Goal: Task Accomplishment & Management: Complete application form

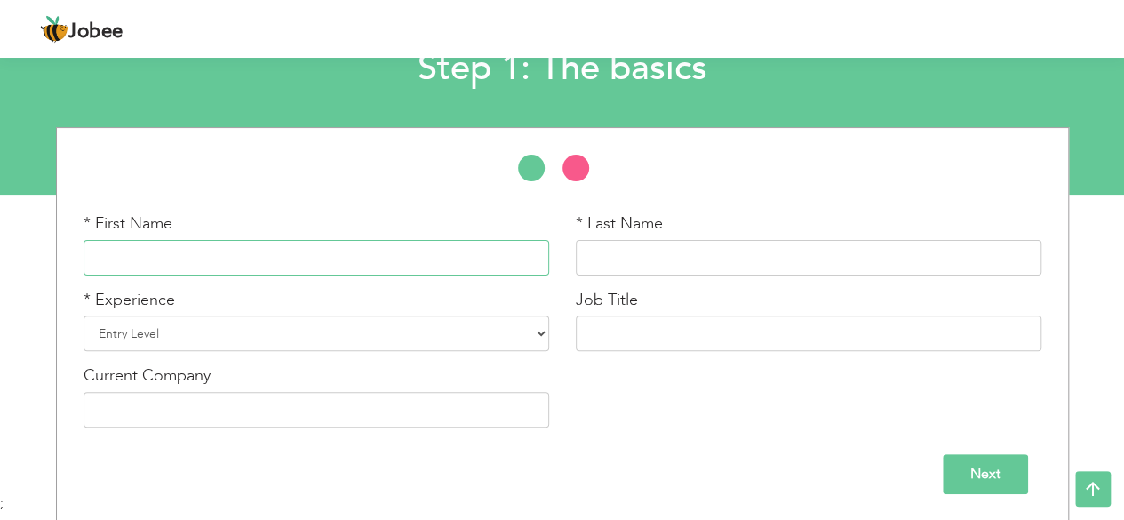
click at [194, 253] on input "text" at bounding box center [317, 258] width 466 height 36
type input "[PERSON_NAME]"
click at [627, 255] on input "text" at bounding box center [809, 258] width 466 height 36
type input "Samoo"
click at [356, 328] on select "Entry Level Less than 1 Year 1 Year 2 Years 3 Years 4 Years 5 Years 6 Years 7 Y…" at bounding box center [317, 333] width 466 height 36
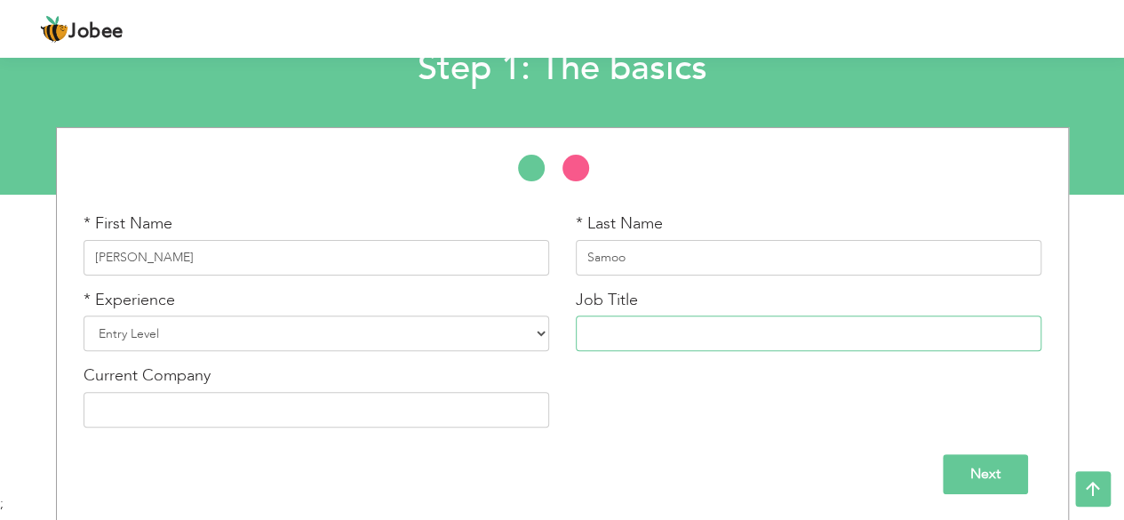
click at [631, 326] on input "text" at bounding box center [809, 333] width 466 height 36
type input "Freelance Content Writer"
click at [988, 468] on input "Next" at bounding box center [985, 474] width 85 height 40
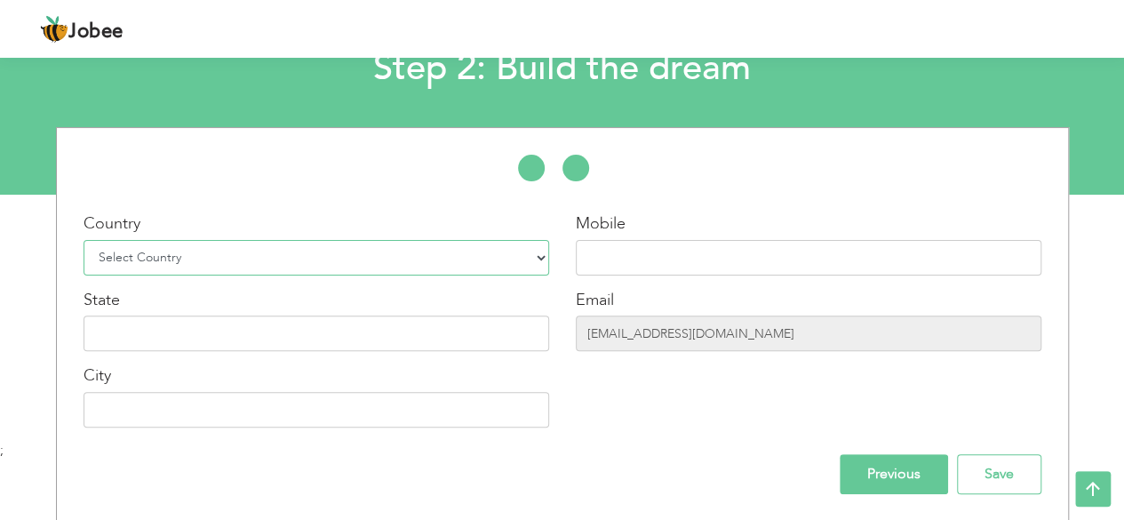
click at [200, 266] on select "Select Country Afghanistan Albania Algeria American Samoa Andorra Angola Anguil…" at bounding box center [317, 258] width 466 height 36
select select "166"
click at [84, 240] on select "Select Country Afghanistan Albania Algeria American Samoa Andorra Angola Anguil…" at bounding box center [317, 258] width 466 height 36
click at [160, 333] on input "text" at bounding box center [317, 333] width 466 height 36
type input "Sindh"
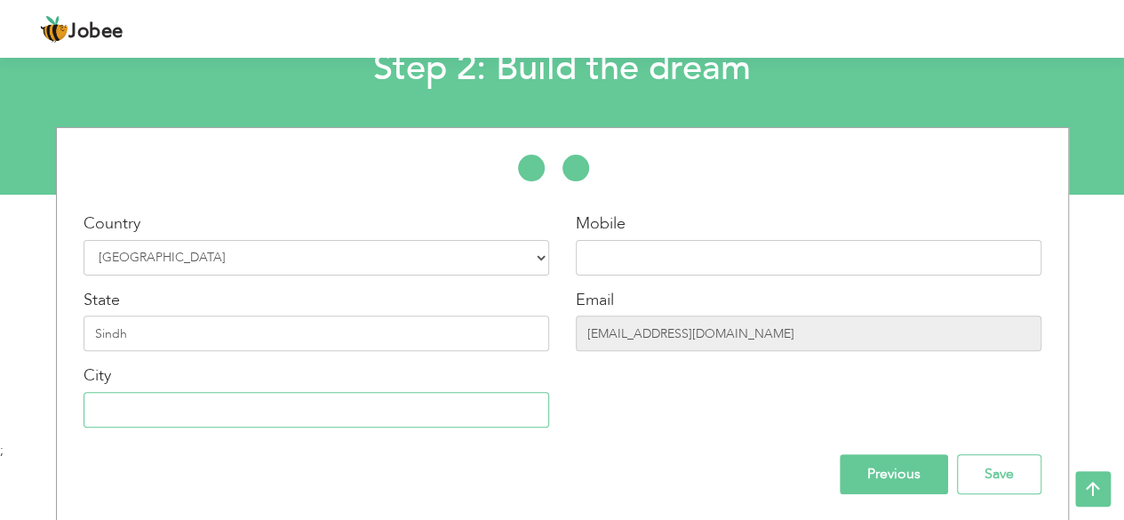
click at [159, 393] on input "text" at bounding box center [317, 410] width 466 height 36
type input "[GEOGRAPHIC_DATA]"
click at [657, 255] on input "text" at bounding box center [809, 258] width 466 height 36
type input "03182191650"
click at [752, 340] on input "suhaeeaghafoorsamoo@gmail.com" at bounding box center [809, 333] width 466 height 36
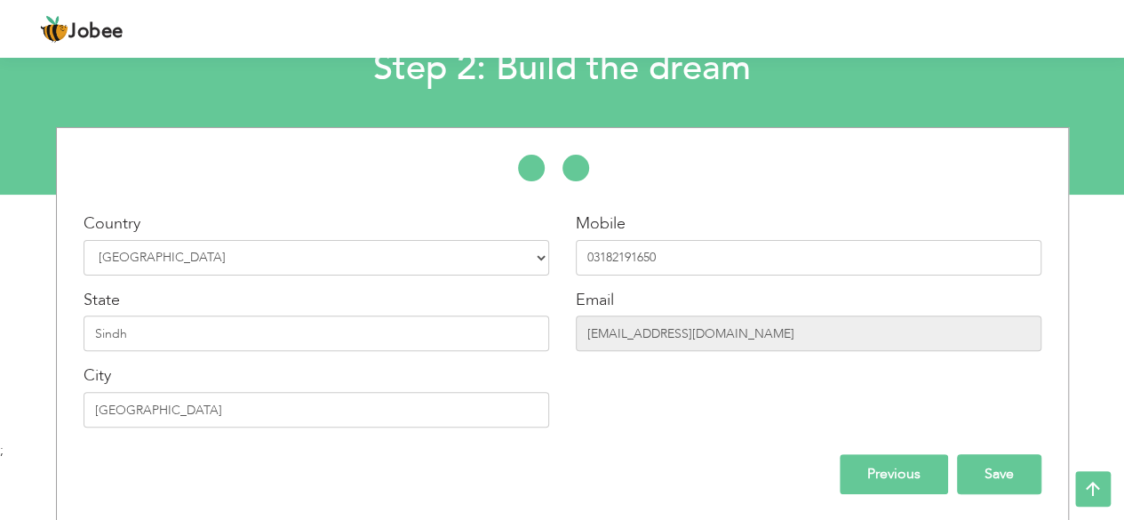
click at [972, 471] on input "Save" at bounding box center [999, 474] width 84 height 40
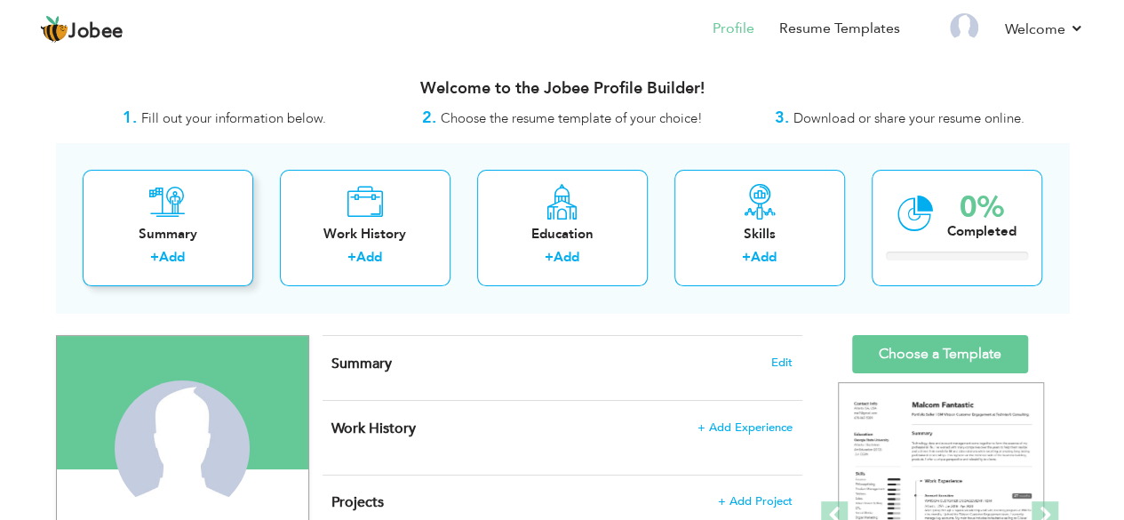
click at [172, 238] on div "Summary" at bounding box center [168, 234] width 142 height 19
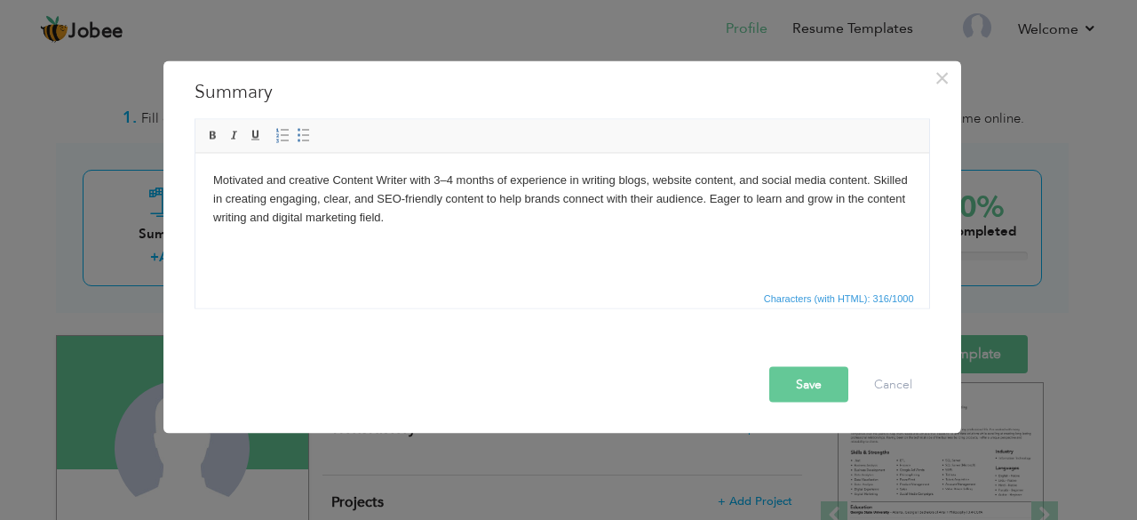
click at [807, 376] on button "Save" at bounding box center [808, 384] width 79 height 36
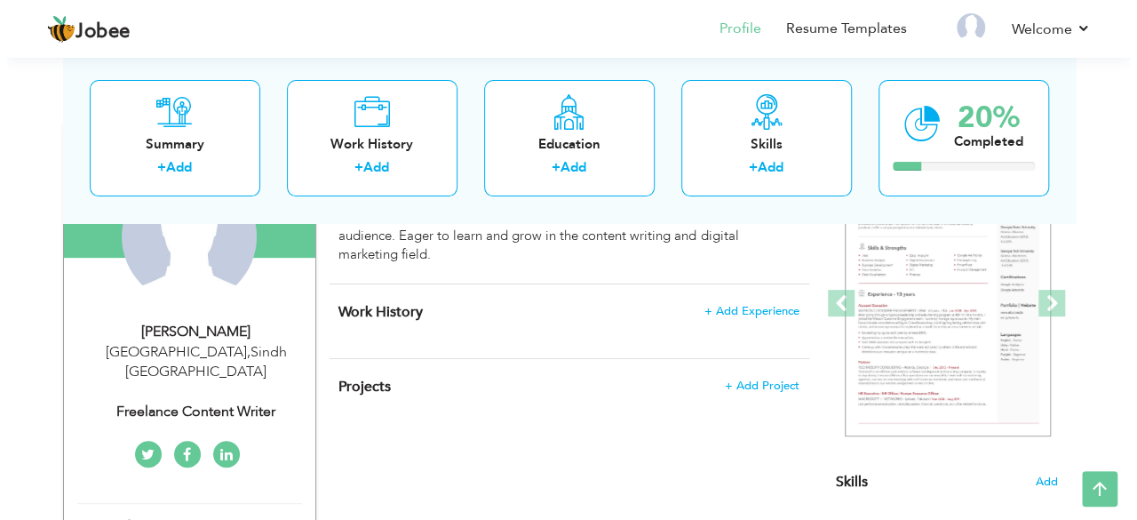
scroll to position [213, 0]
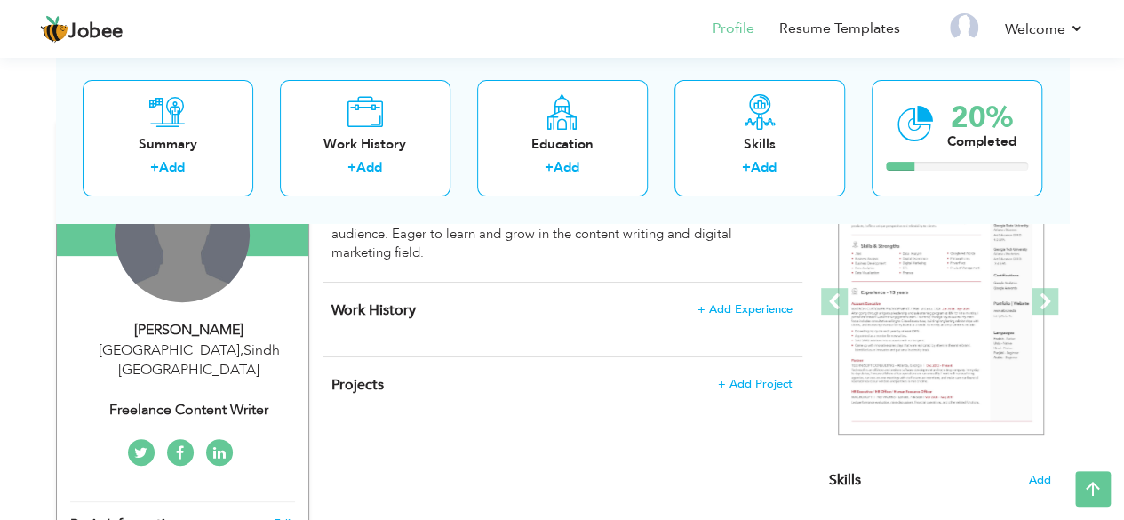
click at [184, 278] on div "Change Remove" at bounding box center [182, 234] width 135 height 135
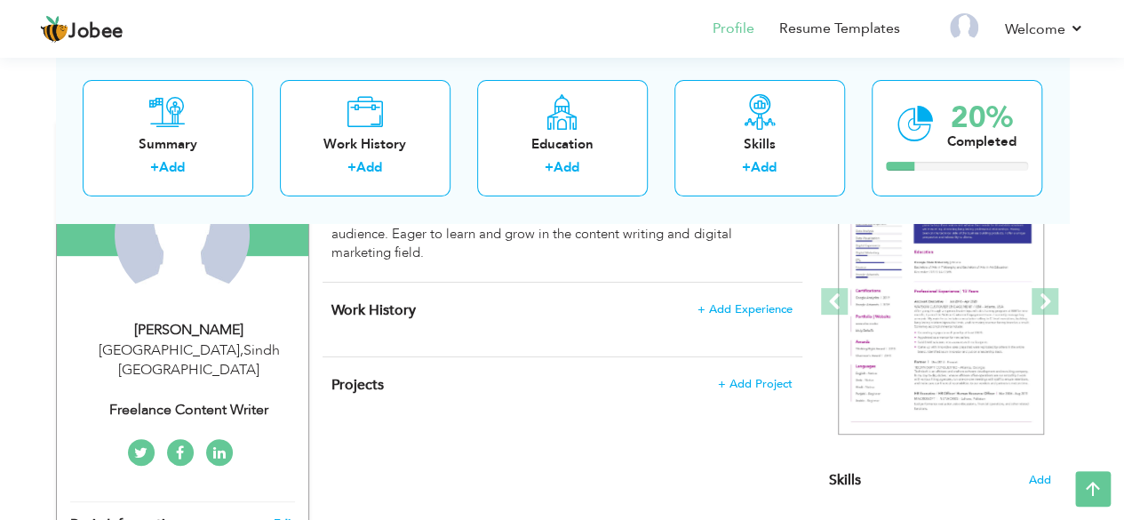
click at [283, 515] on link "Edit" at bounding box center [283, 523] width 21 height 16
type input "[PERSON_NAME]"
type input "Samoo"
type input "03182191650"
select select "number:166"
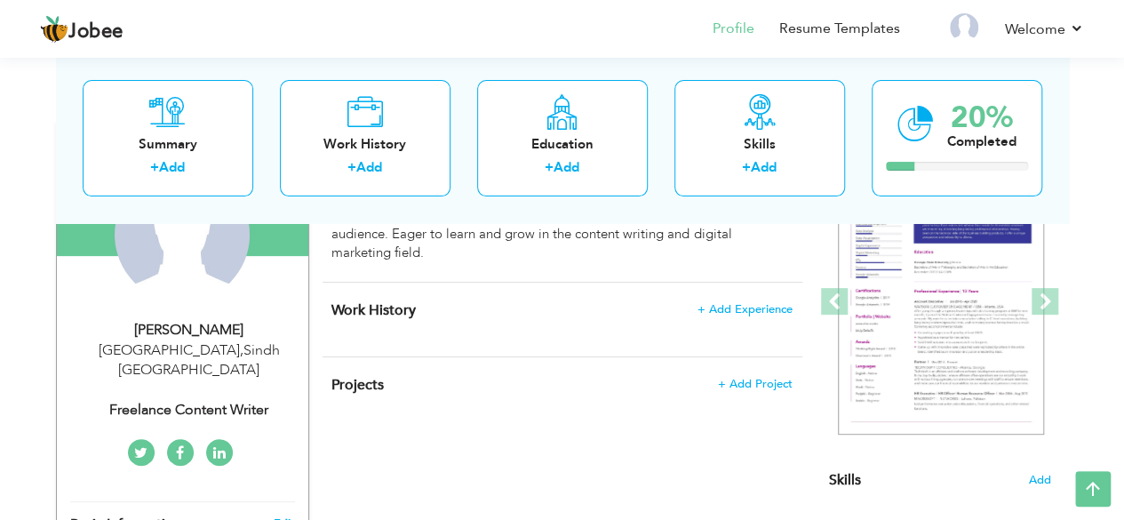
type input "Sindh"
type input "[GEOGRAPHIC_DATA]"
select select "number:1"
type input "Freelance Content Writer"
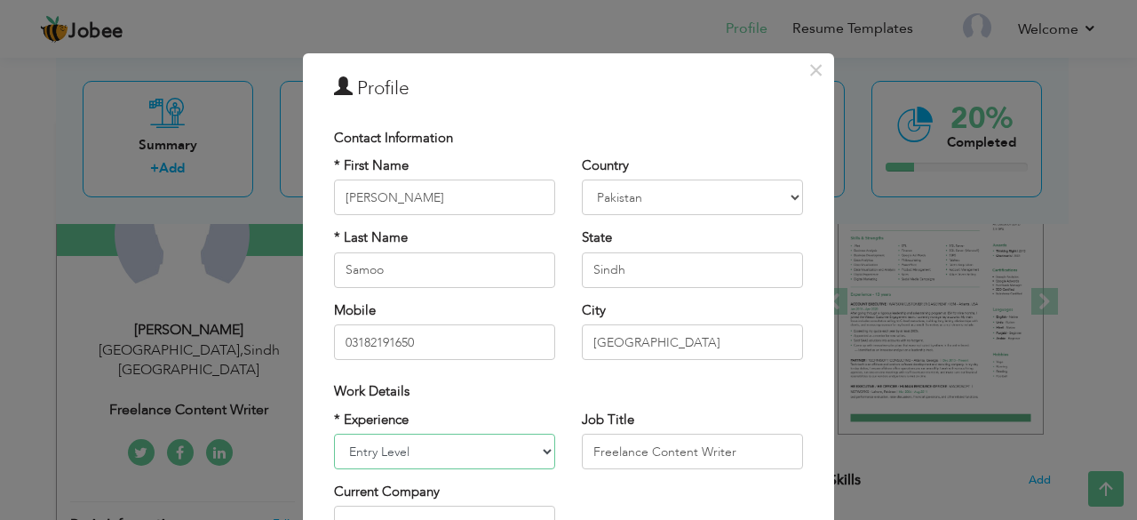
click at [471, 452] on select "Entry Level Less than 1 Year 1 Year 2 Years 3 Years 4 Years 5 Years 6 Years 7 Y…" at bounding box center [444, 452] width 221 height 36
click at [811, 71] on span "×" at bounding box center [816, 70] width 15 height 32
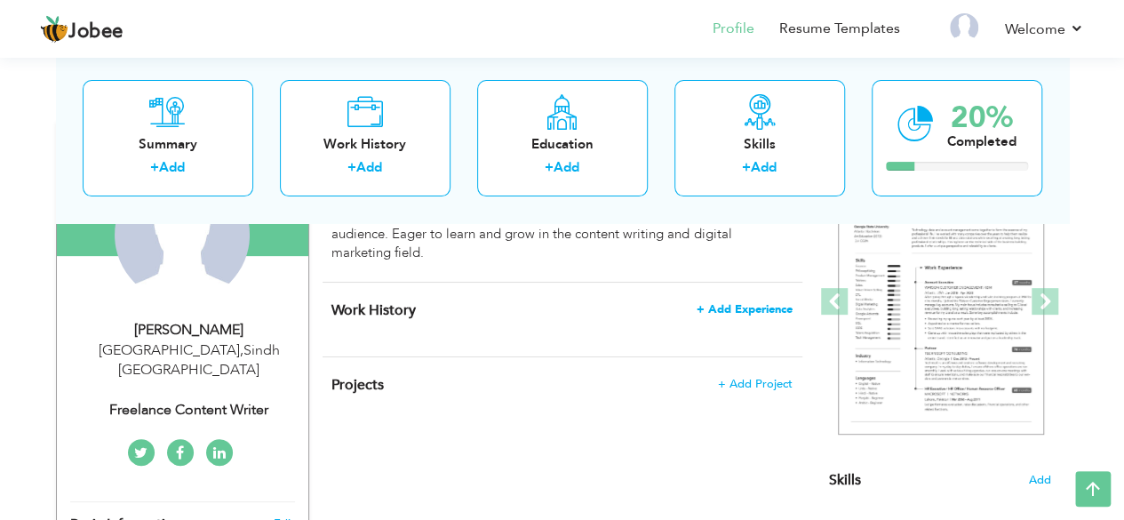
drag, startPoint x: 737, startPoint y: 315, endPoint x: 737, endPoint y: 302, distance: 13.4
click at [737, 302] on h4 "Work History + Add Experience" at bounding box center [561, 310] width 460 height 18
click at [737, 303] on span "+ Add Experience" at bounding box center [745, 309] width 96 height 12
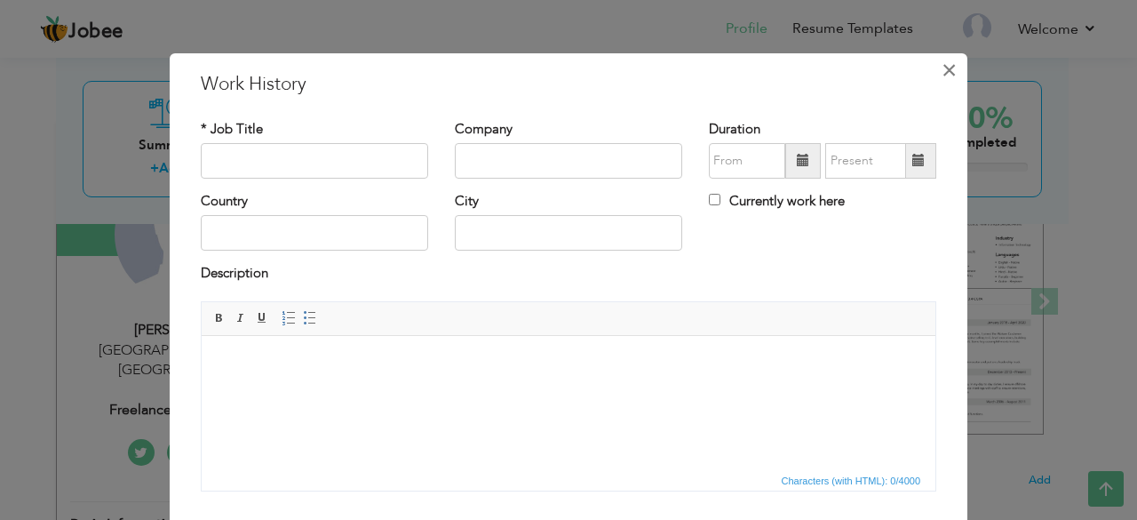
click at [945, 60] on span "×" at bounding box center [949, 70] width 15 height 32
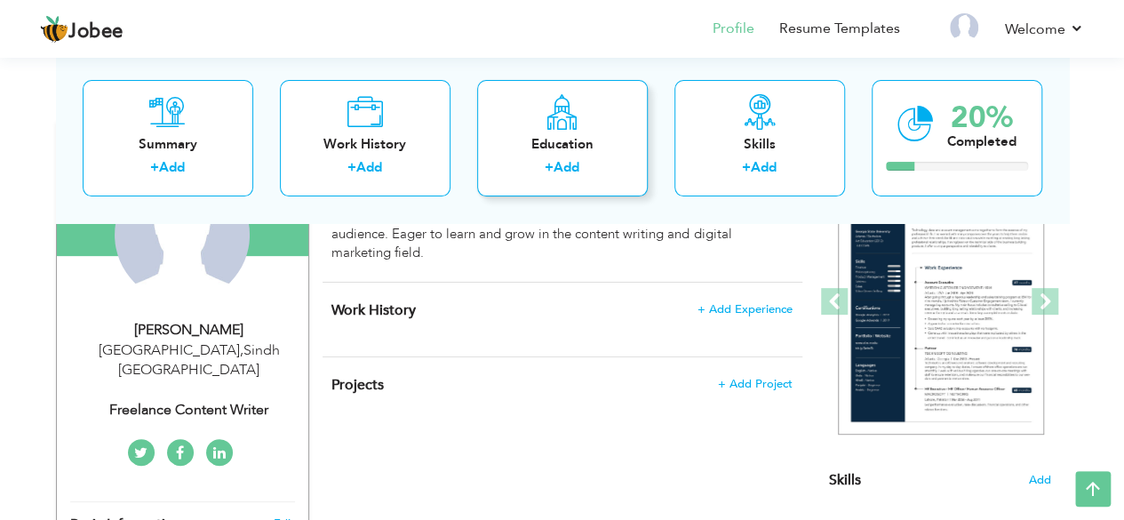
click at [545, 120] on icon at bounding box center [562, 112] width 35 height 36
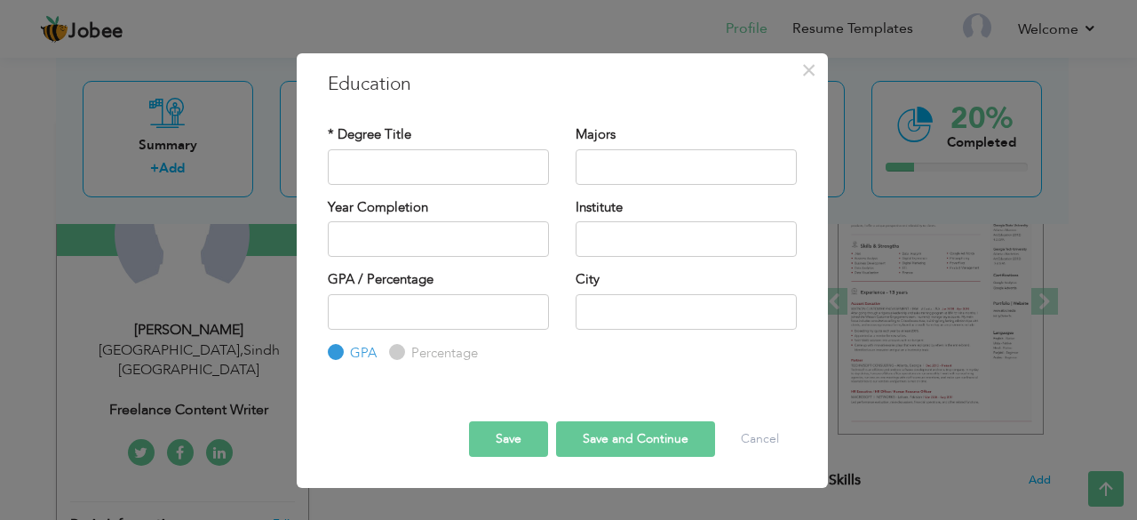
click at [394, 358] on input "Percentage" at bounding box center [395, 353] width 12 height 12
radio input "true"
click at [364, 342] on div "GPA Percentage" at bounding box center [438, 328] width 221 height 69
click at [347, 344] on label "GPA" at bounding box center [361, 353] width 31 height 19
click at [339, 347] on input "GPA" at bounding box center [334, 353] width 12 height 12
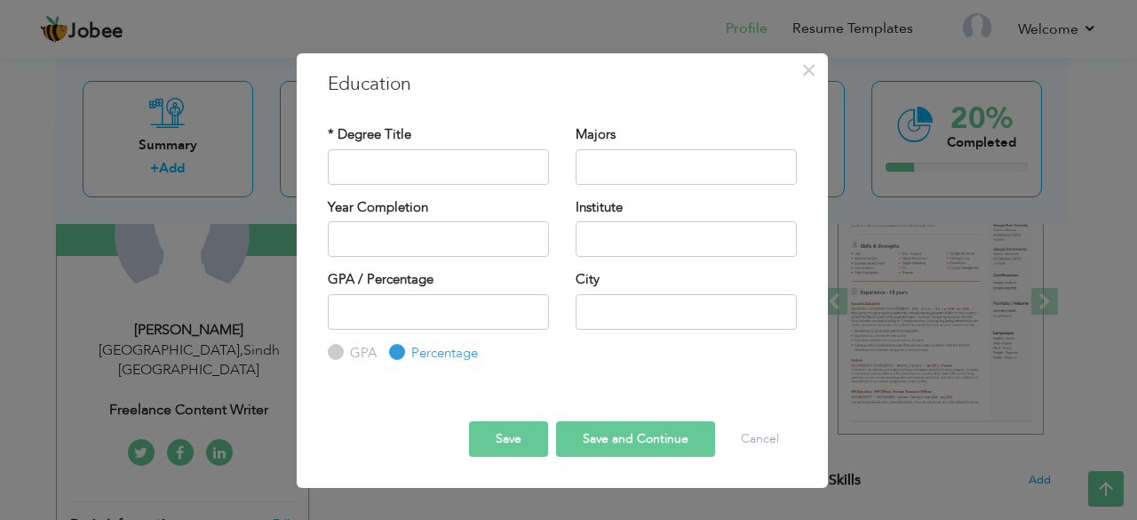
radio input "true"
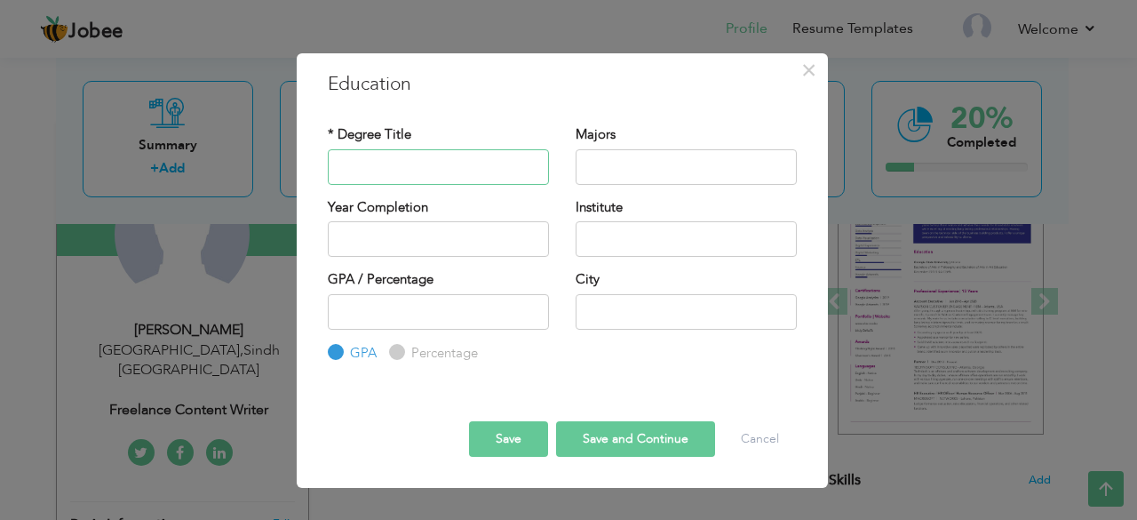
click at [371, 157] on input "text" at bounding box center [438, 167] width 221 height 36
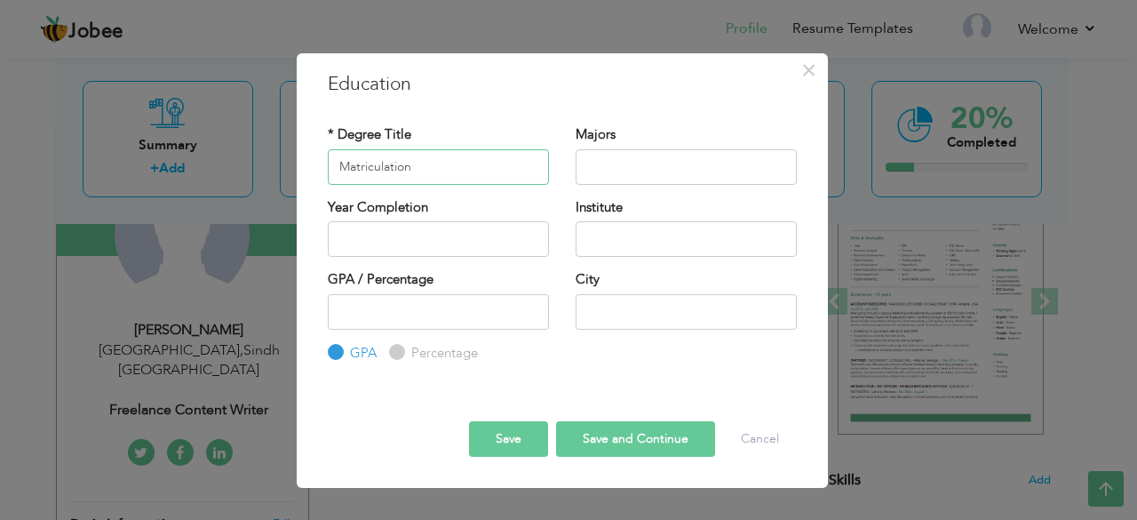
type input "Matriculation"
type input "2025"
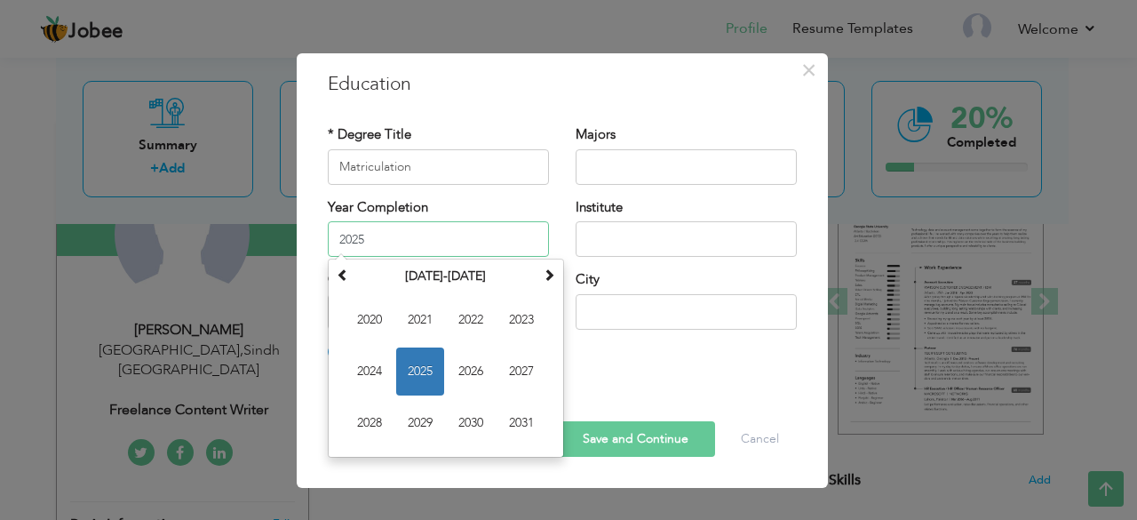
click at [379, 237] on input "2025" at bounding box center [438, 239] width 221 height 36
type input "2022"
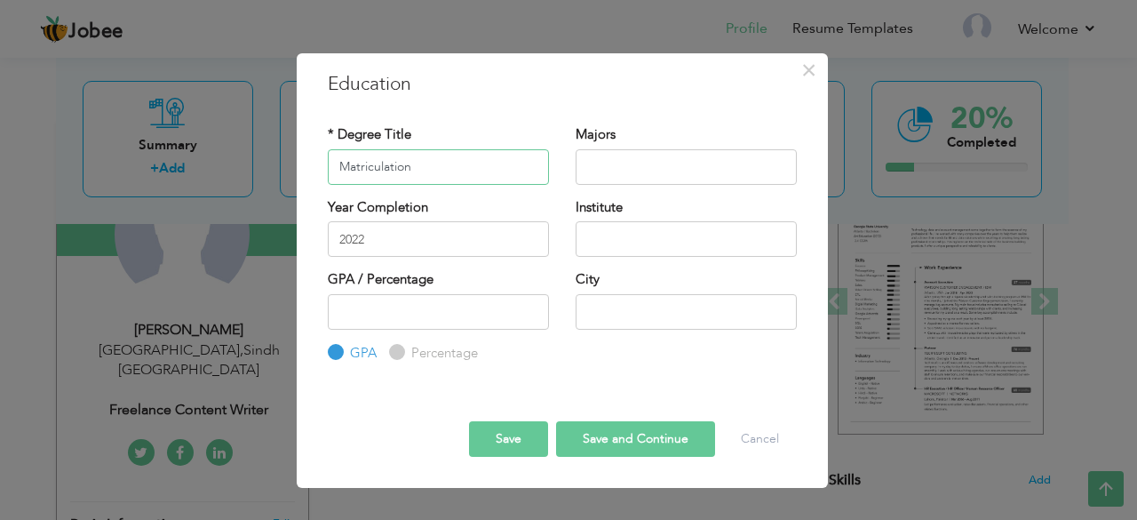
click at [477, 166] on input "Matriculation" at bounding box center [438, 167] width 221 height 36
click at [423, 306] on input "number" at bounding box center [438, 312] width 221 height 36
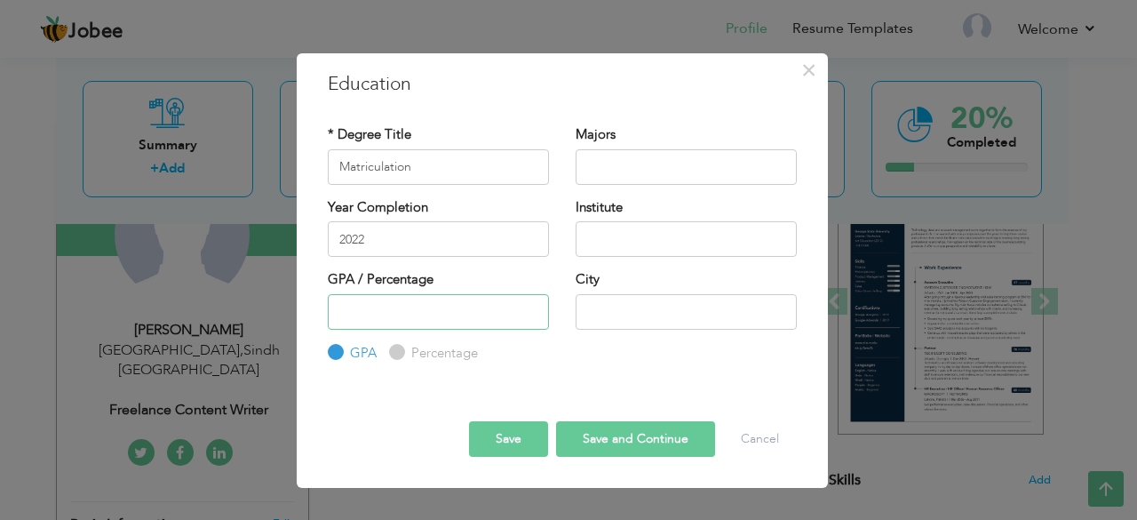
click at [529, 301] on input "number" at bounding box center [438, 312] width 221 height 36
type input "-1"
click at [529, 312] on input "-1" at bounding box center [438, 312] width 221 height 36
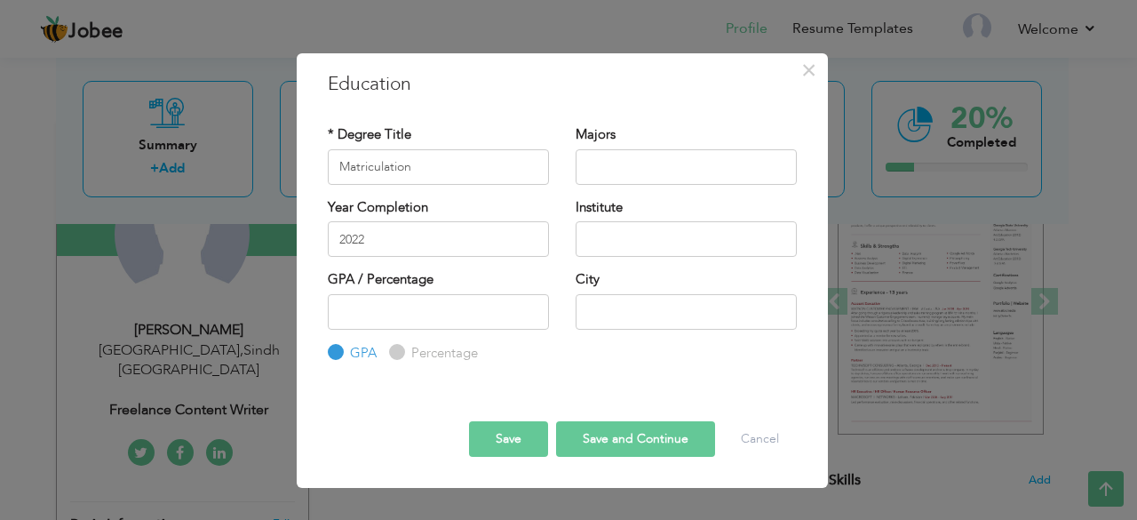
click at [411, 349] on label "Percentage" at bounding box center [442, 353] width 71 height 19
click at [401, 349] on input "Percentage" at bounding box center [395, 353] width 12 height 12
radio input "true"
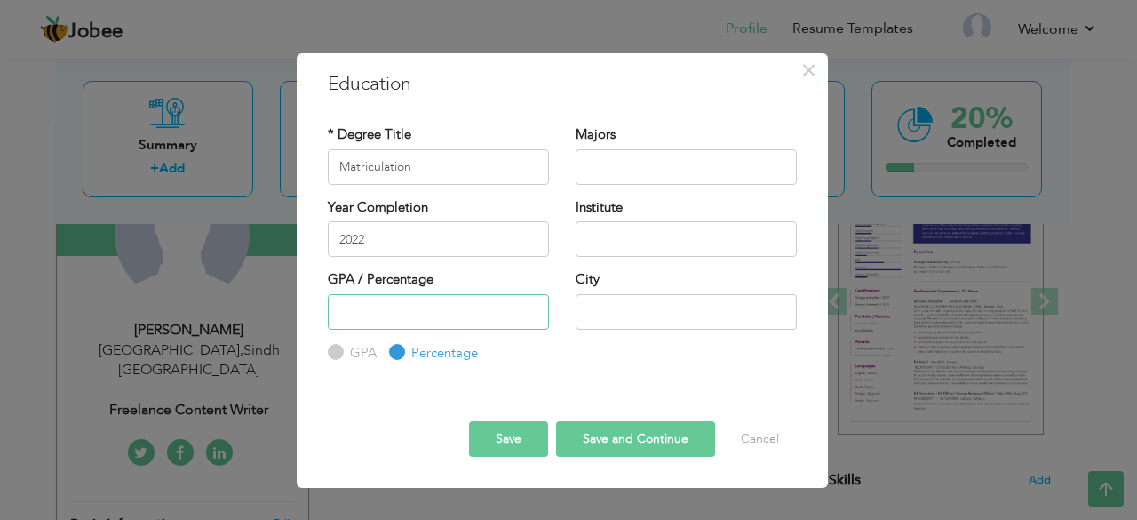
click at [386, 321] on input "number" at bounding box center [438, 312] width 221 height 36
click at [531, 307] on input "84" at bounding box center [438, 312] width 221 height 36
click at [531, 307] on input "85" at bounding box center [438, 312] width 221 height 36
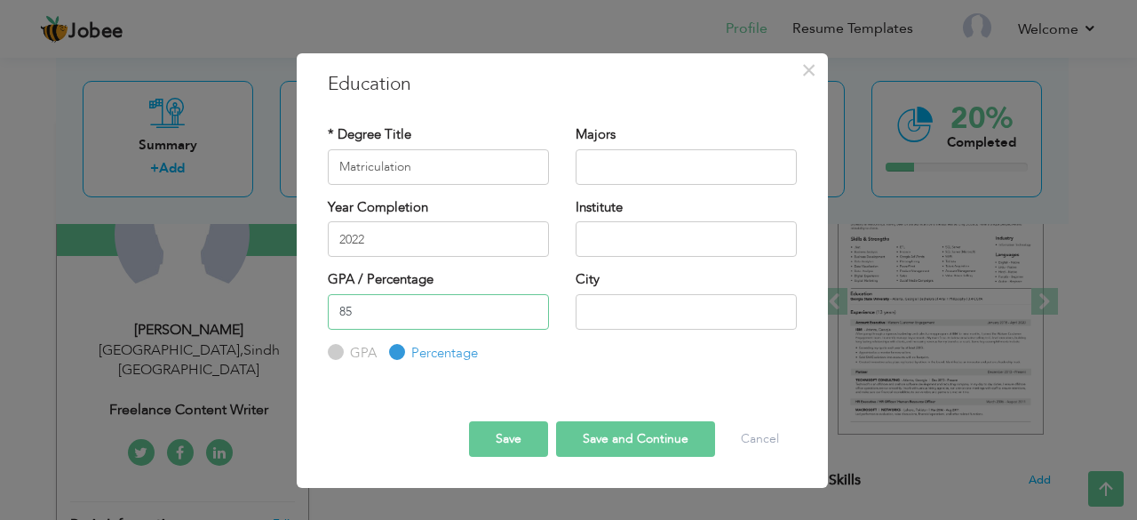
click at [533, 320] on input "85" at bounding box center [438, 312] width 221 height 36
click at [530, 316] on input "84" at bounding box center [438, 312] width 221 height 36
type input "83"
click at [530, 316] on input "83" at bounding box center [438, 312] width 221 height 36
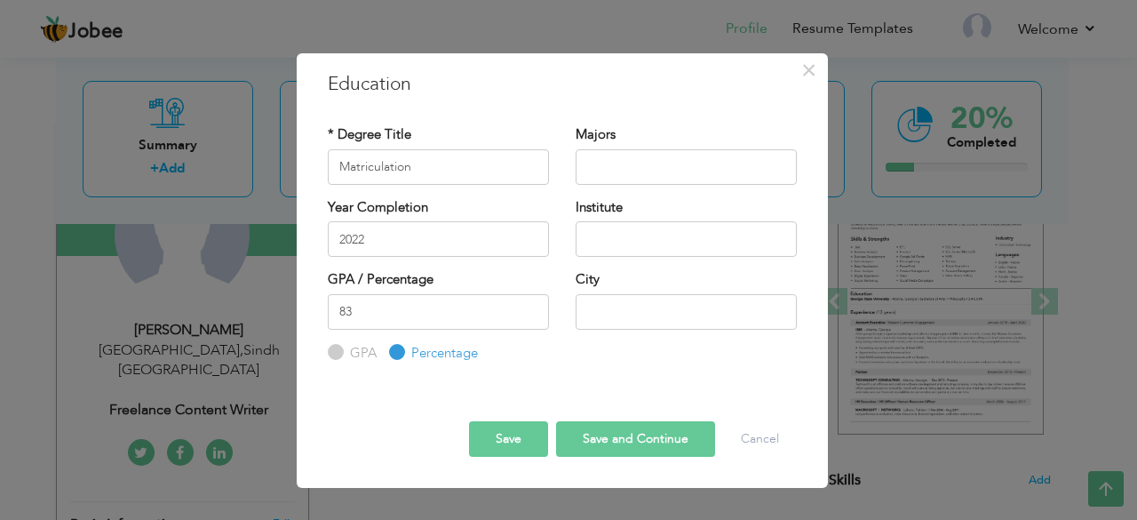
click at [331, 348] on input "GPA" at bounding box center [334, 353] width 12 height 12
radio input "true"
drag, startPoint x: 332, startPoint y: 348, endPoint x: 410, endPoint y: 291, distance: 96.5
click at [410, 291] on div "GPA / Percentage 83 GPA Percentage" at bounding box center [438, 281] width 221 height 23
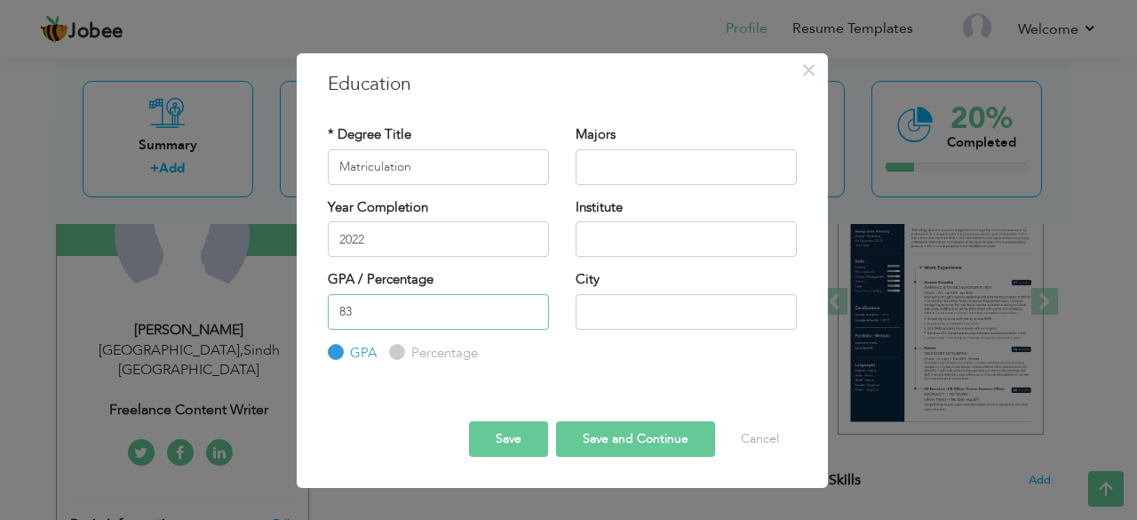
click at [409, 299] on input "83" at bounding box center [438, 312] width 221 height 36
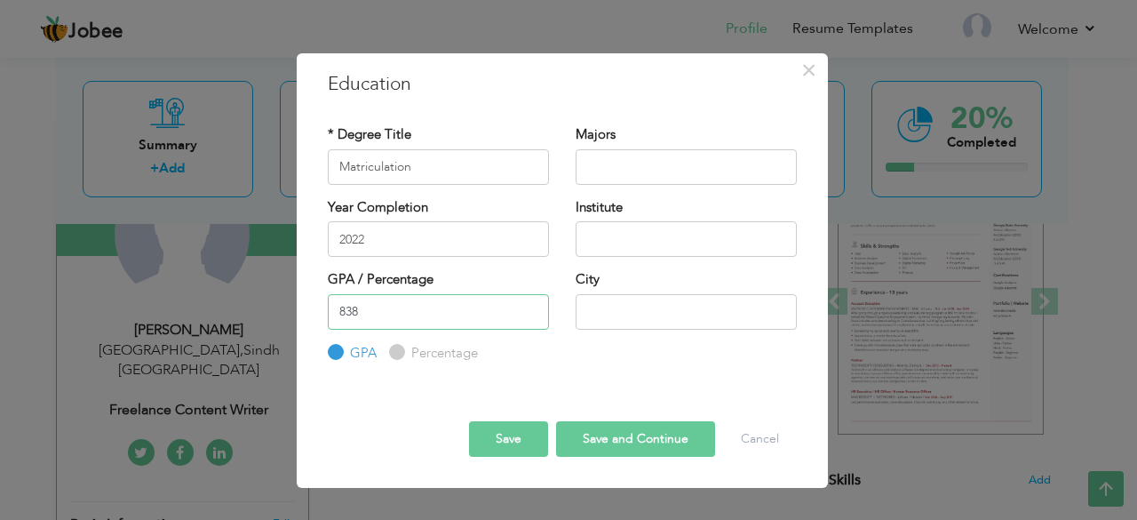
type input "83"
click at [407, 351] on label "Percentage" at bounding box center [442, 353] width 71 height 19
click at [401, 351] on input "Percentage" at bounding box center [395, 353] width 12 height 12
radio input "true"
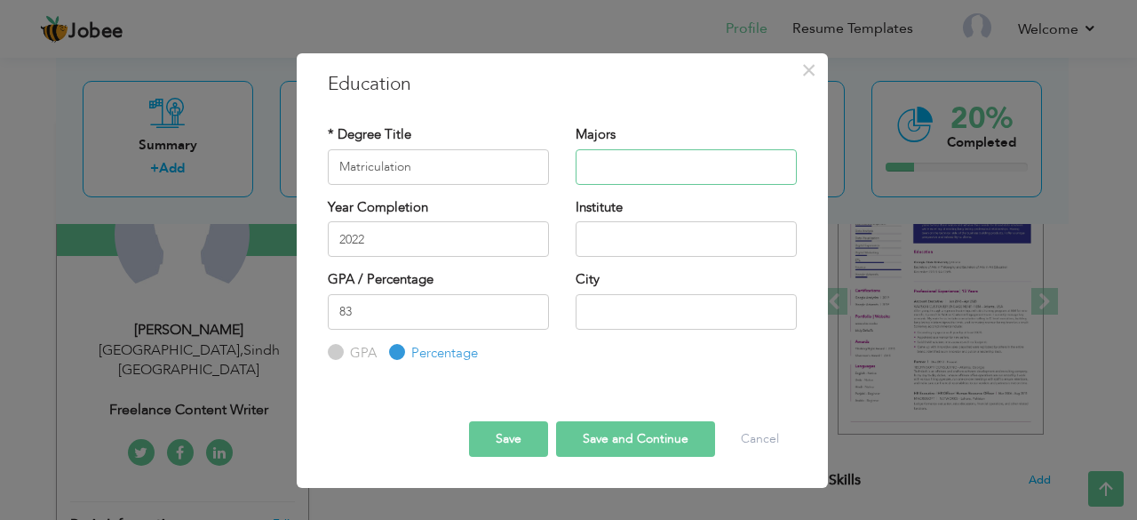
click at [638, 174] on input "text" at bounding box center [686, 167] width 221 height 36
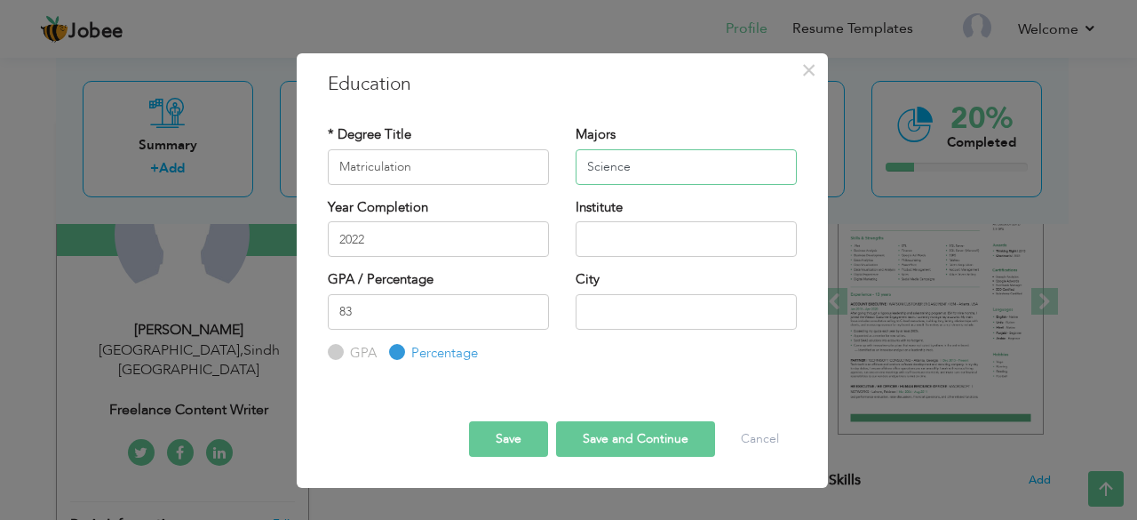
type input "Science"
click at [647, 227] on input "text" at bounding box center [686, 239] width 221 height 36
type input "D"
type input "[PERSON_NAME][GEOGRAPHIC_DATA]"
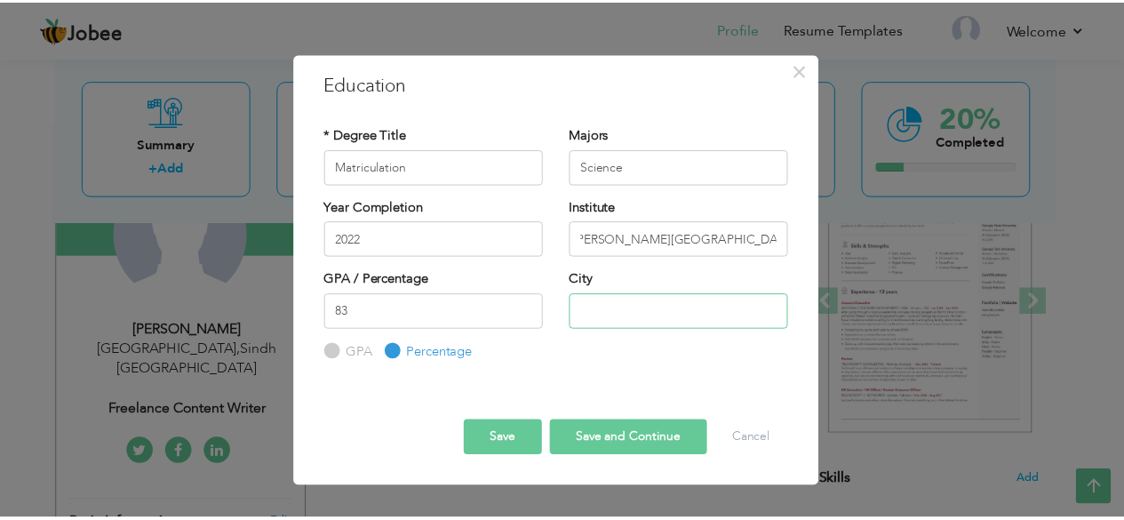
scroll to position [0, 0]
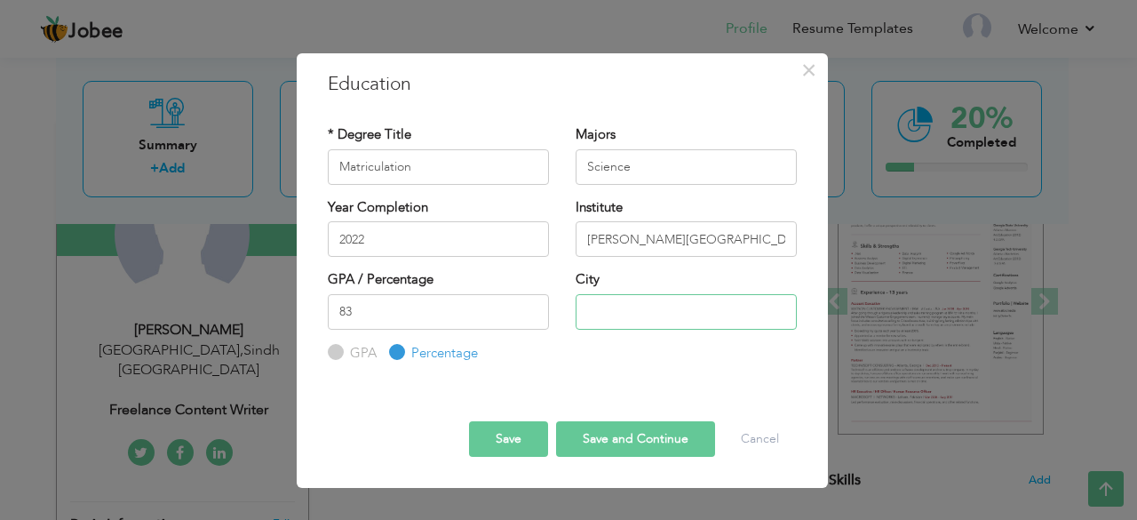
click at [665, 315] on input "text" at bounding box center [686, 312] width 221 height 36
click at [533, 447] on button "Save" at bounding box center [508, 439] width 79 height 36
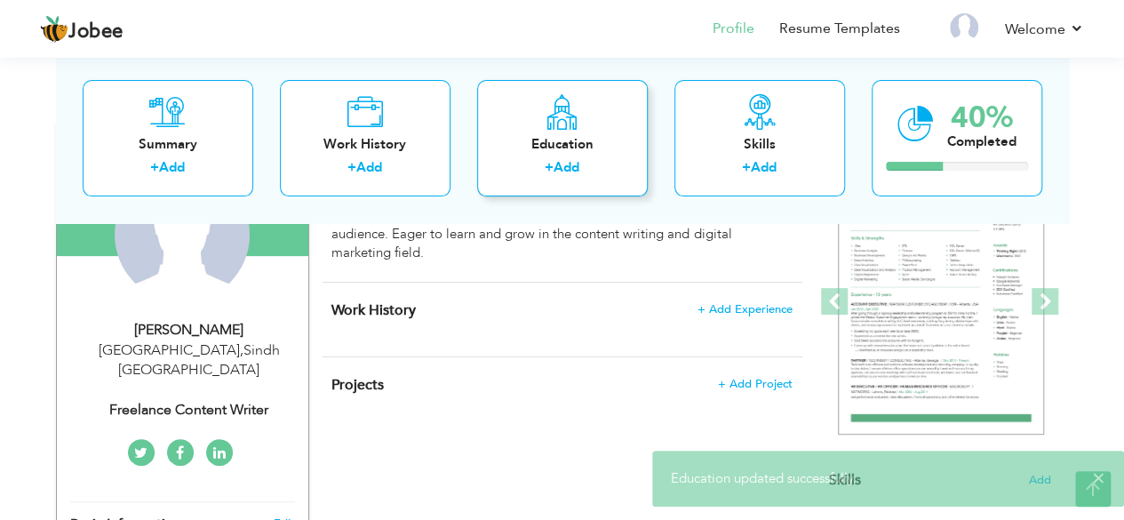
click at [522, 182] on div "Education + Add" at bounding box center [562, 138] width 171 height 116
radio input "true"
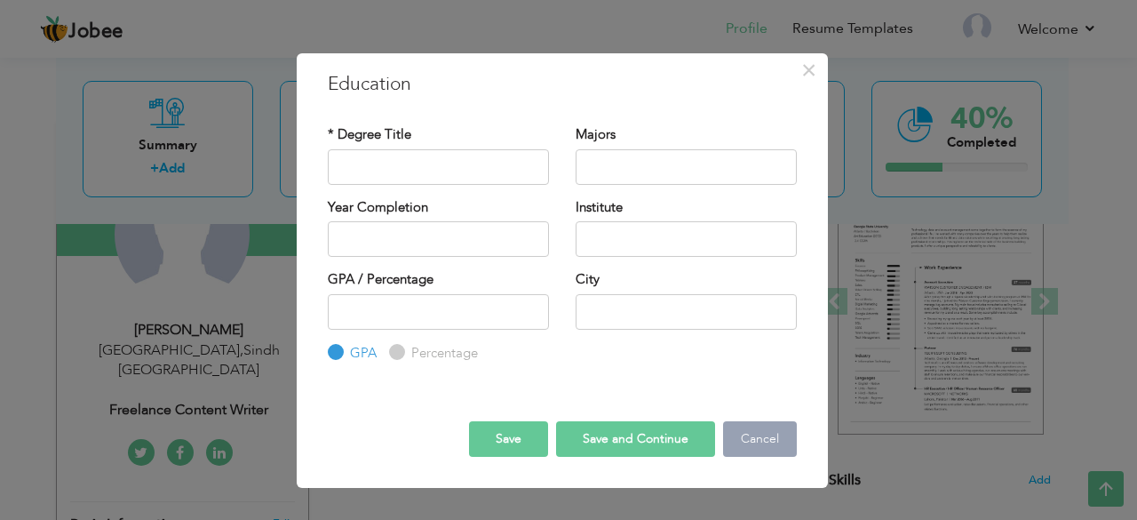
click at [777, 448] on button "Cancel" at bounding box center [760, 439] width 74 height 36
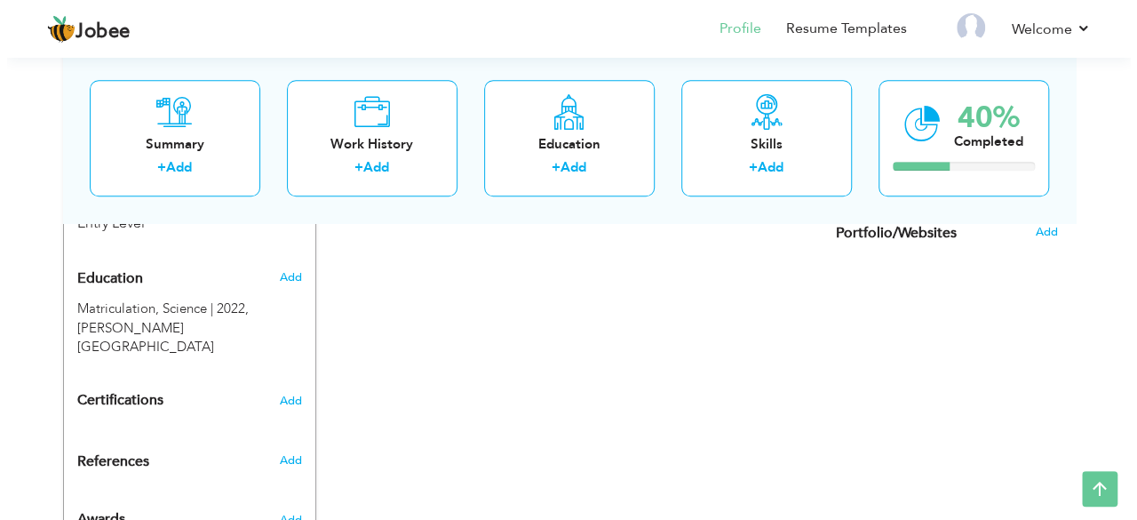
scroll to position [684, 0]
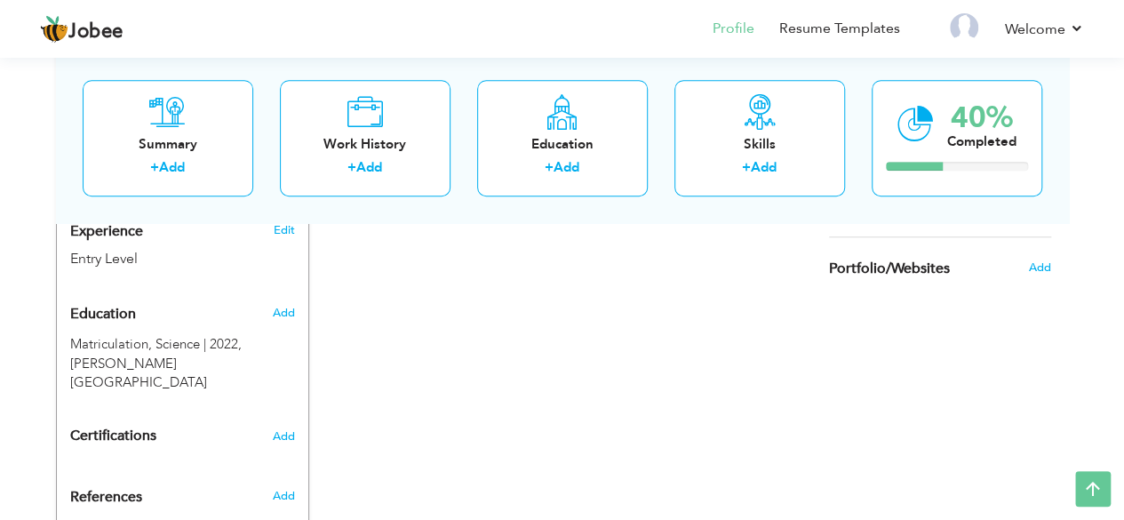
click at [294, 296] on div "Add" at bounding box center [287, 313] width 42 height 34
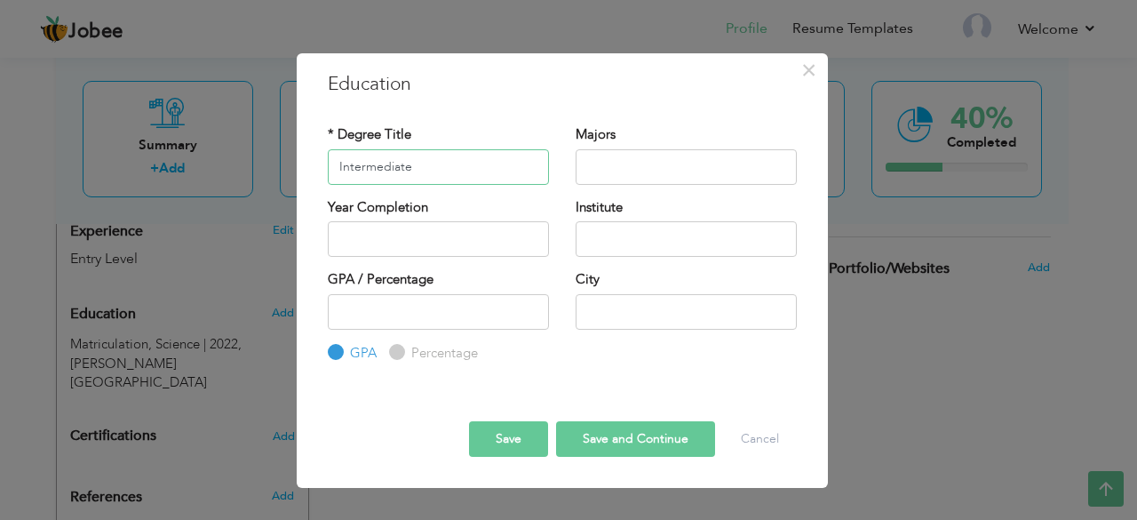
type input "Intermediate"
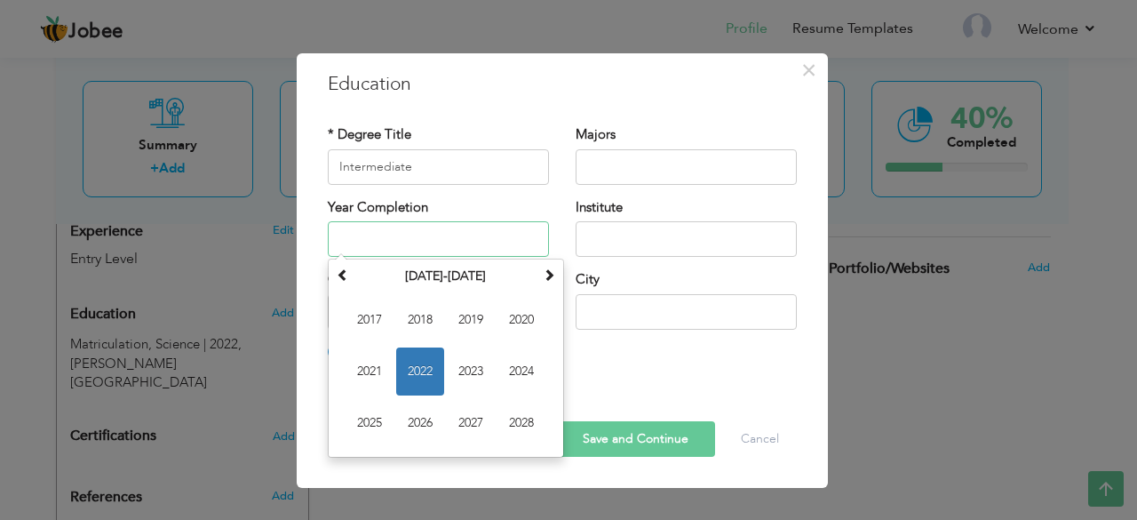
click at [487, 242] on input "text" at bounding box center [438, 239] width 221 height 36
type input "2024"
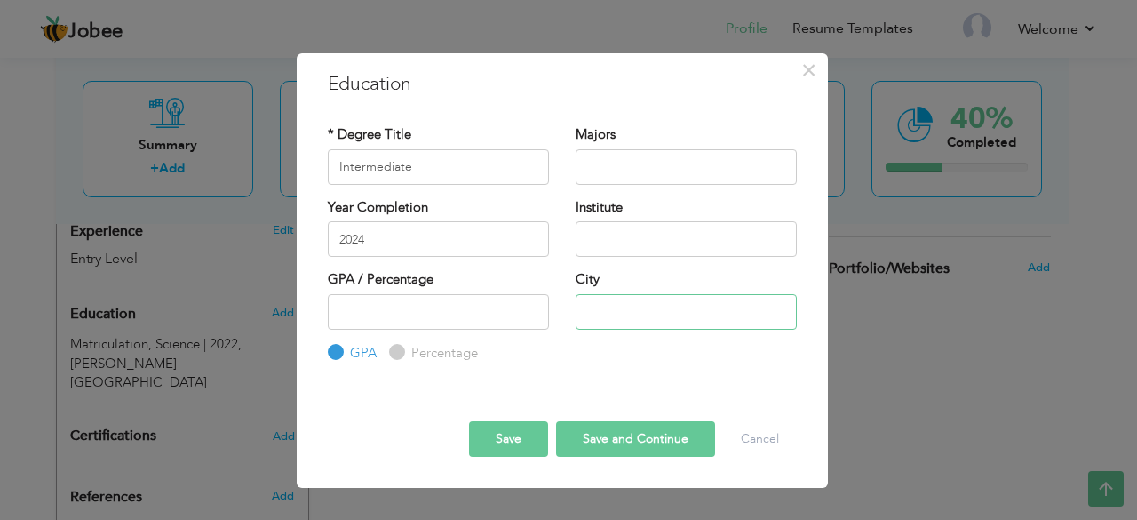
click at [656, 295] on input "text" at bounding box center [686, 312] width 221 height 36
click at [416, 346] on label "Percentage" at bounding box center [442, 353] width 71 height 19
click at [401, 347] on input "Percentage" at bounding box center [395, 353] width 12 height 12
radio input "true"
click at [379, 315] on input "number" at bounding box center [438, 312] width 221 height 36
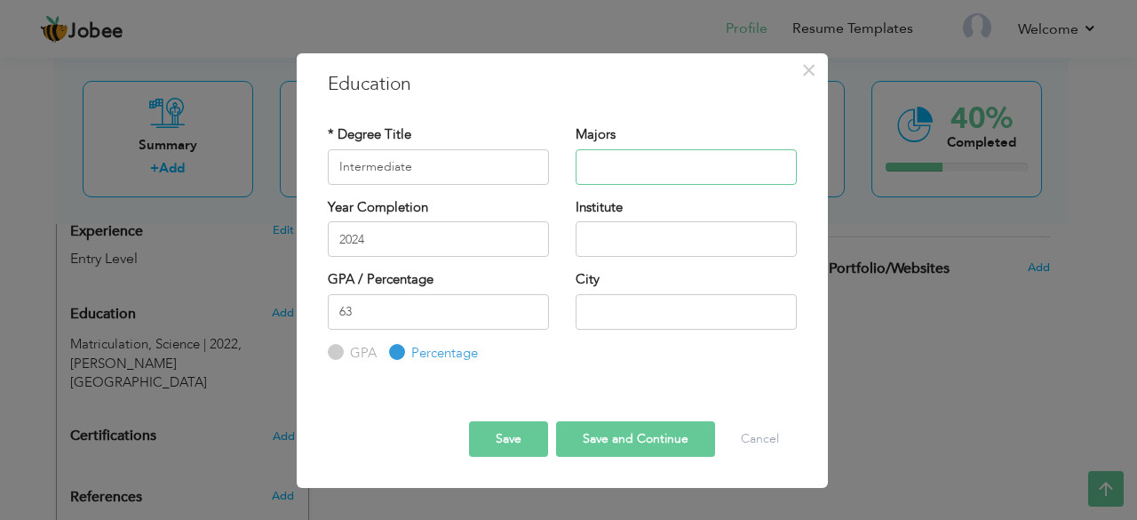
click at [696, 161] on input "text" at bounding box center [686, 167] width 221 height 36
click at [487, 317] on input "63" at bounding box center [438, 312] width 221 height 36
type input "6"
type input "63"
click at [590, 173] on input "text" at bounding box center [686, 167] width 221 height 36
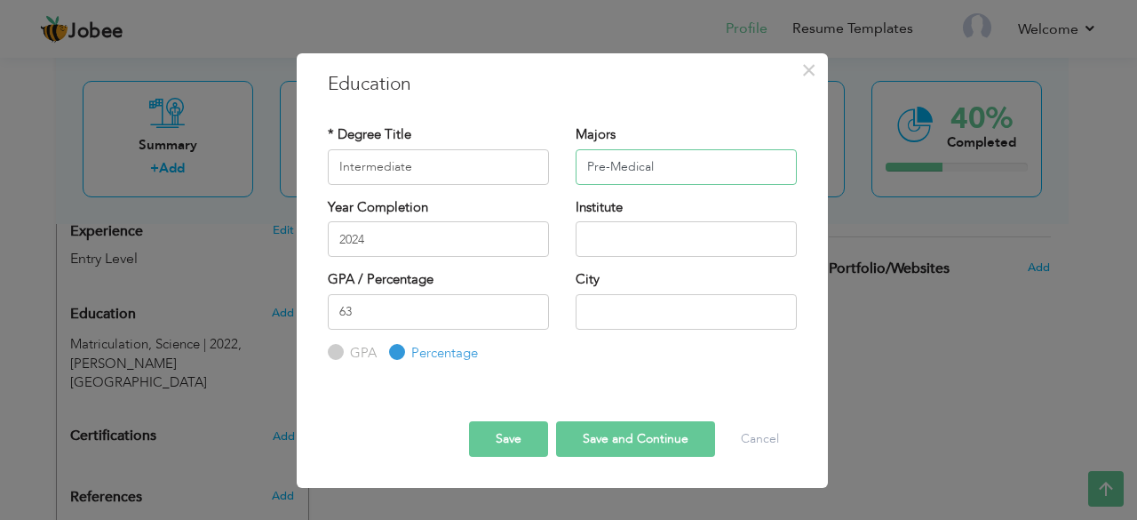
type input "Pre-Medical"
click at [609, 235] on input "text" at bounding box center [686, 239] width 221 height 36
type input "Government College for Women , Shahrah e Liaquat"
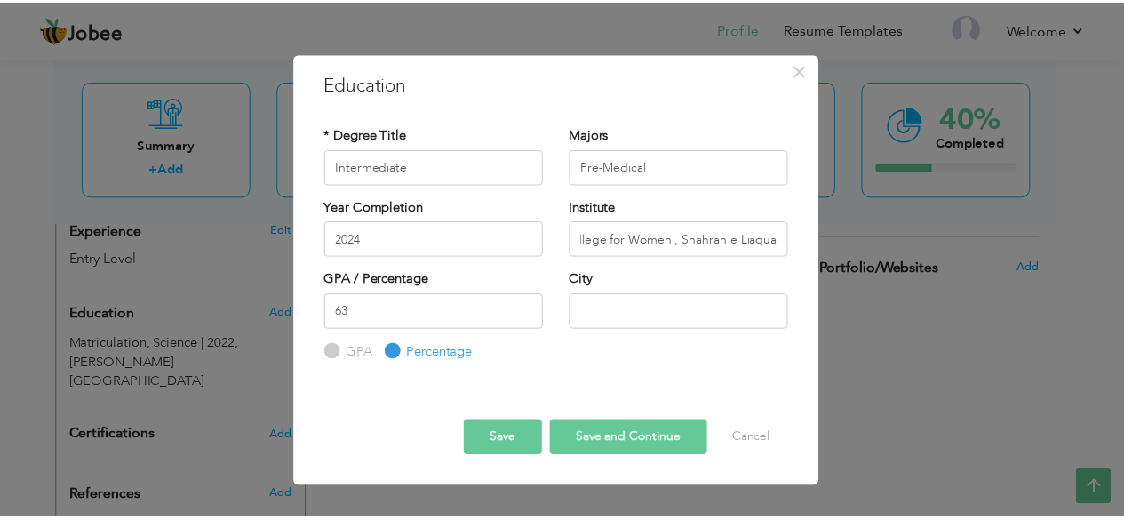
scroll to position [0, 0]
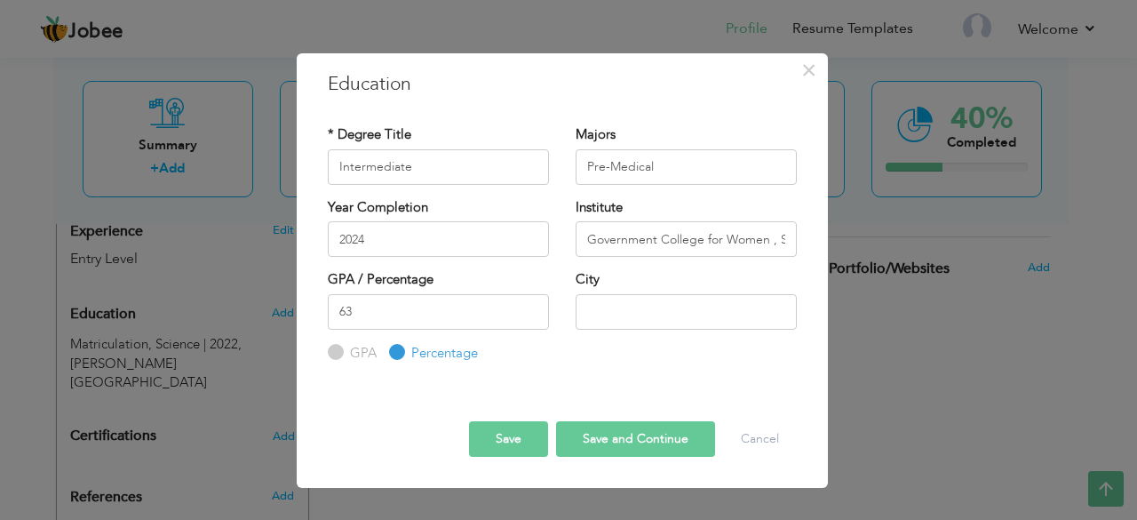
click at [602, 441] on button "Save and Continue" at bounding box center [635, 439] width 159 height 36
radio input "true"
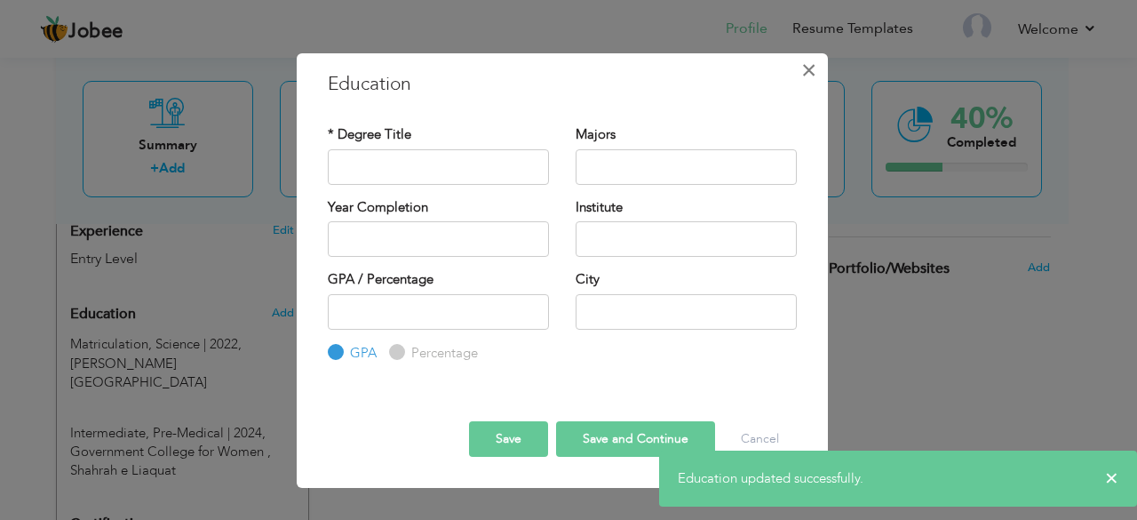
click at [811, 63] on span "×" at bounding box center [808, 70] width 15 height 32
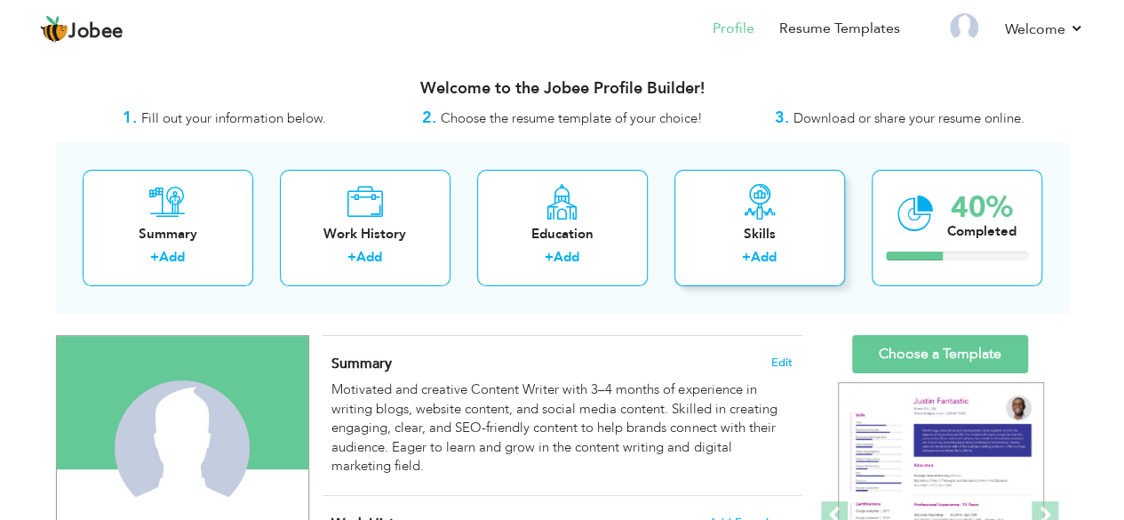
click at [801, 226] on div "Skills" at bounding box center [760, 234] width 142 height 19
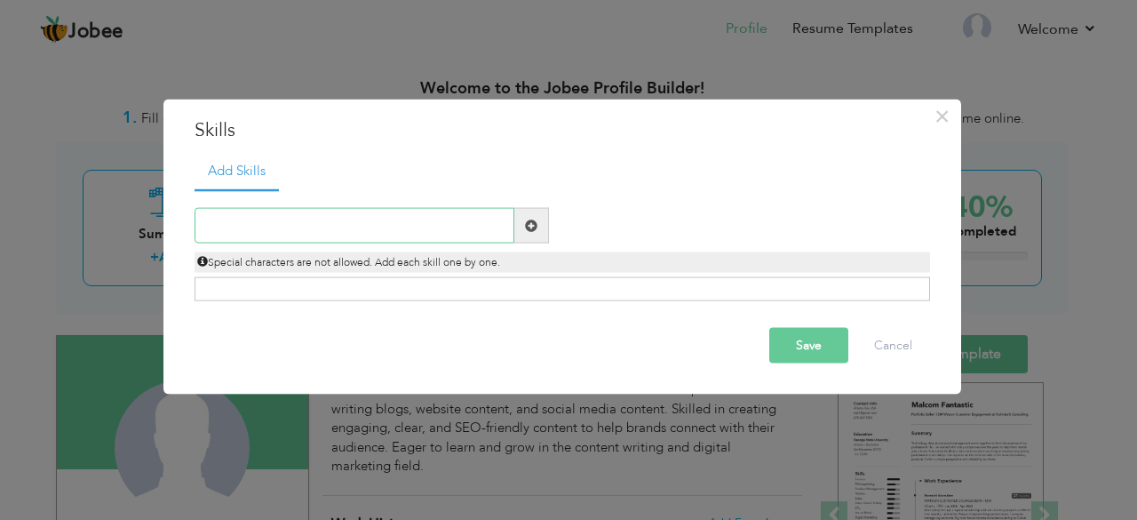
paste input "Blog Writing Website Content Writing Social Medi"
type input "Blog Writing Website Content Writing Social Medi"
click at [410, 293] on div "Click on , to mark skill as primary." at bounding box center [563, 289] width 736 height 24
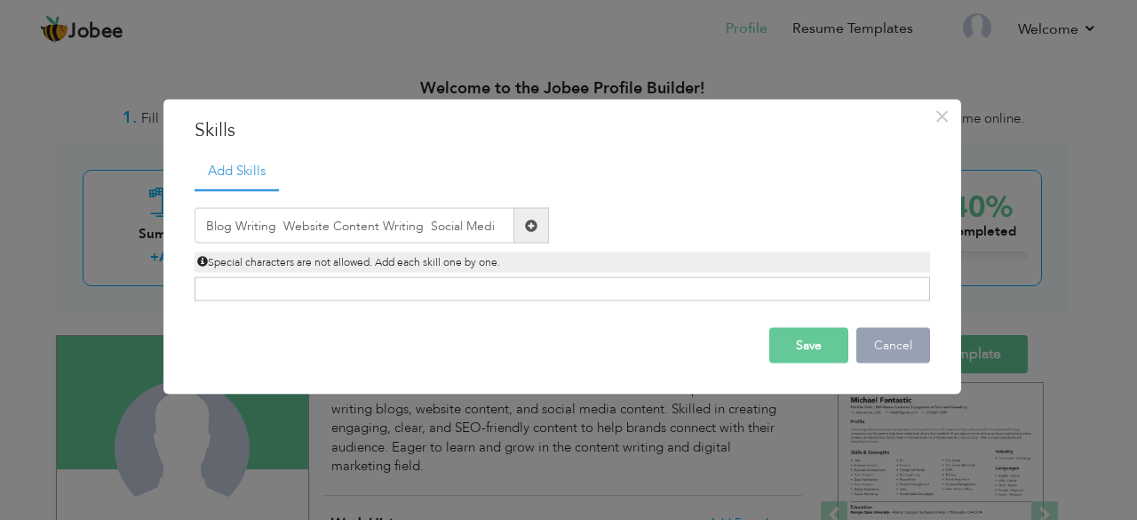
click at [894, 349] on button "Cancel" at bounding box center [894, 346] width 74 height 36
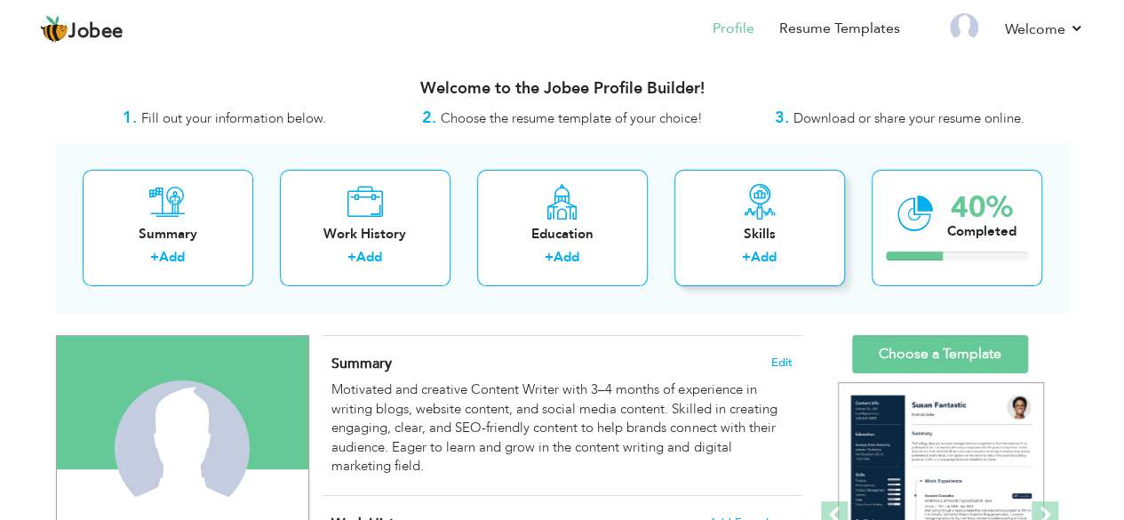
click at [721, 200] on div "Skills + Add" at bounding box center [759, 228] width 171 height 116
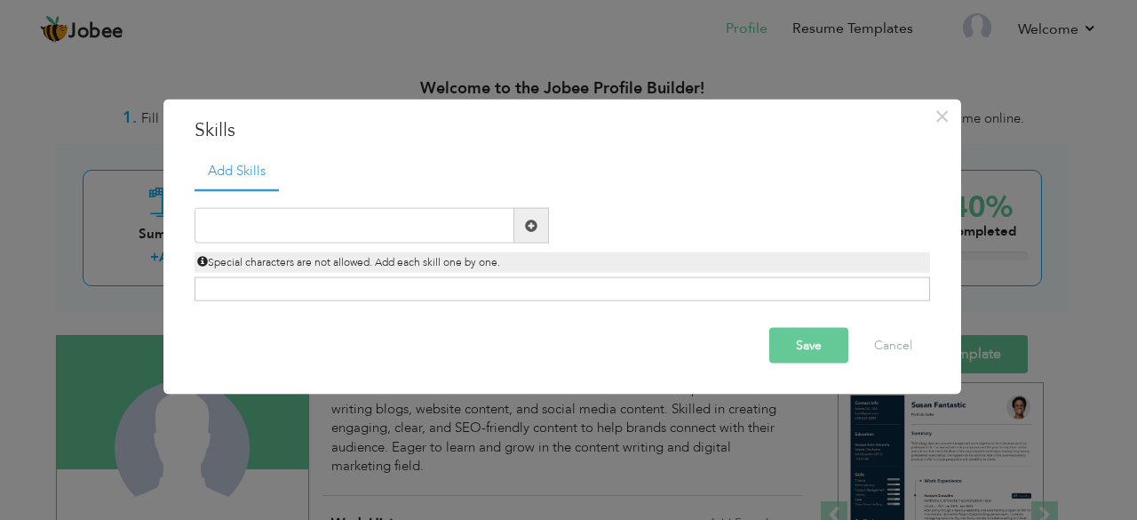
click at [578, 287] on div "Click on , to mark skill as primary." at bounding box center [563, 289] width 736 height 24
click at [347, 223] on input "text" at bounding box center [355, 226] width 320 height 36
paste input "Blog Writing"
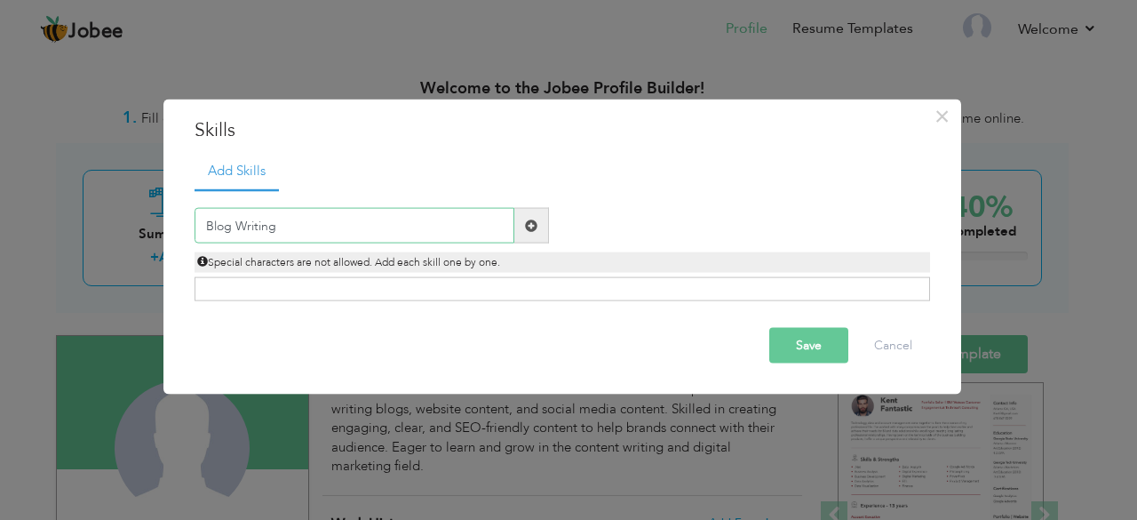
type input "Blog Writing"
click at [542, 222] on span at bounding box center [531, 226] width 35 height 36
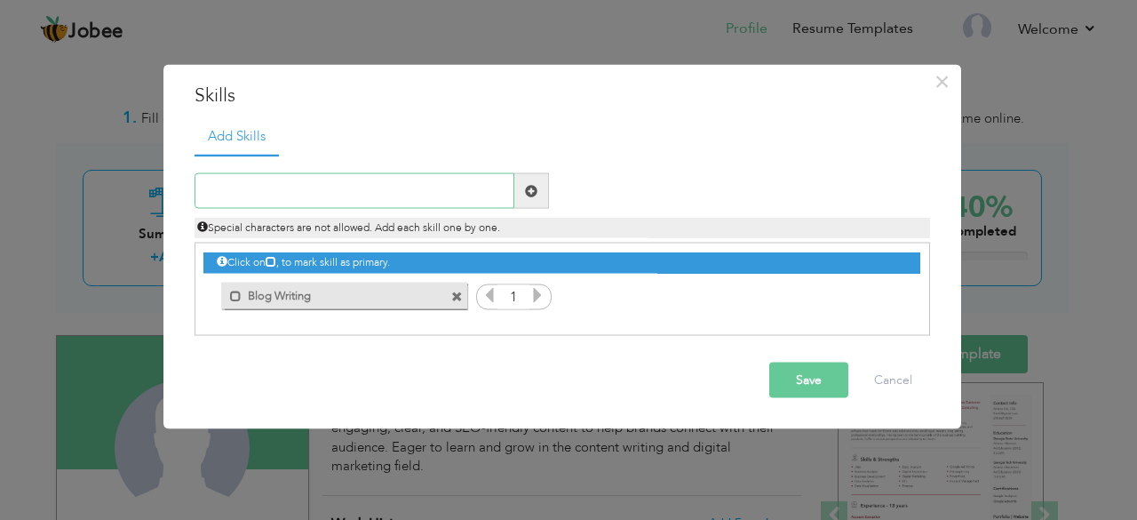
click at [356, 174] on input "text" at bounding box center [355, 191] width 320 height 36
click at [492, 291] on icon at bounding box center [490, 295] width 16 height 16
click at [533, 297] on icon at bounding box center [538, 295] width 16 height 16
click at [485, 299] on icon at bounding box center [490, 295] width 16 height 16
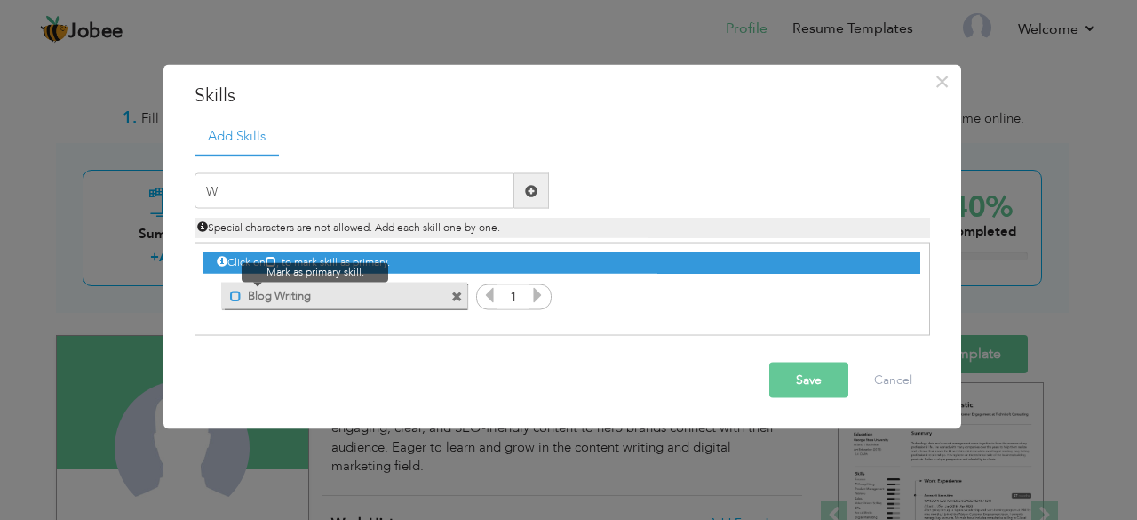
click at [238, 293] on span at bounding box center [236, 296] width 12 height 12
click at [232, 297] on span at bounding box center [235, 291] width 20 height 18
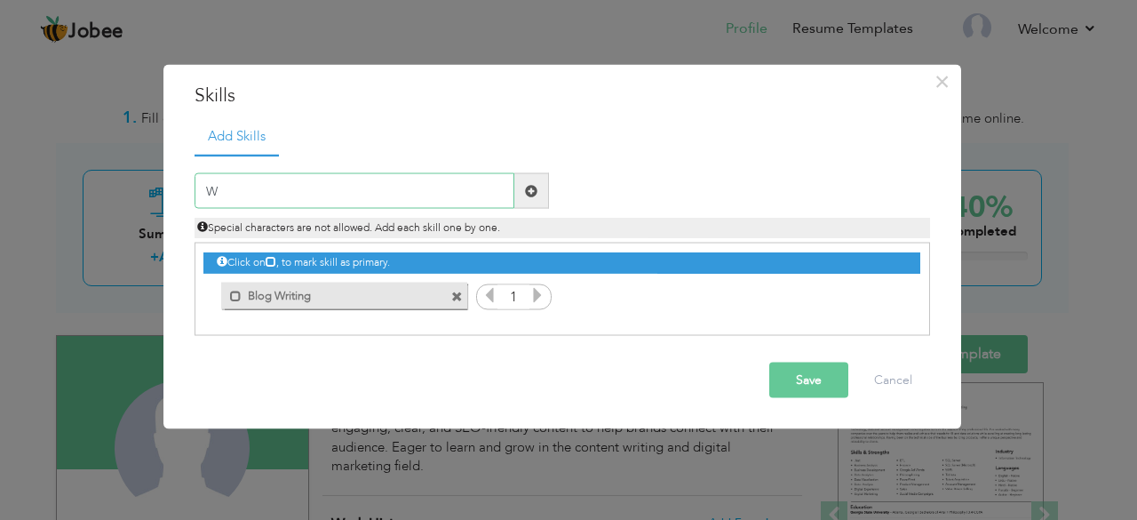
click at [274, 187] on input "W" at bounding box center [355, 191] width 320 height 36
type input "Website Content Writing"
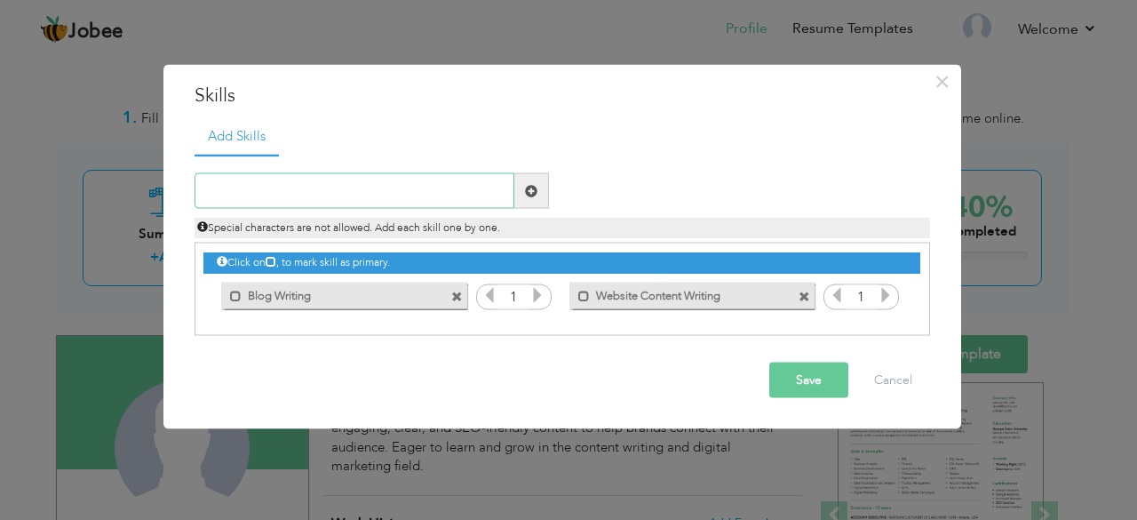
paste input "Social Media Content Creation"
type input "Social Media Content Creation"
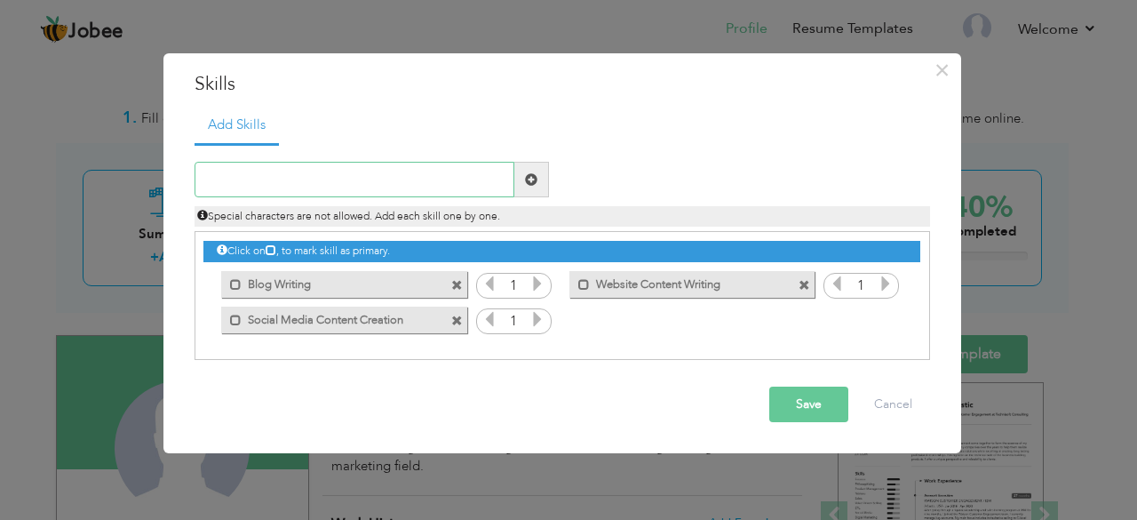
paste input "Basic SEO Writing"
type input "Basic SEO Writing"
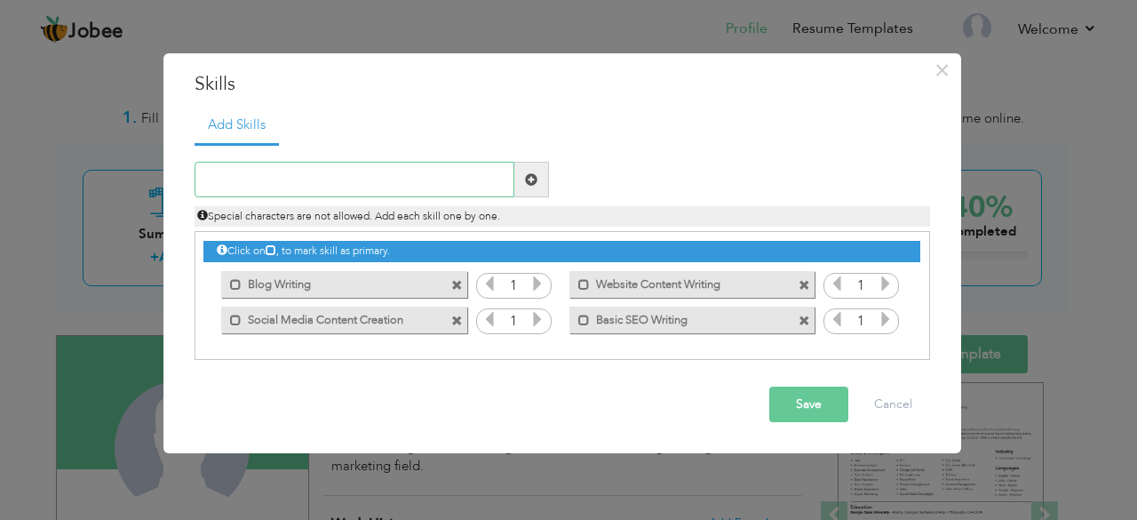
paste input "Basic SEO Writing"
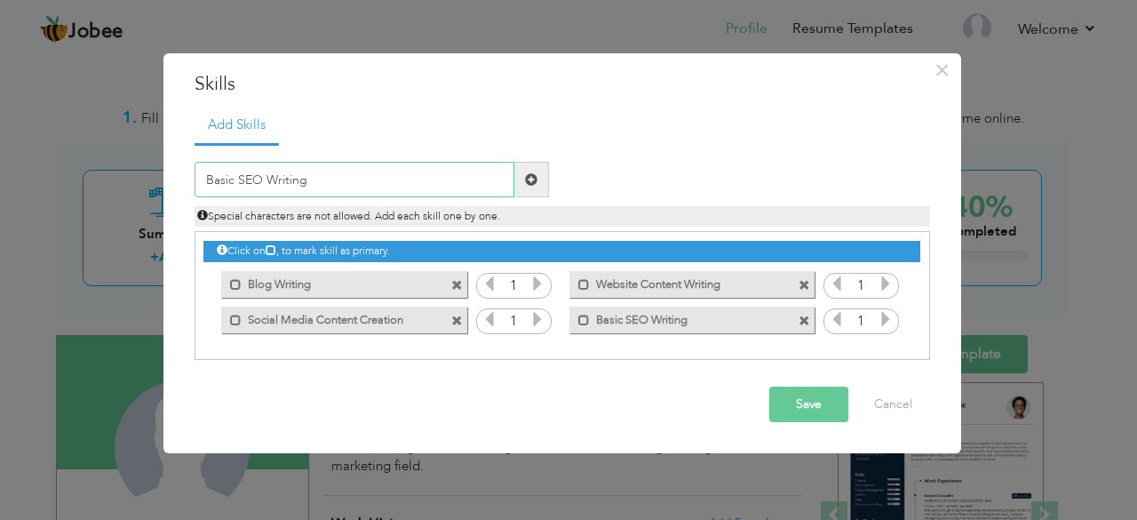
type input "Basic SEO Writing"
click at [787, 389] on button "Save" at bounding box center [808, 404] width 79 height 36
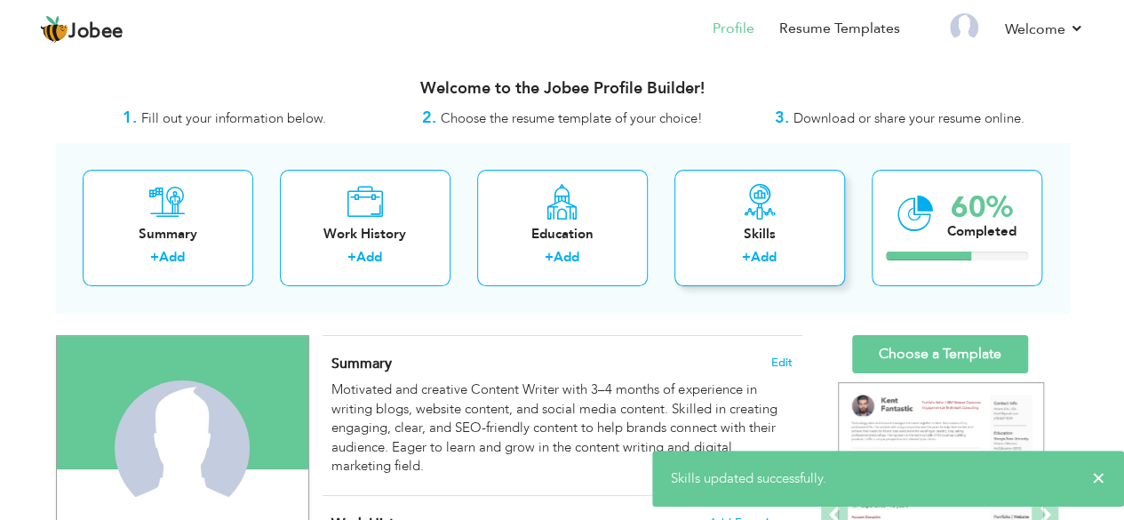
click at [717, 217] on div "Skills + Add" at bounding box center [759, 228] width 171 height 116
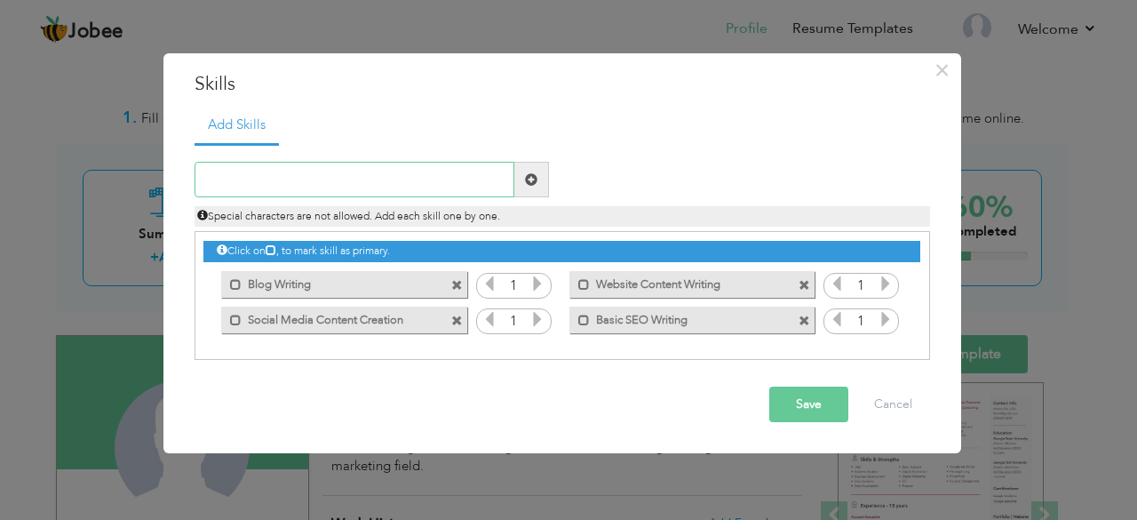
paste input "Research & Idea Development"
type input "Research & Idea Development"
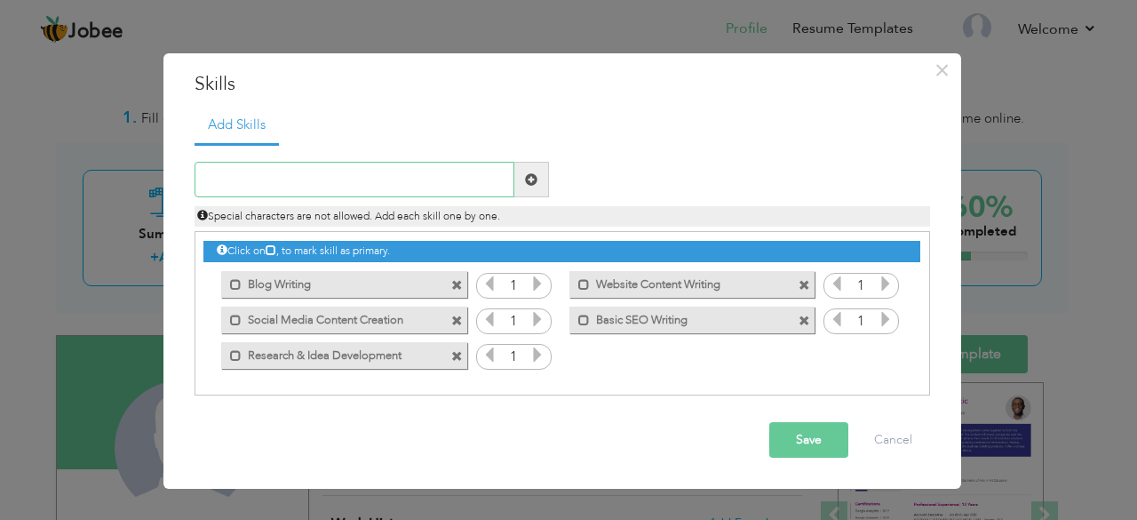
paste input "Creative Storytelling"
type input "Creative Storytelling"
click at [787, 423] on button "Save" at bounding box center [808, 440] width 79 height 36
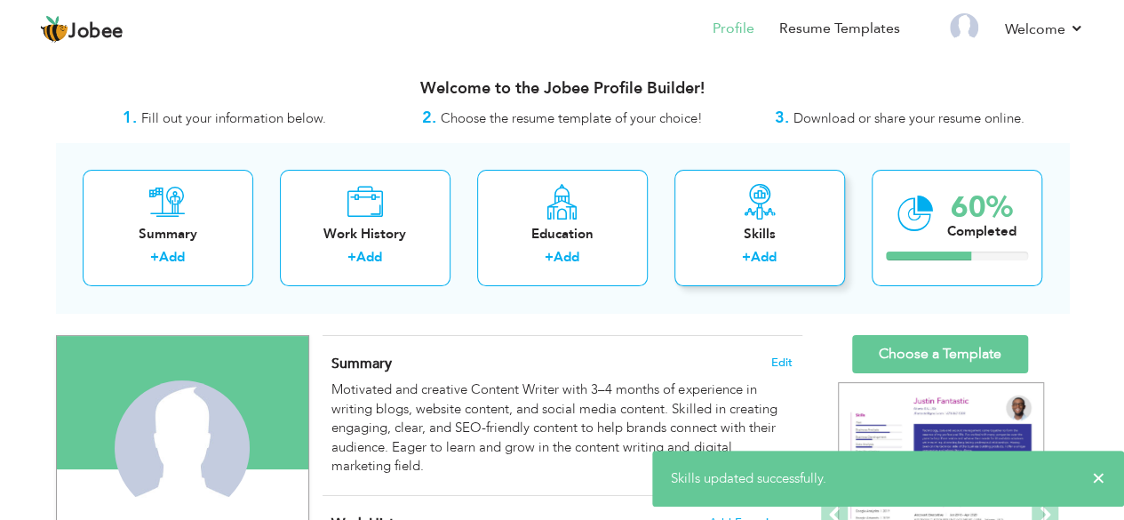
click at [769, 230] on div "Skills" at bounding box center [760, 234] width 142 height 19
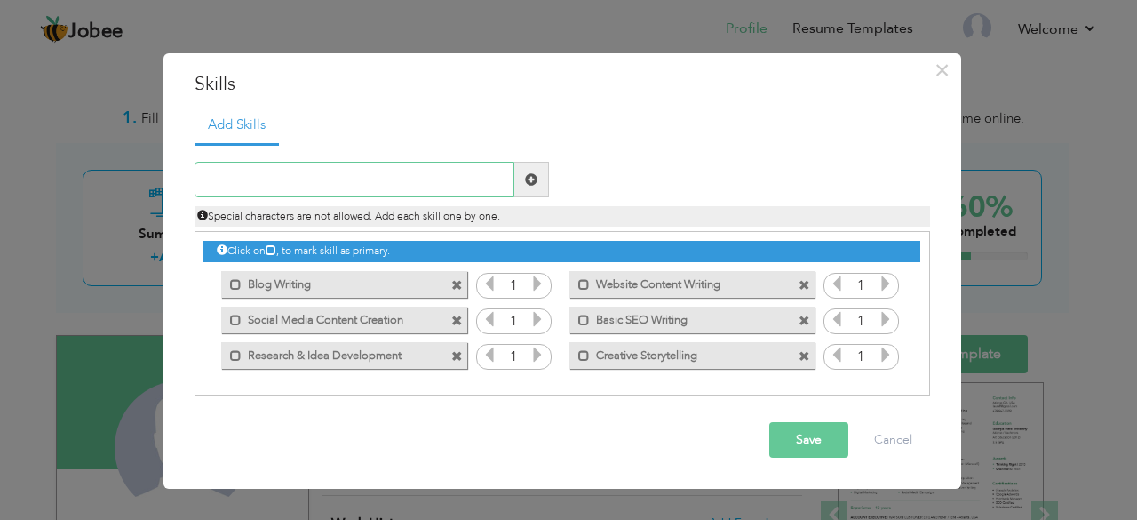
click at [312, 191] on input "text" at bounding box center [355, 180] width 320 height 36
paste input "Editing & Proofreading"
click at [312, 191] on input "Editing & Proofreading" at bounding box center [355, 180] width 320 height 36
type input "Editing & Proofreading"
click at [803, 429] on button "Save" at bounding box center [808, 440] width 79 height 36
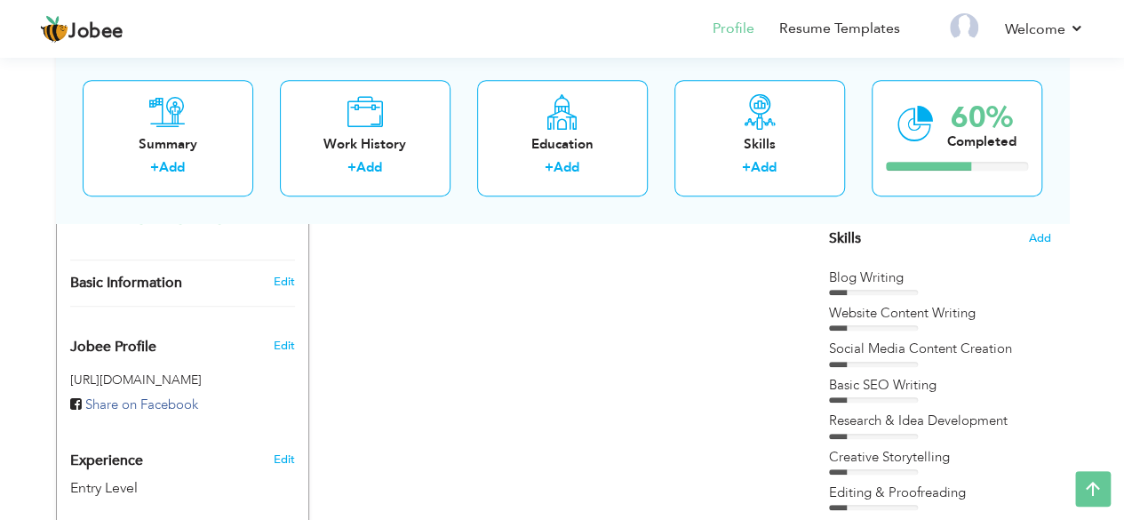
scroll to position [844, 0]
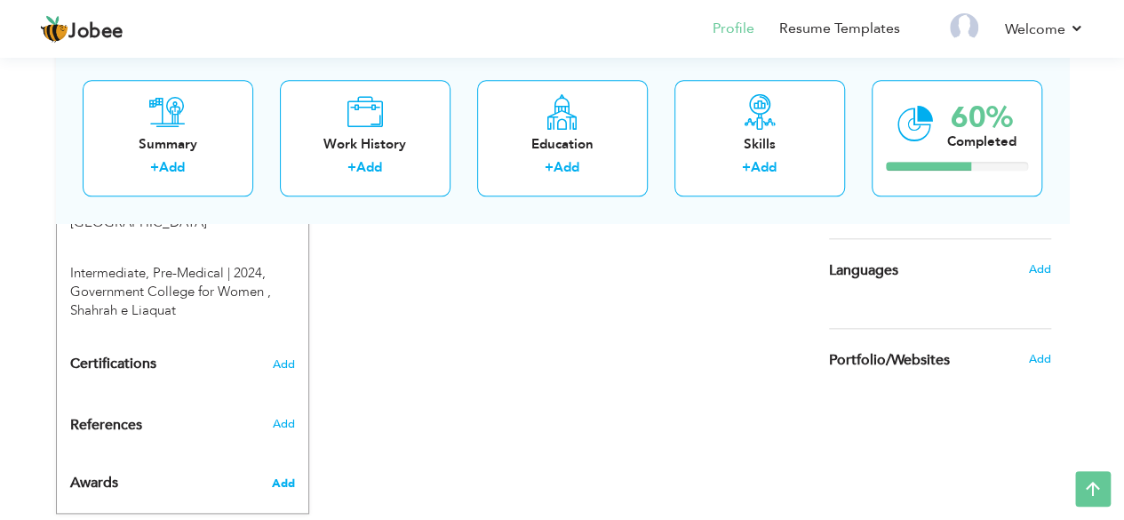
click at [274, 475] on span "Add" at bounding box center [282, 483] width 23 height 16
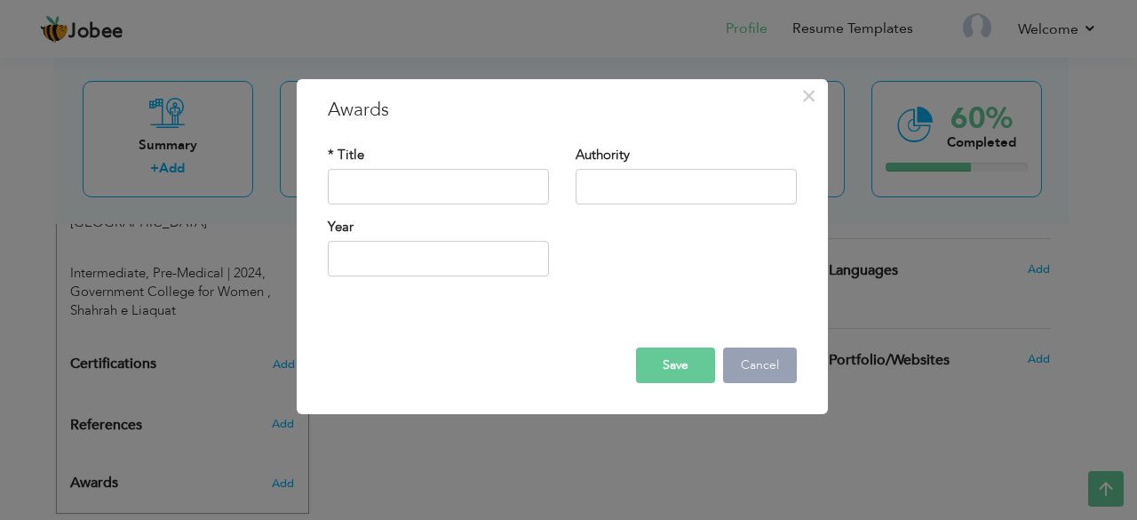
click at [793, 361] on button "Cancel" at bounding box center [760, 365] width 74 height 36
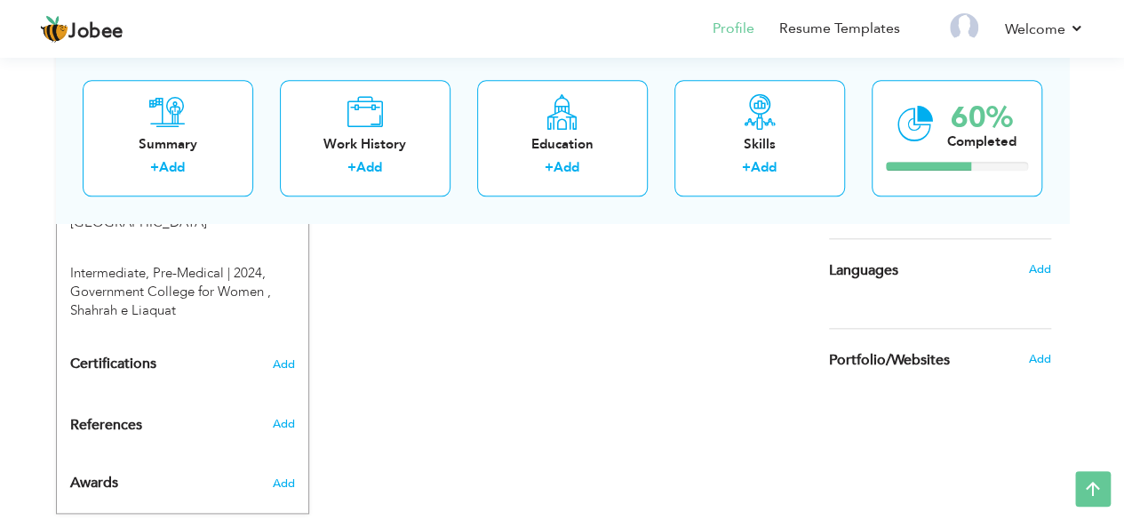
click at [254, 416] on div "References" at bounding box center [162, 425] width 210 height 19
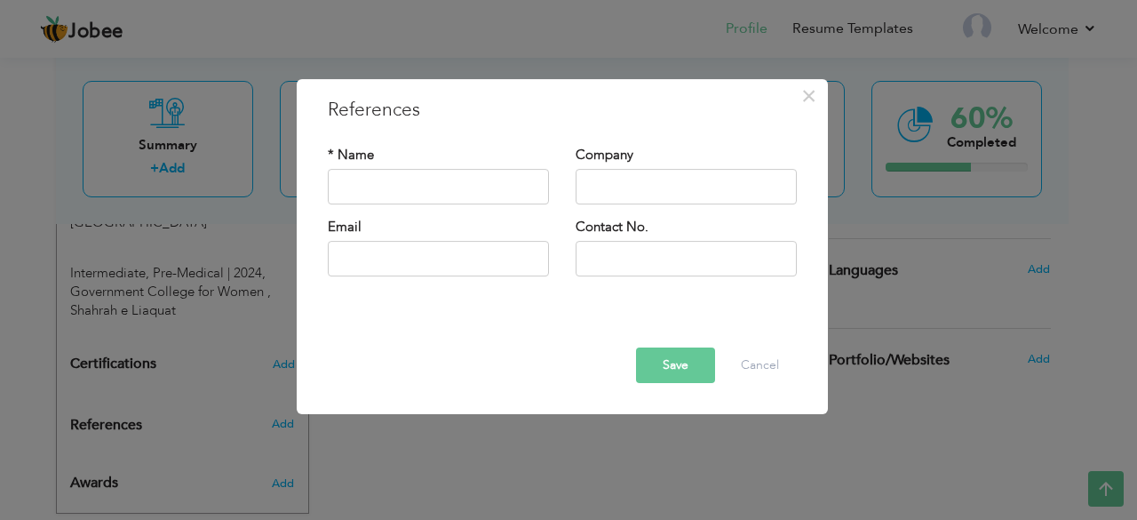
click at [229, 346] on div "× References * Name Company Email" at bounding box center [568, 260] width 1137 height 520
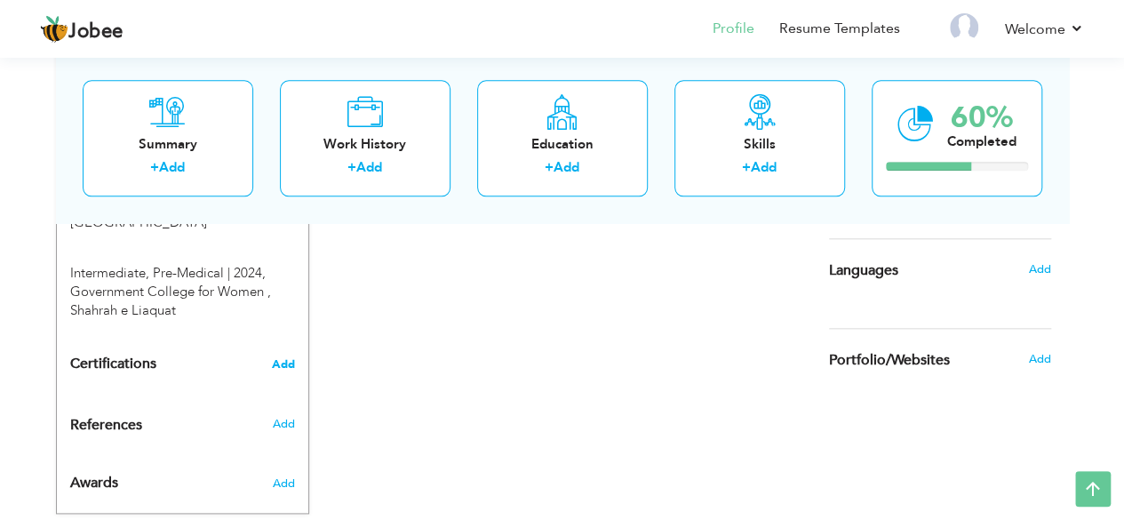
click at [286, 358] on span "Add" at bounding box center [283, 364] width 23 height 12
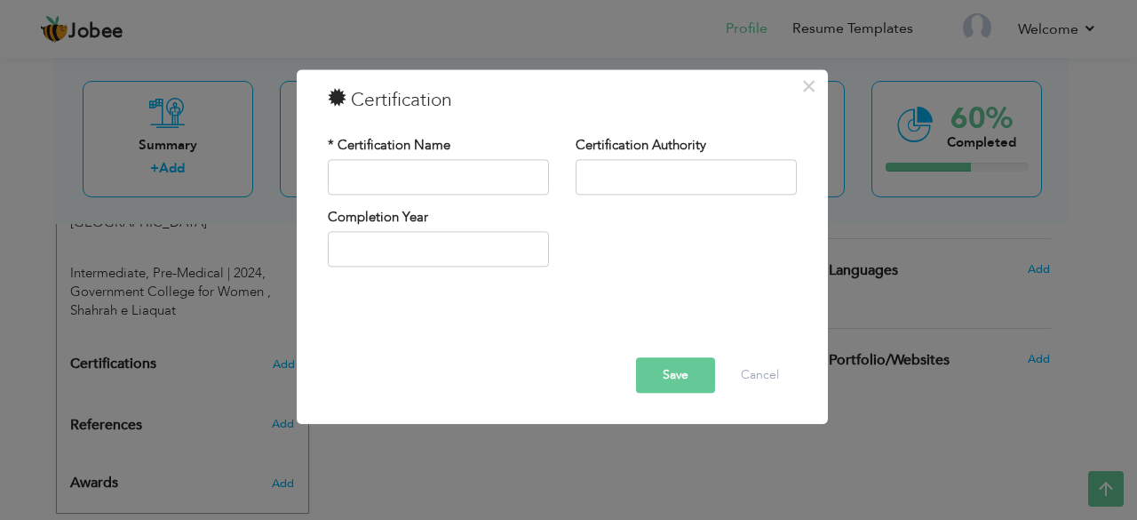
click at [250, 323] on div "× Certification * Certification Name Certification Authority Save" at bounding box center [568, 260] width 1137 height 520
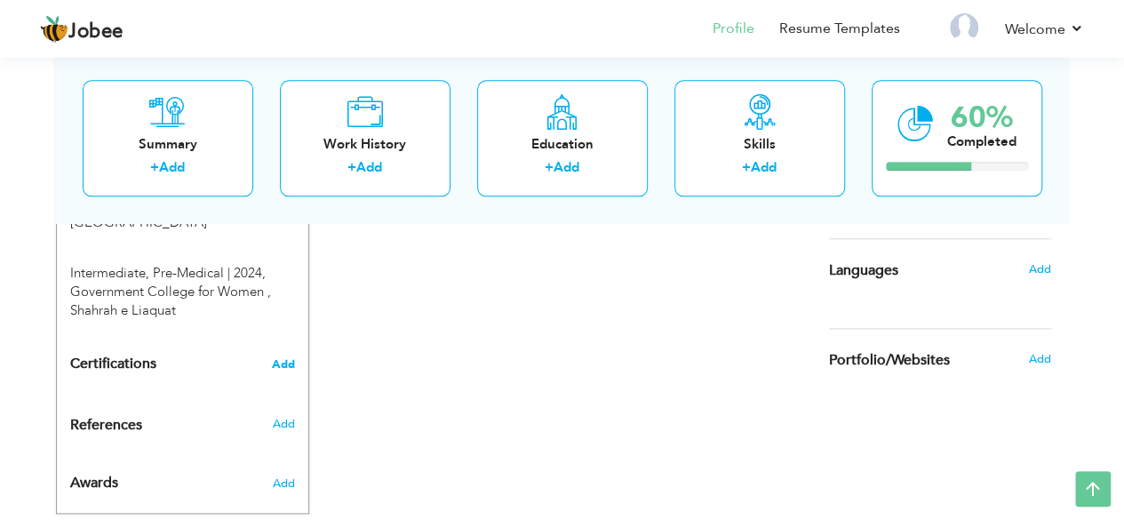
click at [282, 358] on span "Add" at bounding box center [283, 364] width 23 height 12
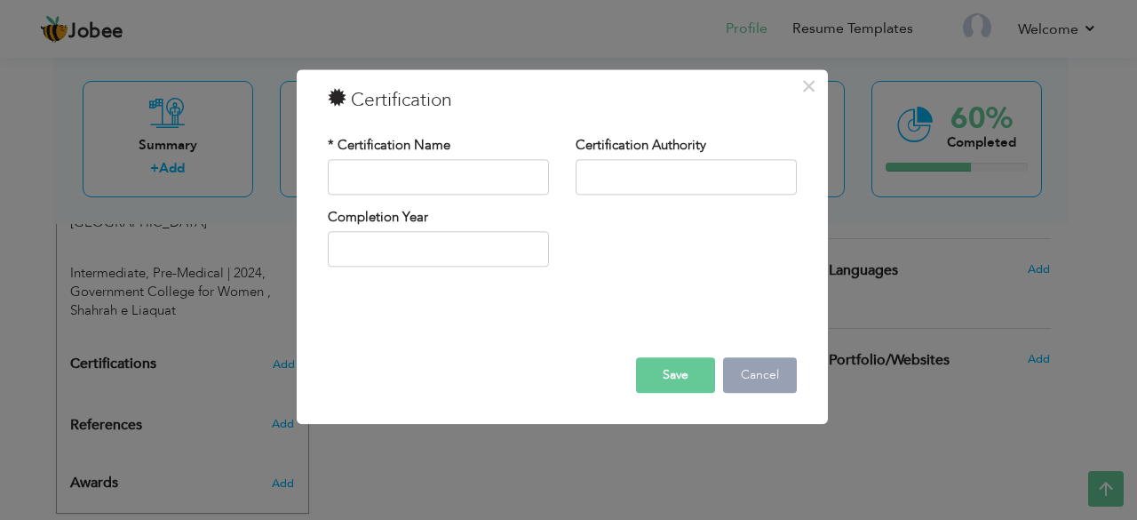
drag, startPoint x: 767, startPoint y: 395, endPoint x: 766, endPoint y: 385, distance: 10.7
click at [766, 385] on div "Save Delete Cancel" at bounding box center [563, 350] width 496 height 112
click at [766, 385] on button "Cancel" at bounding box center [760, 375] width 74 height 36
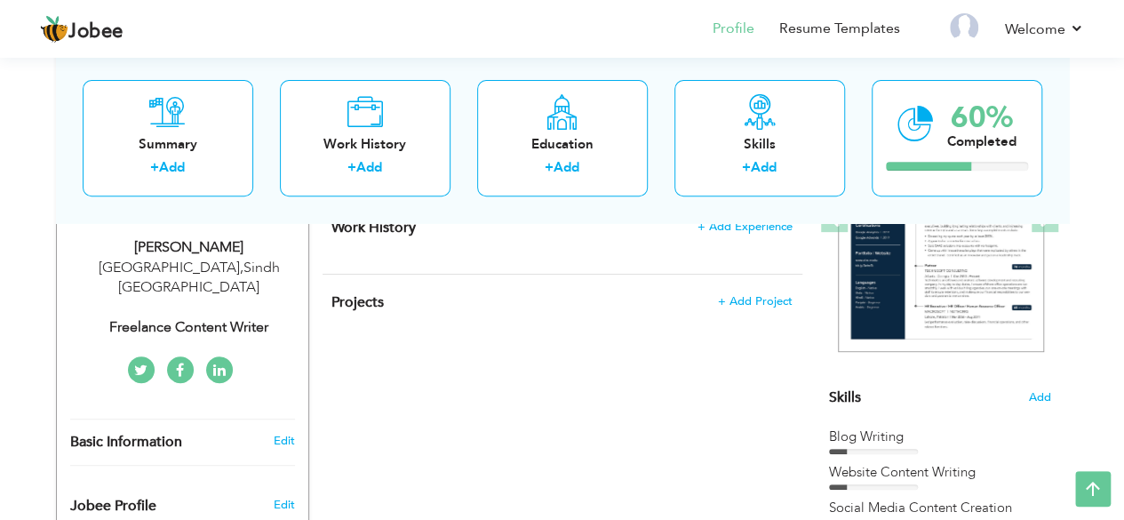
scroll to position [307, 0]
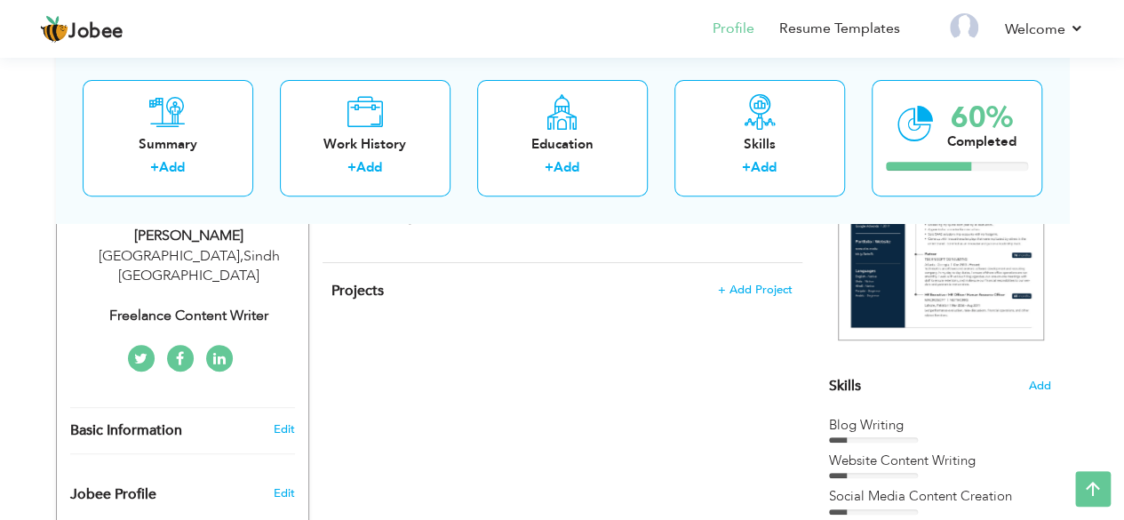
click at [227, 345] on link at bounding box center [219, 358] width 27 height 27
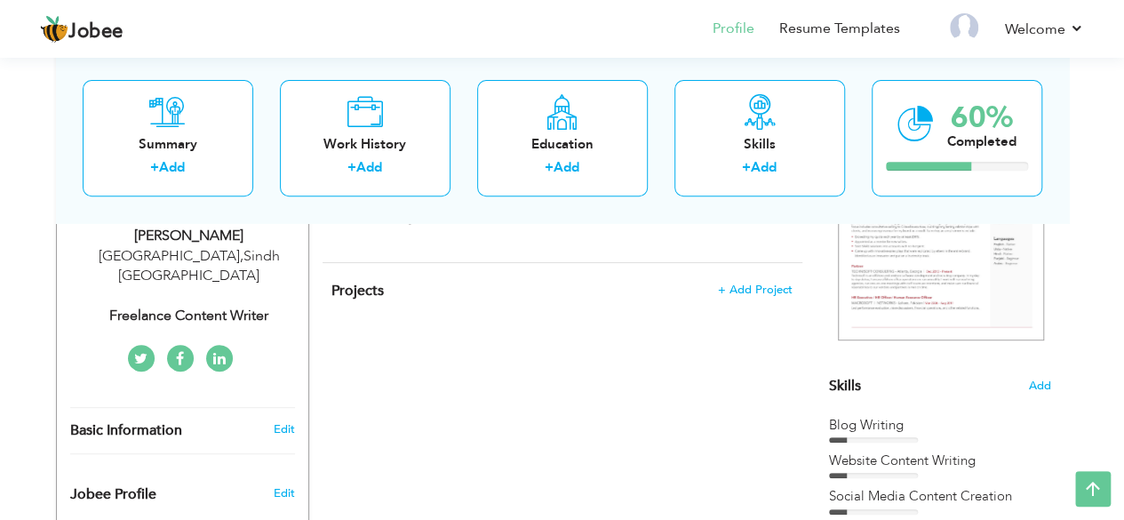
click at [220, 352] on icon at bounding box center [219, 359] width 12 height 14
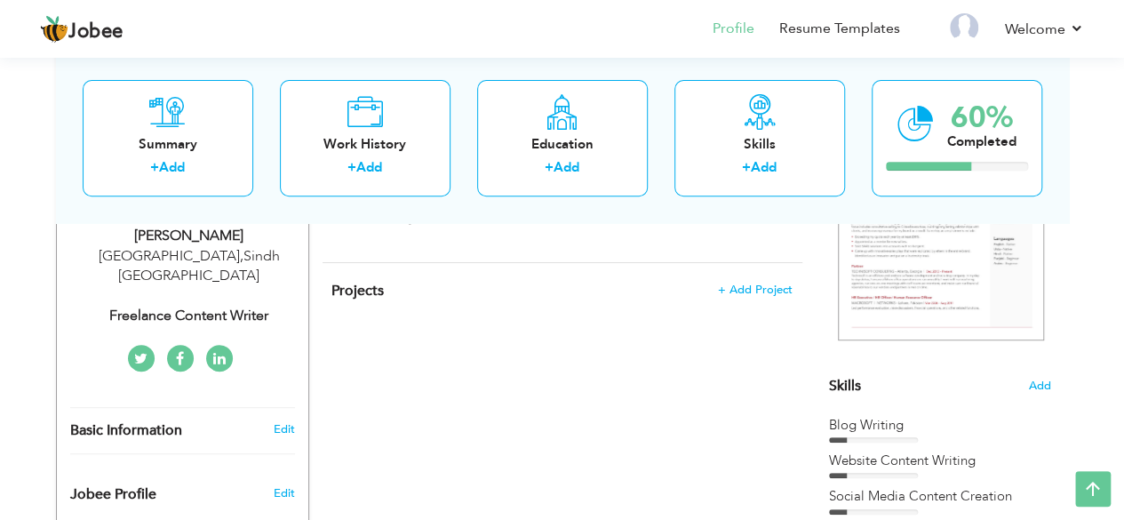
click at [220, 352] on icon at bounding box center [219, 359] width 12 height 14
drag, startPoint x: 220, startPoint y: 328, endPoint x: 198, endPoint y: 334, distance: 23.1
click at [198, 345] on ul at bounding box center [180, 358] width 256 height 27
click at [225, 345] on link at bounding box center [219, 358] width 27 height 27
click at [281, 421] on link "Edit" at bounding box center [283, 429] width 21 height 16
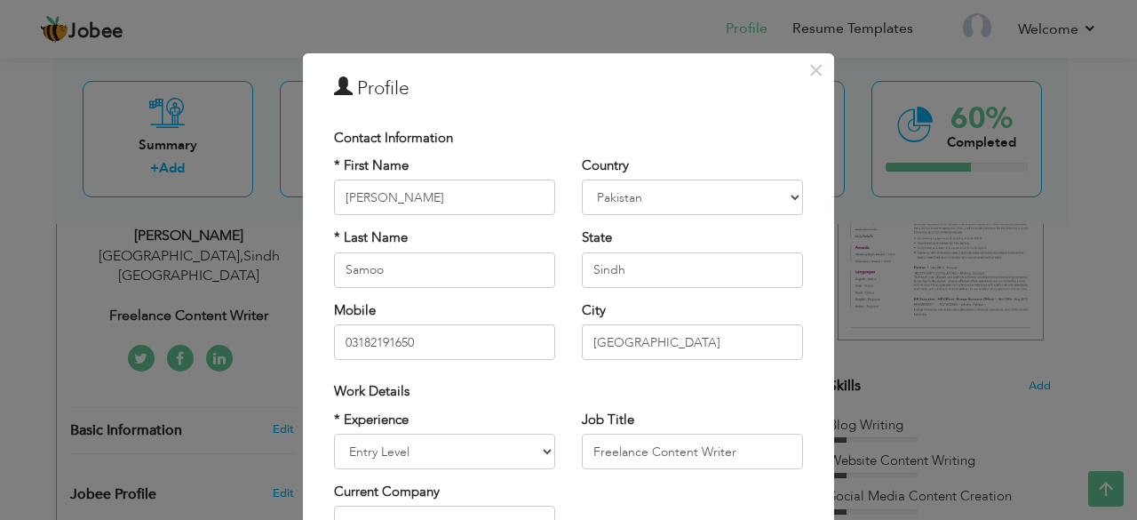
click at [820, 396] on div "× Profile Contact Information * First Name Suhaee Abdul Ghafoor * Last Name Sam…" at bounding box center [568, 425] width 531 height 744
click at [815, 72] on span "×" at bounding box center [816, 70] width 15 height 32
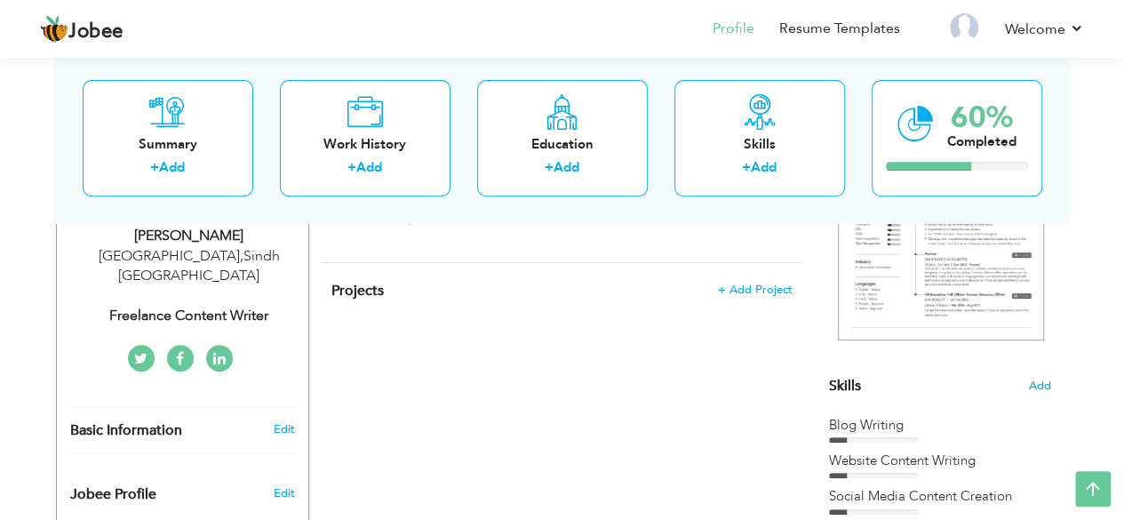
scroll to position [762, 0]
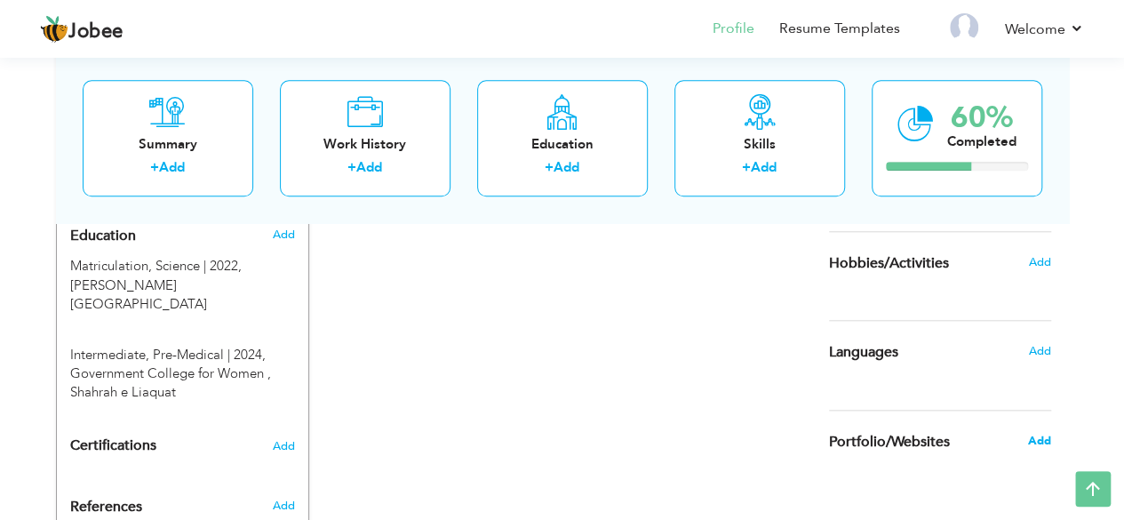
click at [1031, 446] on span "Add" at bounding box center [1038, 441] width 23 height 16
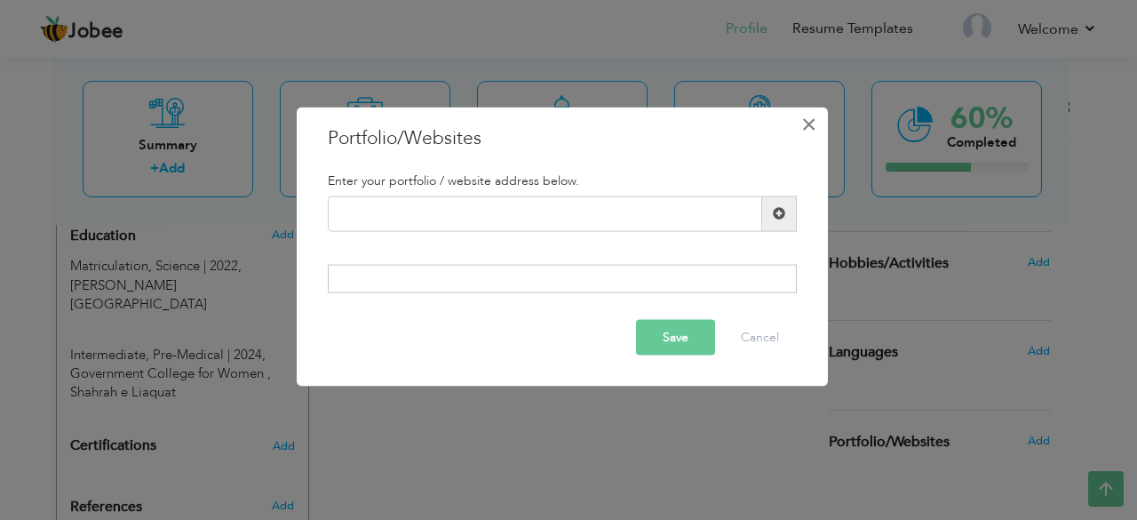
click at [810, 124] on span "×" at bounding box center [808, 124] width 15 height 32
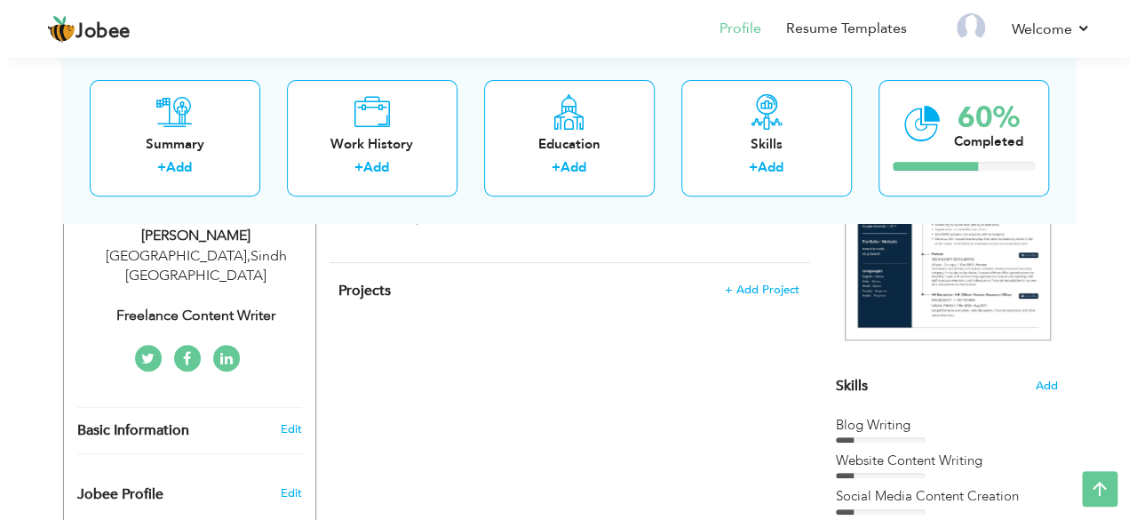
scroll to position [0, 0]
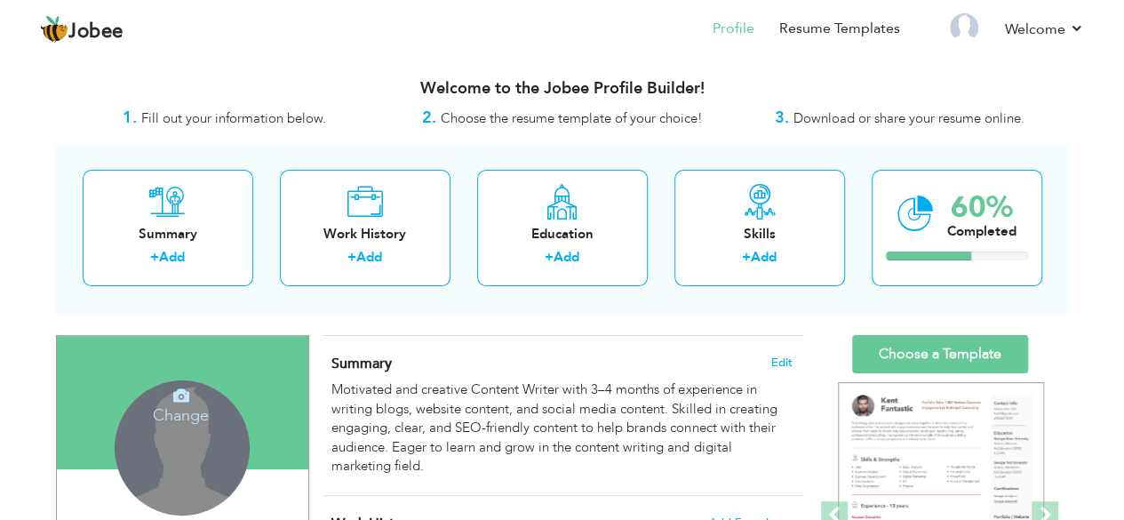
click at [148, 413] on h4 "Change" at bounding box center [180, 403] width 127 height 43
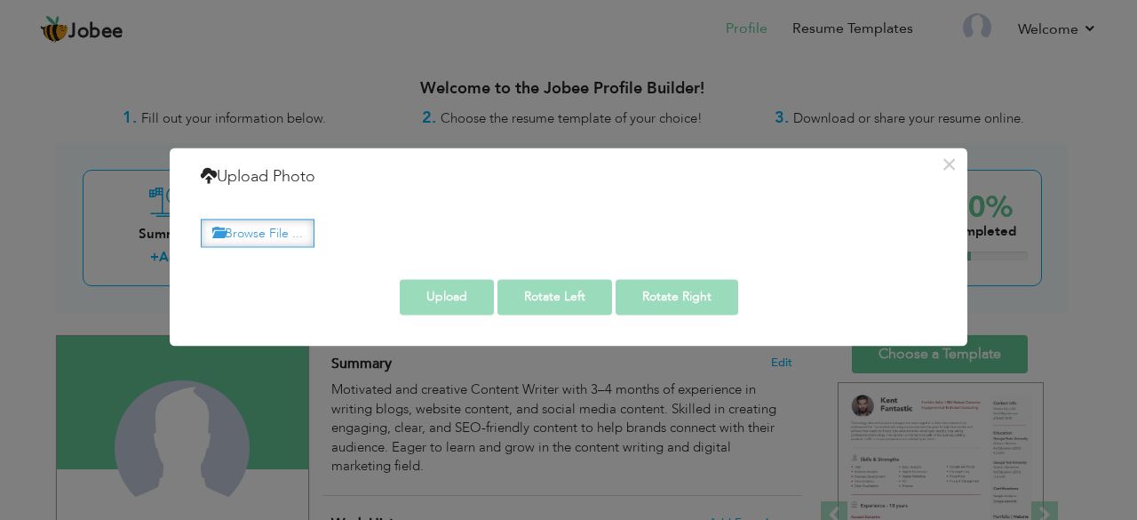
click at [264, 225] on label "Browse File ..." at bounding box center [258, 233] width 114 height 28
click at [0, 0] on input "Browse File ..." at bounding box center [0, 0] width 0 height 0
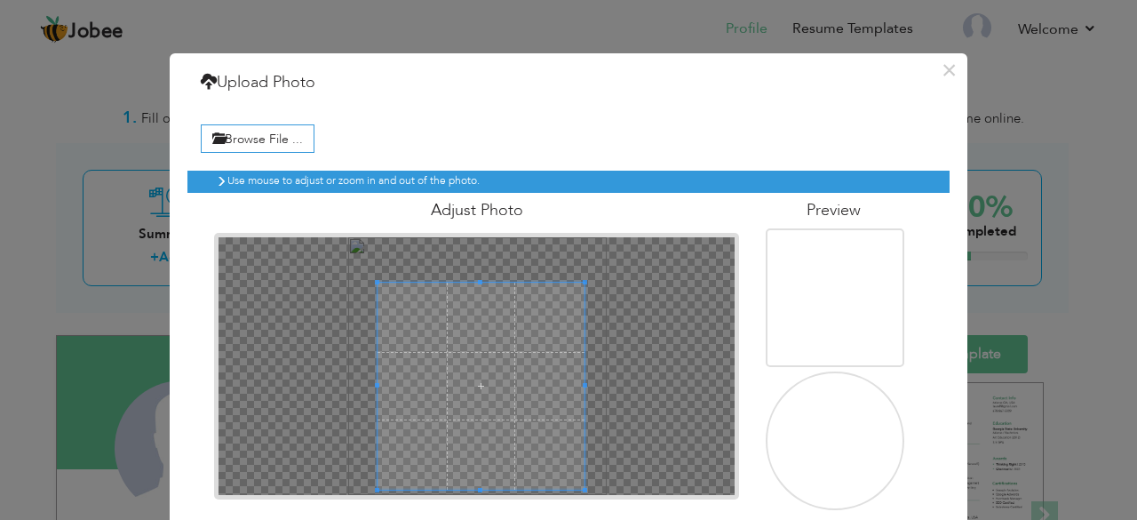
click at [481, 420] on span at bounding box center [481, 386] width 207 height 207
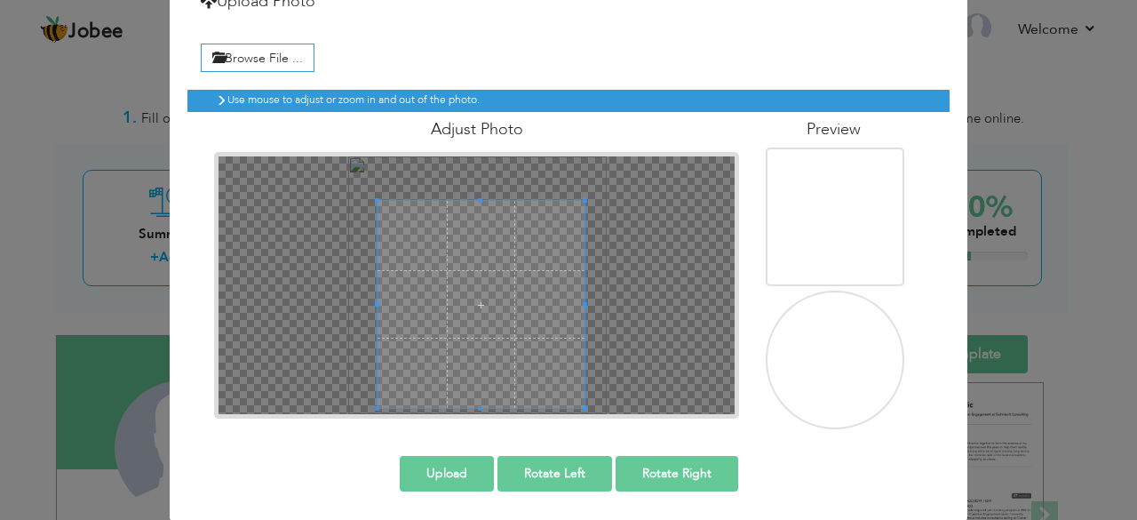
scroll to position [82, 0]
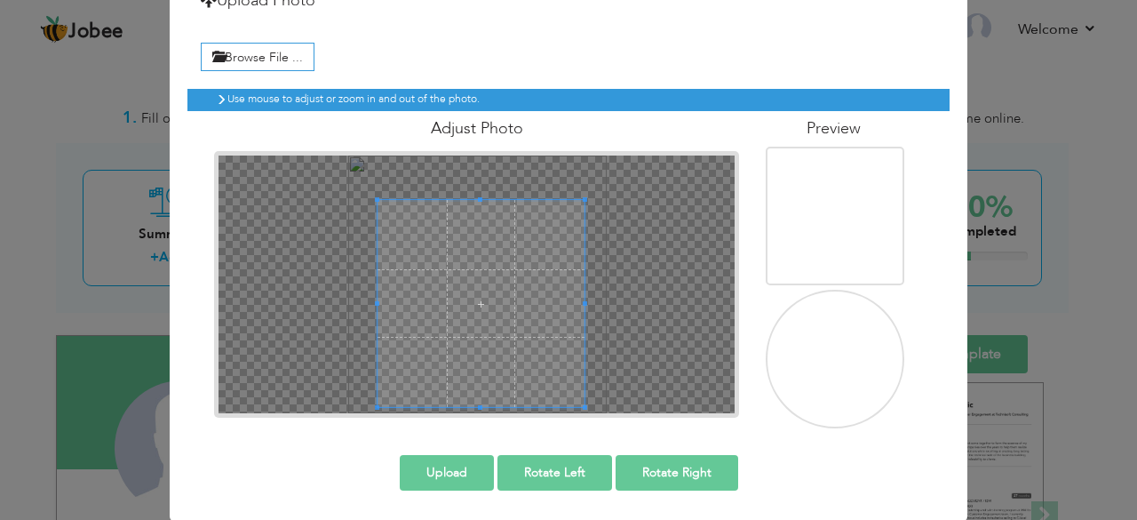
click at [462, 464] on button "Upload" at bounding box center [447, 473] width 94 height 36
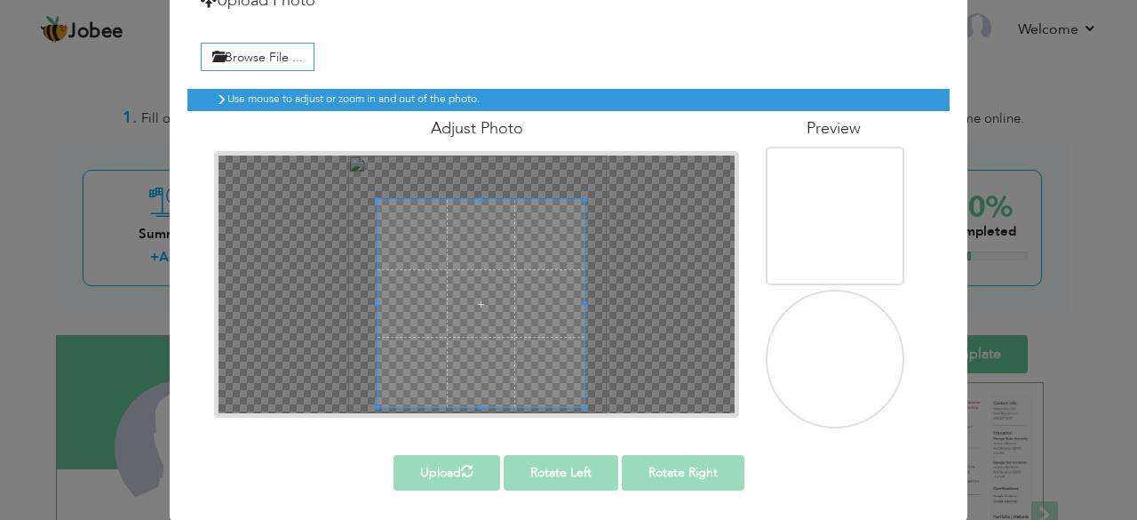
click at [765, 61] on div "Browse File ..." at bounding box center [568, 54] width 762 height 41
click at [235, 48] on label "Browse File ..." at bounding box center [258, 57] width 114 height 28
click at [0, 0] on input "Browse File ..." at bounding box center [0, 0] width 0 height 0
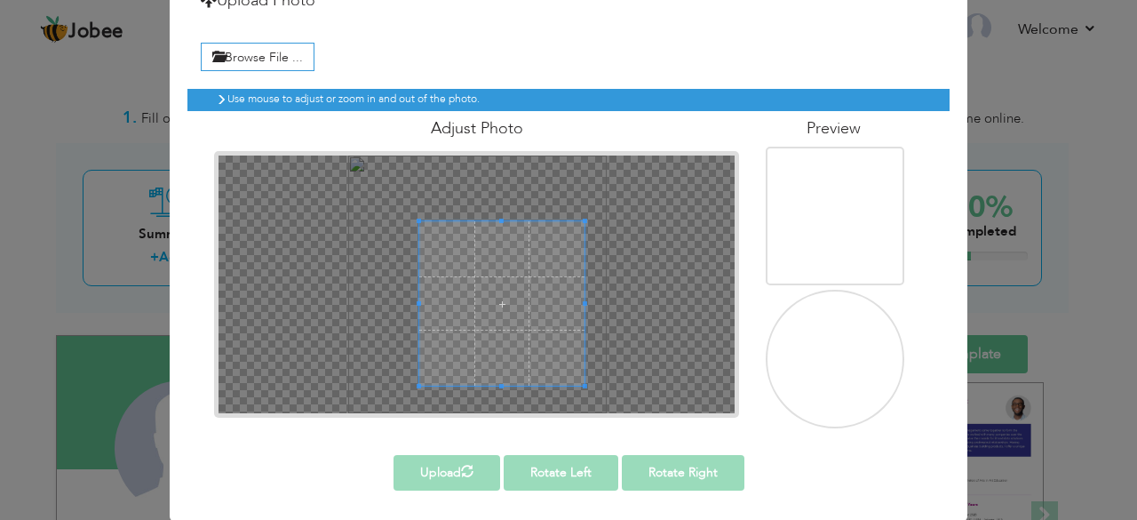
click at [417, 225] on span at bounding box center [419, 303] width 4 height 164
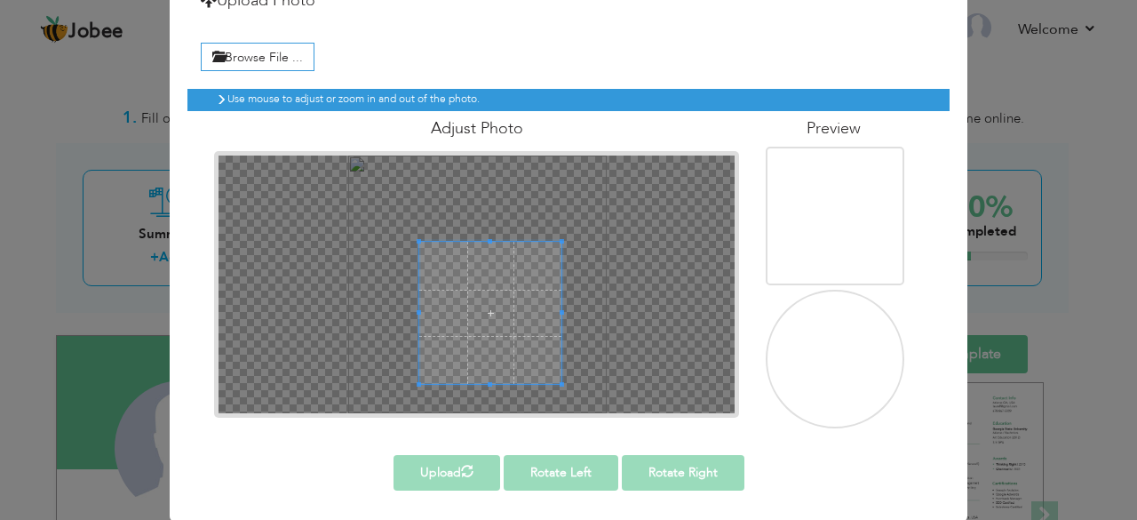
click at [490, 257] on div at bounding box center [490, 313] width 142 height 142
click at [577, 212] on div at bounding box center [478, 284] width 518 height 259
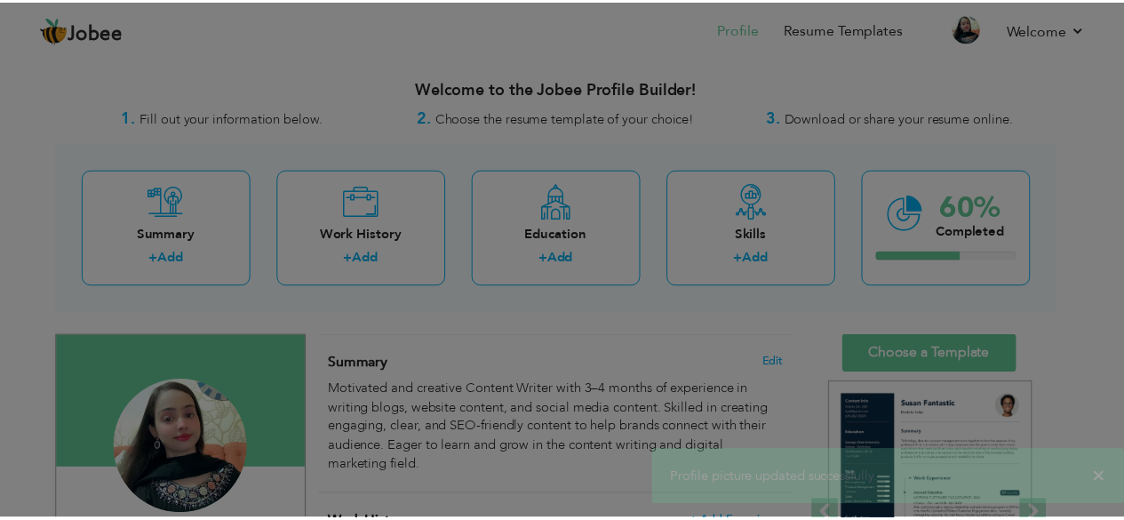
scroll to position [0, 0]
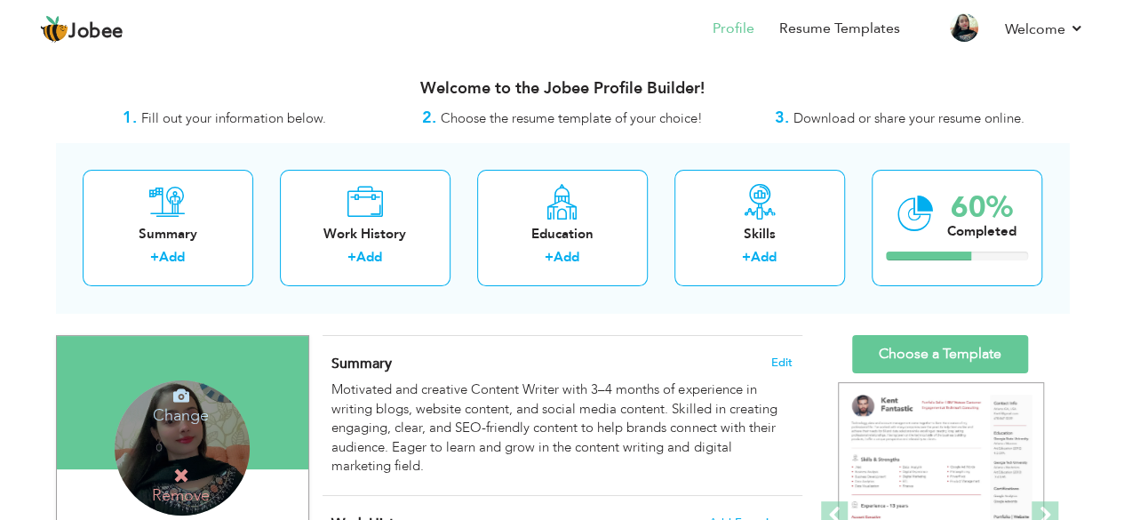
click at [119, 444] on div "Change Remove" at bounding box center [182, 447] width 135 height 135
click at [197, 417] on h4 "Change" at bounding box center [180, 403] width 127 height 43
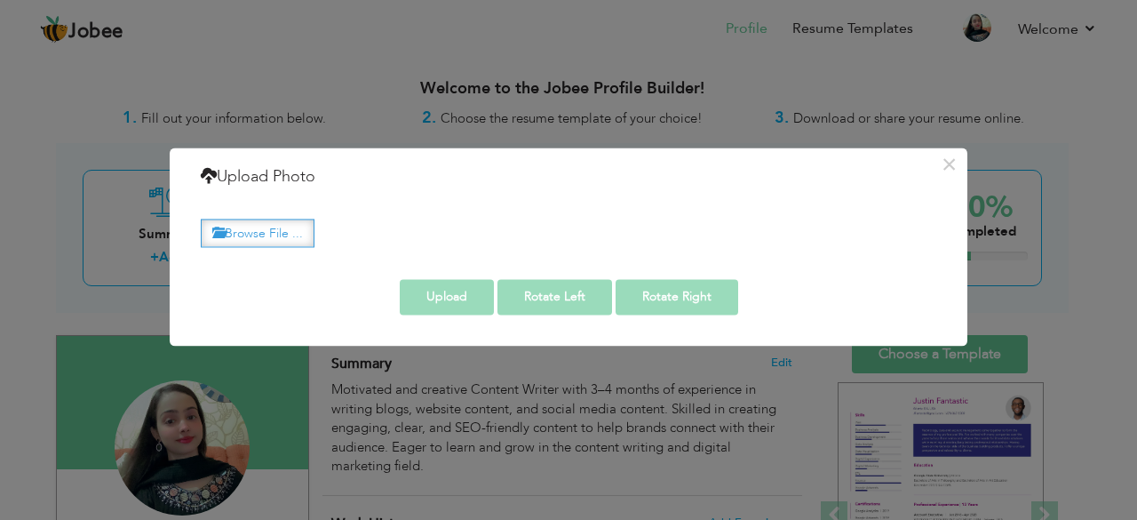
click at [295, 221] on label "Browse File ..." at bounding box center [258, 233] width 114 height 28
click at [0, 0] on input "Browse File ..." at bounding box center [0, 0] width 0 height 0
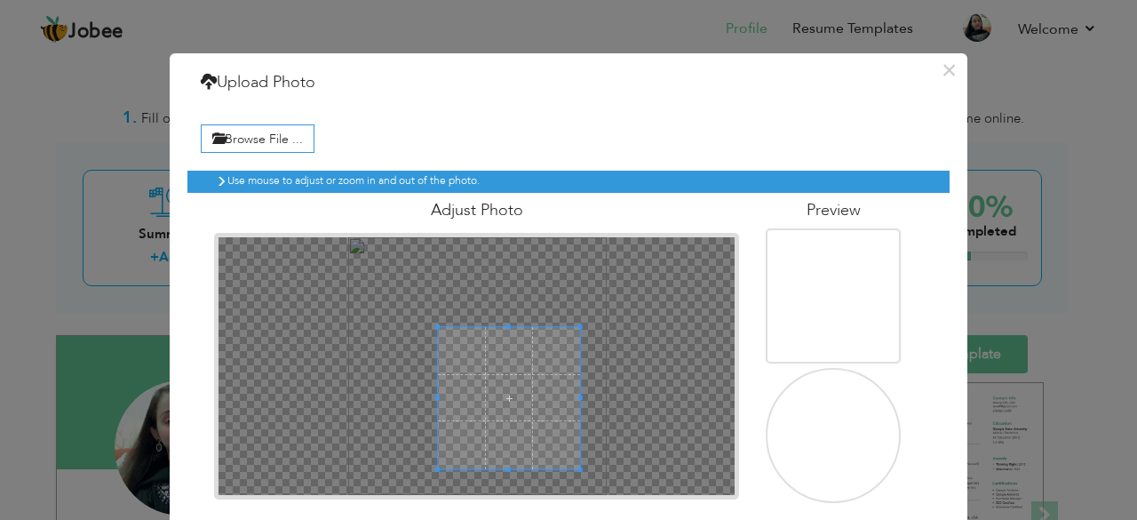
click at [571, 334] on div at bounding box center [509, 398] width 142 height 142
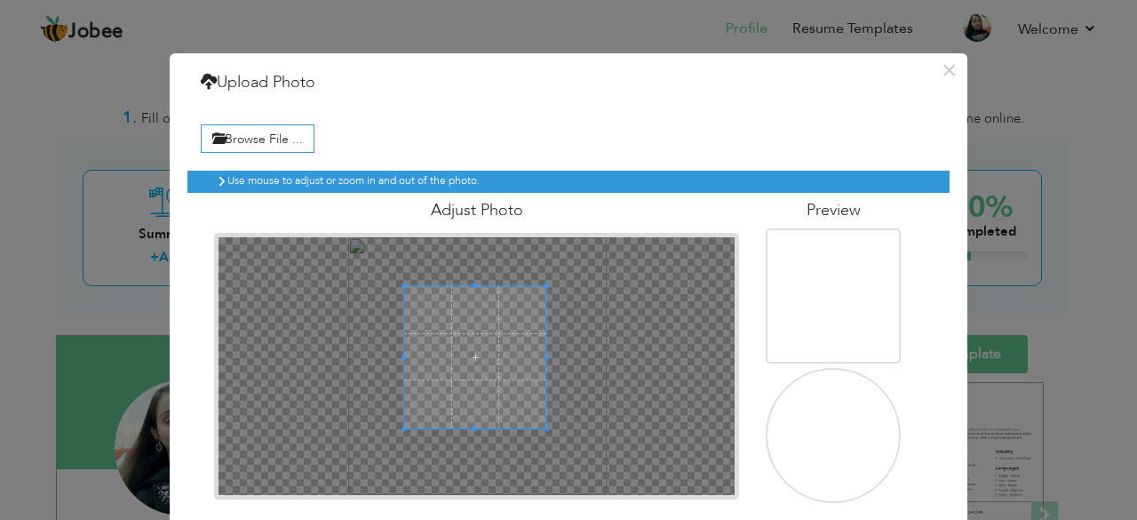
click at [426, 331] on span at bounding box center [475, 357] width 142 height 142
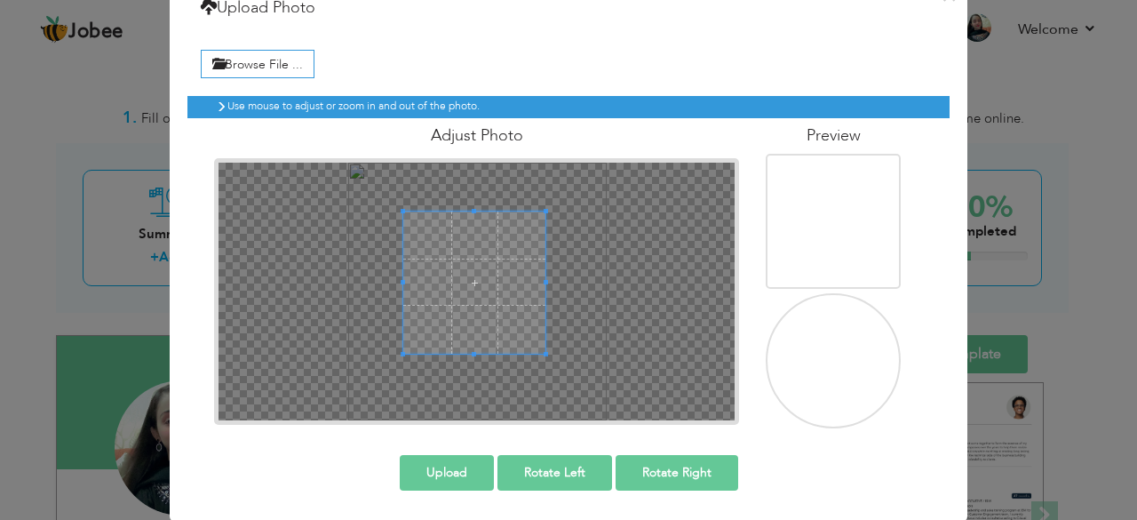
click at [468, 463] on button "Upload" at bounding box center [447, 473] width 94 height 36
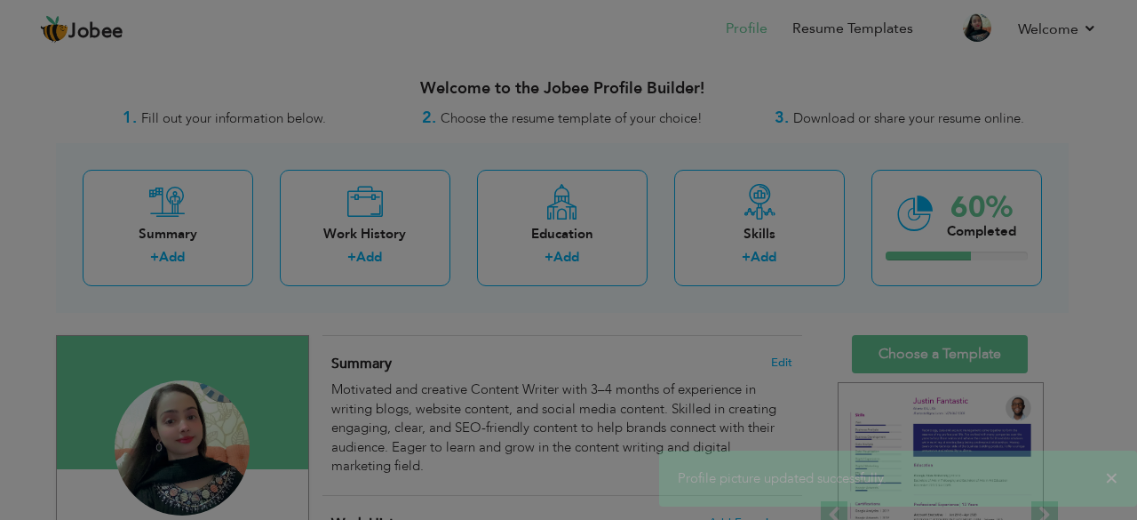
scroll to position [0, 0]
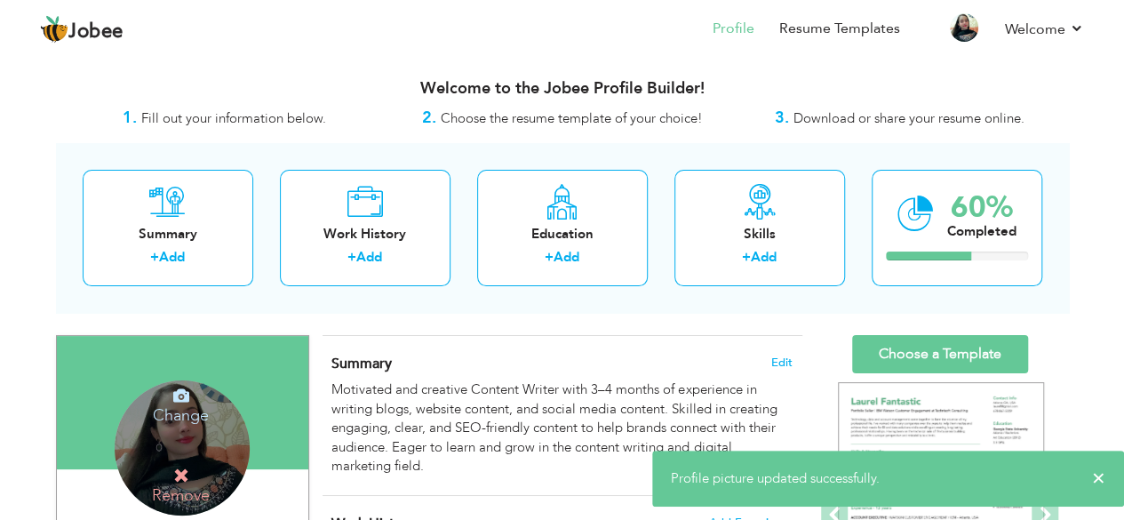
click at [183, 402] on h4 "Change" at bounding box center [180, 403] width 127 height 43
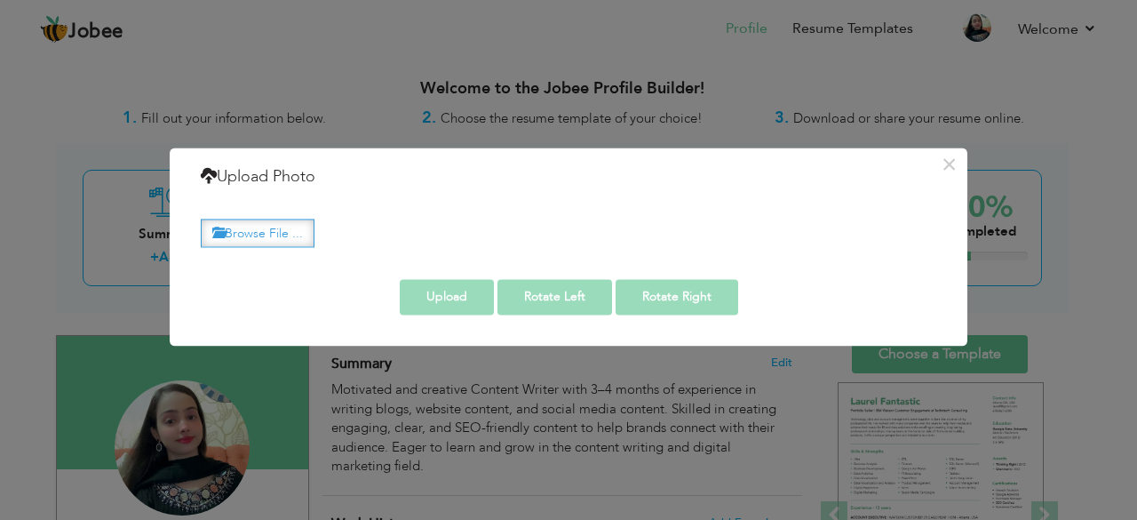
click at [289, 235] on label "Browse File ..." at bounding box center [258, 233] width 114 height 28
click at [0, 0] on input "Browse File ..." at bounding box center [0, 0] width 0 height 0
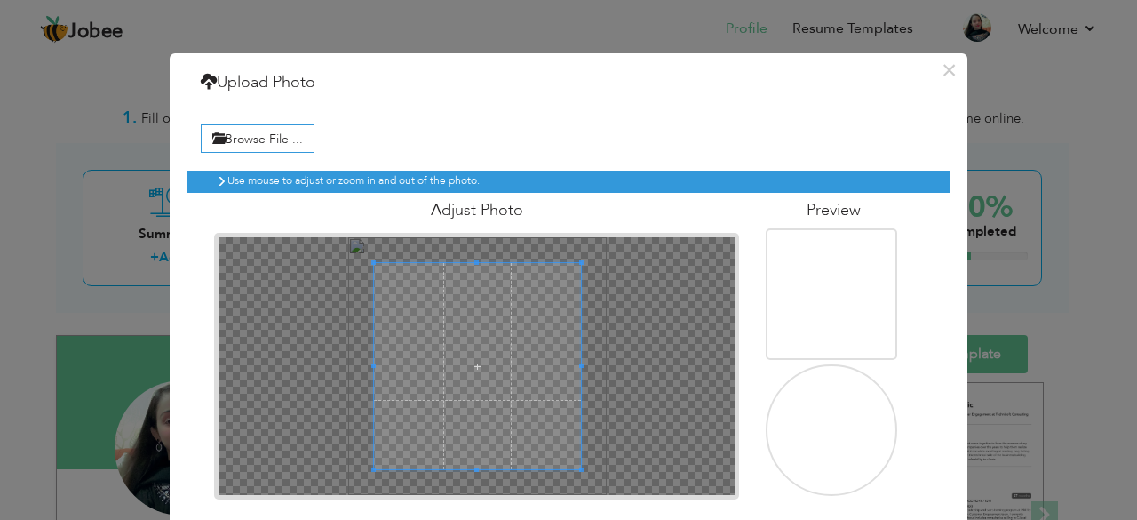
click at [371, 264] on span at bounding box center [373, 366] width 4 height 207
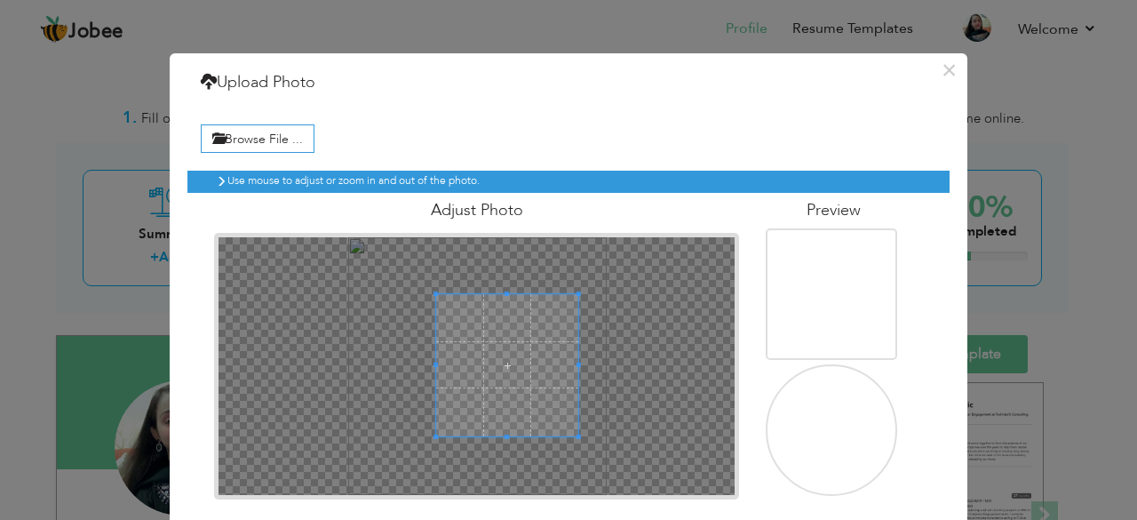
click at [499, 335] on div at bounding box center [507, 365] width 142 height 142
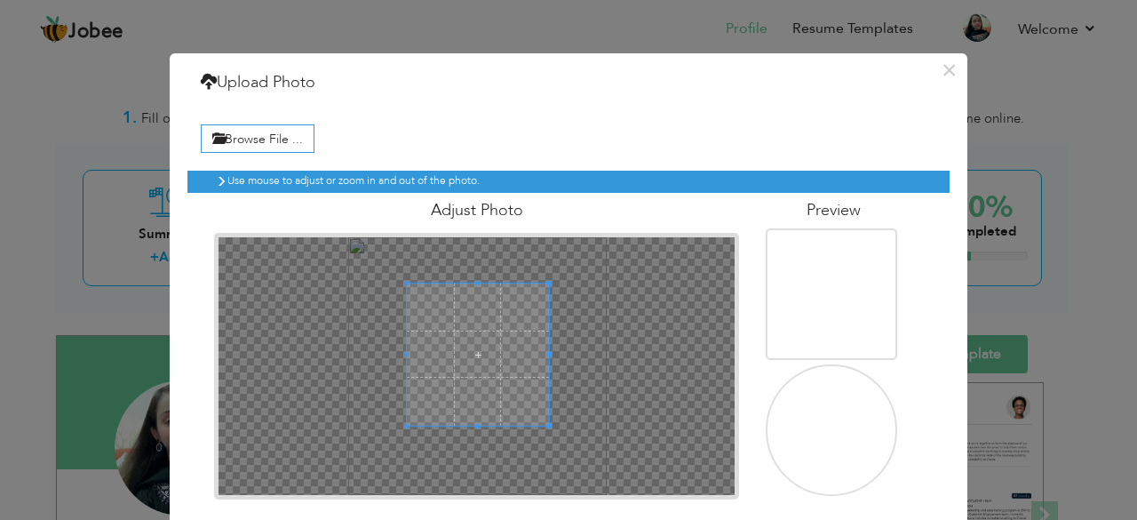
click at [429, 339] on span at bounding box center [478, 354] width 142 height 142
click at [505, 394] on span at bounding box center [477, 355] width 142 height 142
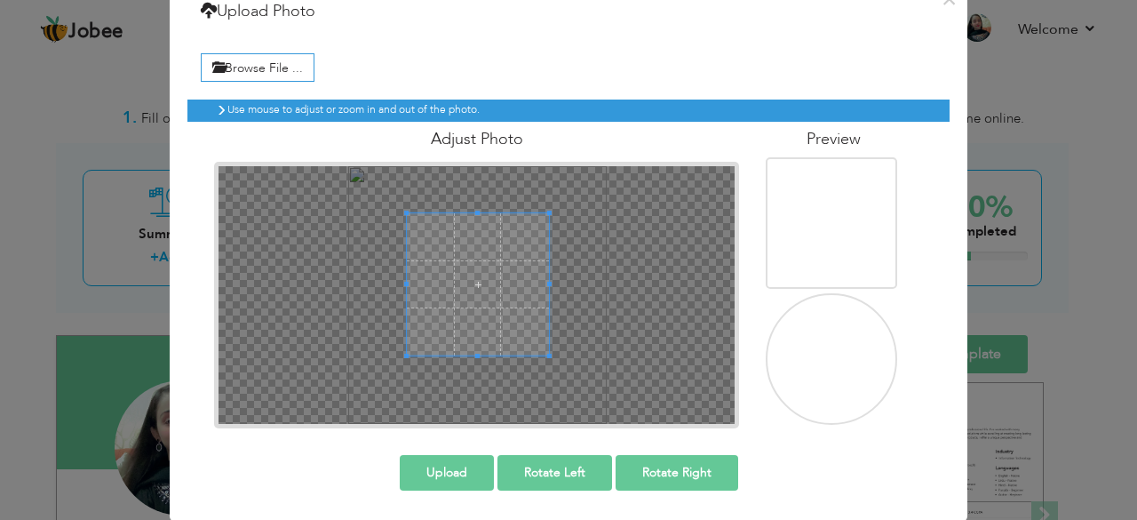
click at [455, 470] on button "Upload" at bounding box center [447, 473] width 94 height 36
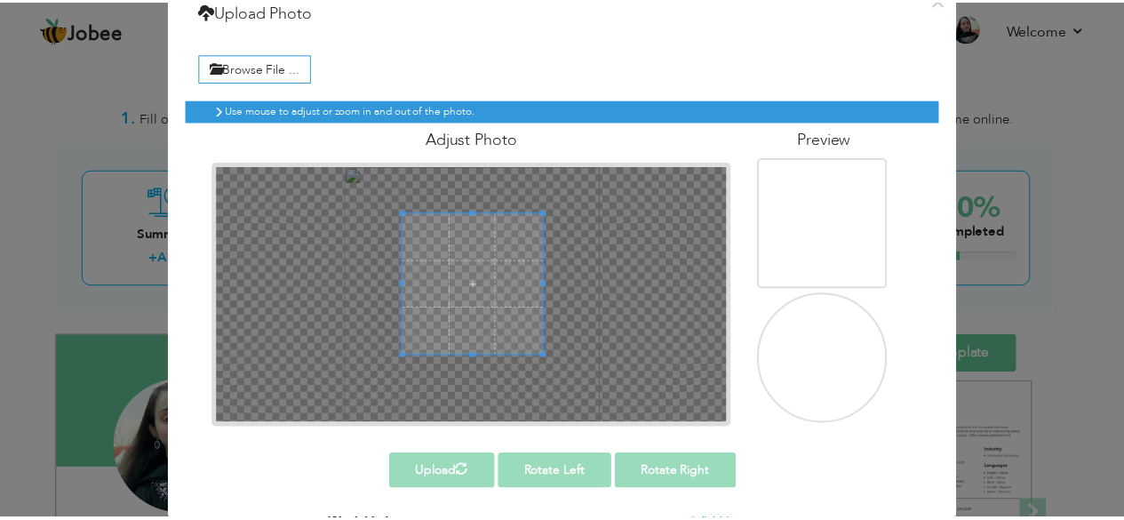
scroll to position [0, 0]
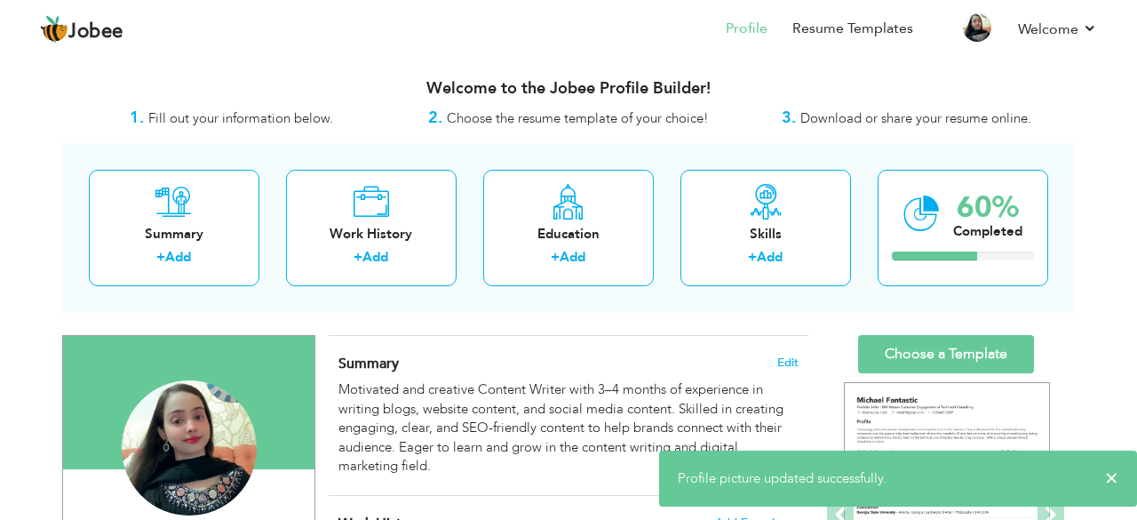
click at [455, 470] on div "Motivated and creative Content Writer with 3–4 months of experience in writing …" at bounding box center [569, 427] width 460 height 95
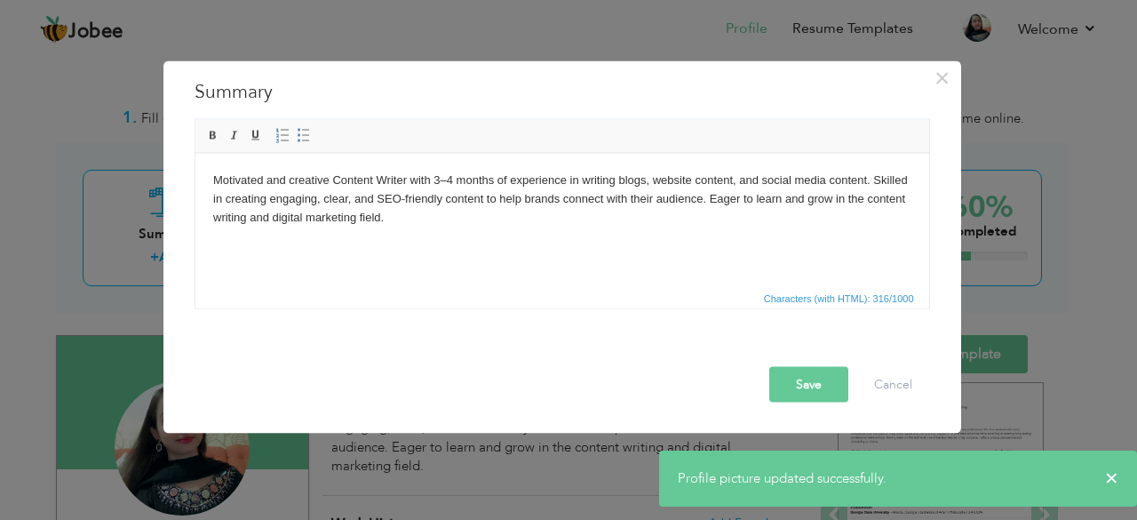
click at [801, 378] on button "Save" at bounding box center [808, 384] width 79 height 36
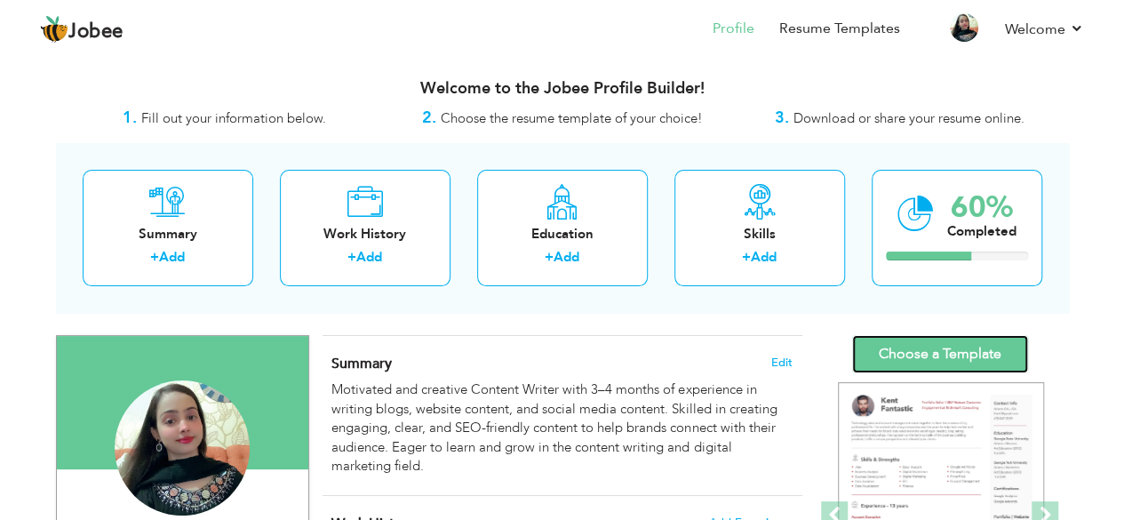
click at [943, 368] on link "Choose a Template" at bounding box center [940, 354] width 176 height 38
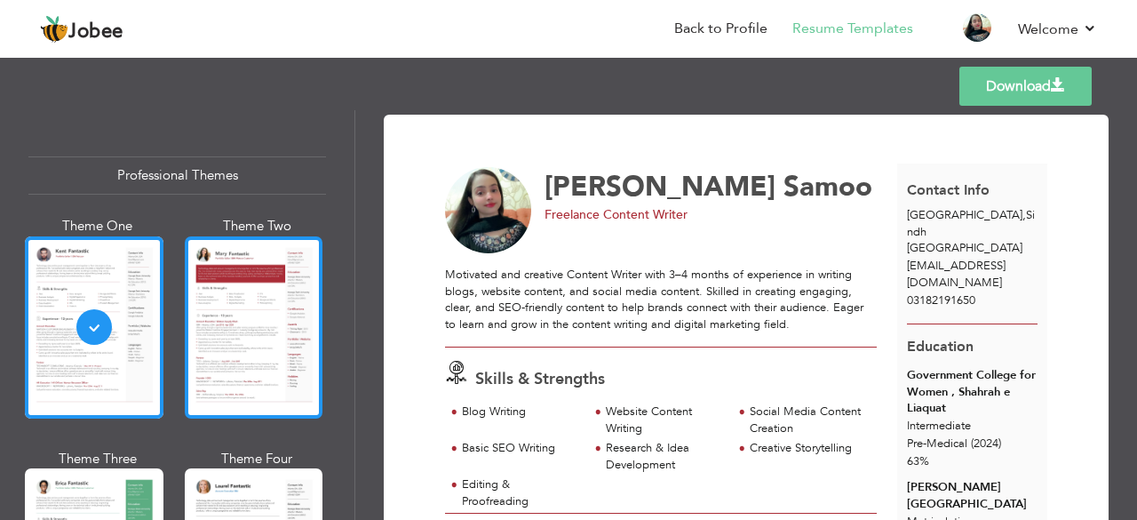
click at [275, 323] on div at bounding box center [254, 327] width 139 height 182
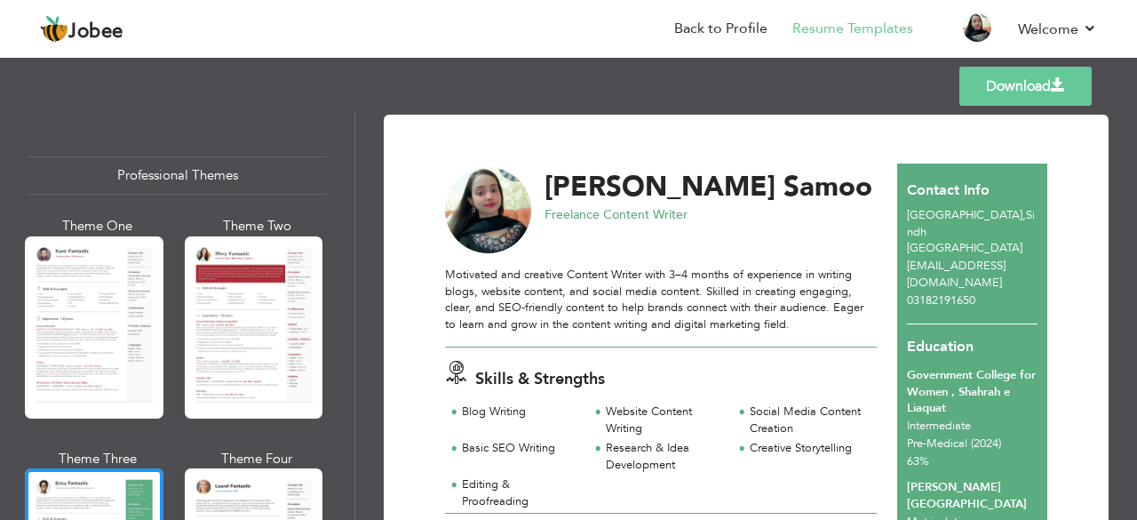
scroll to position [119, 0]
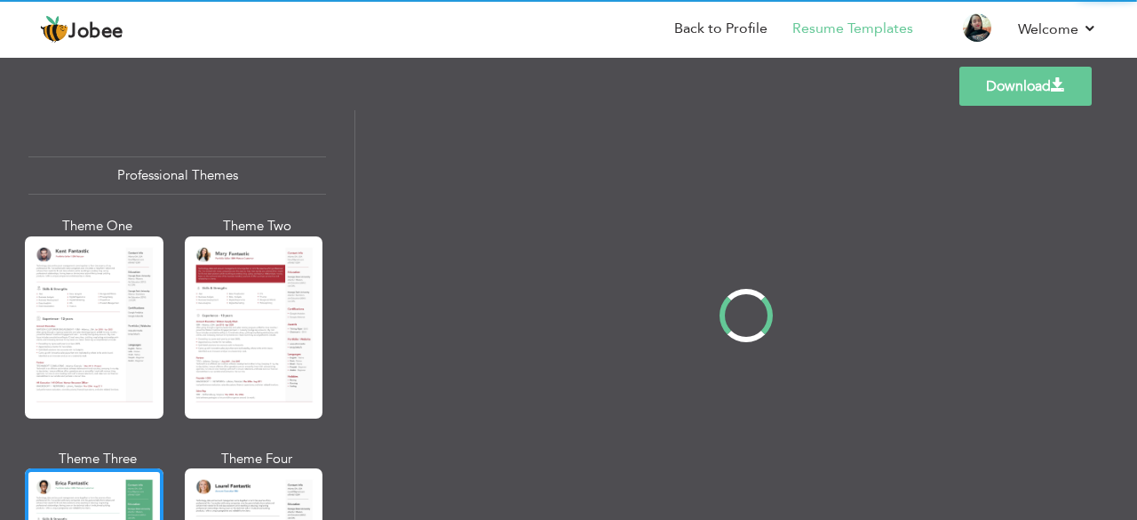
scroll to position [0, 0]
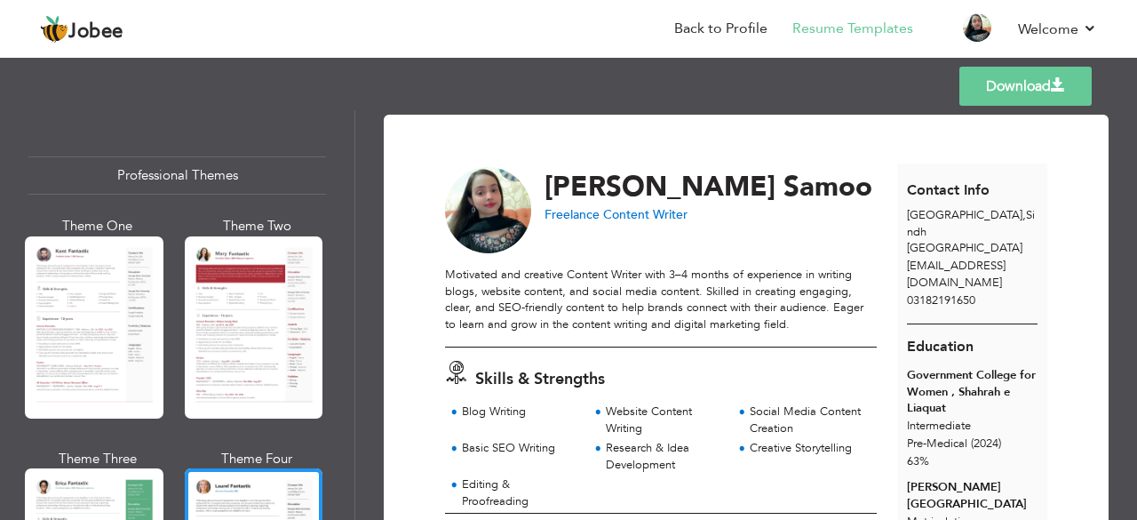
click at [355, 424] on div "Download Suhaee Abdul Ghafoor Samoo Freelance Content Writer" at bounding box center [746, 315] width 782 height 410
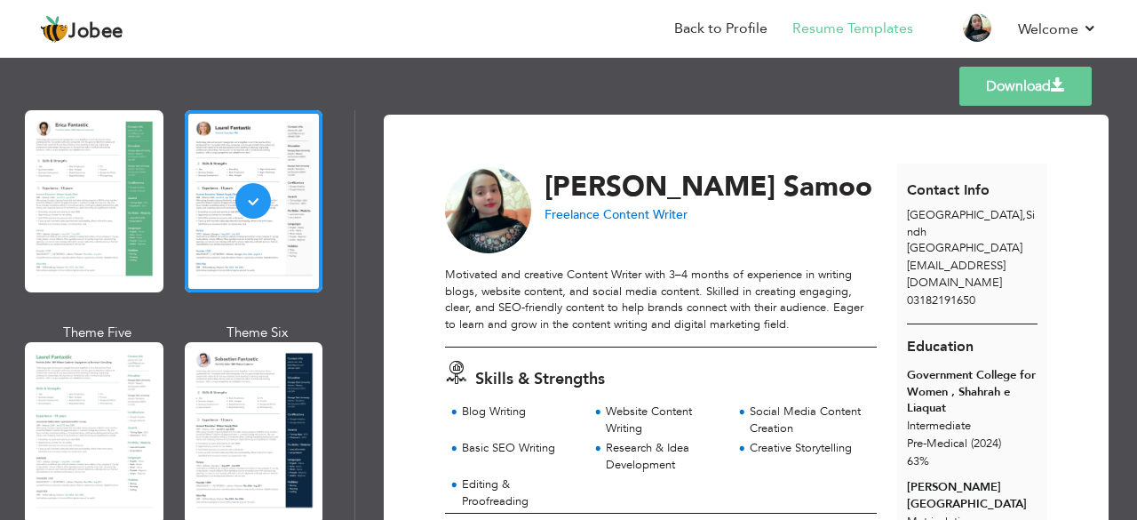
scroll to position [359, 0]
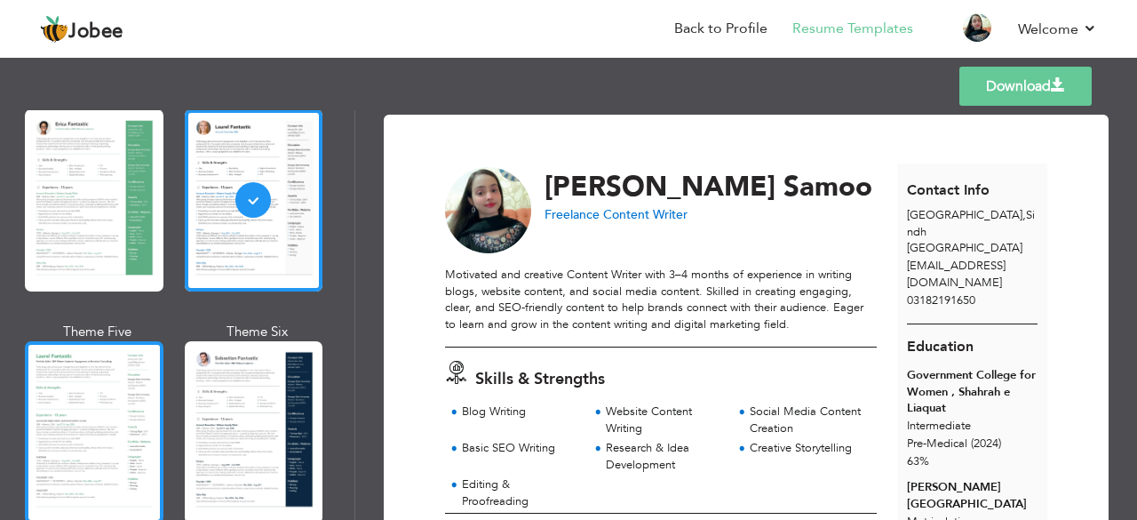
click at [93, 379] on div at bounding box center [94, 432] width 139 height 182
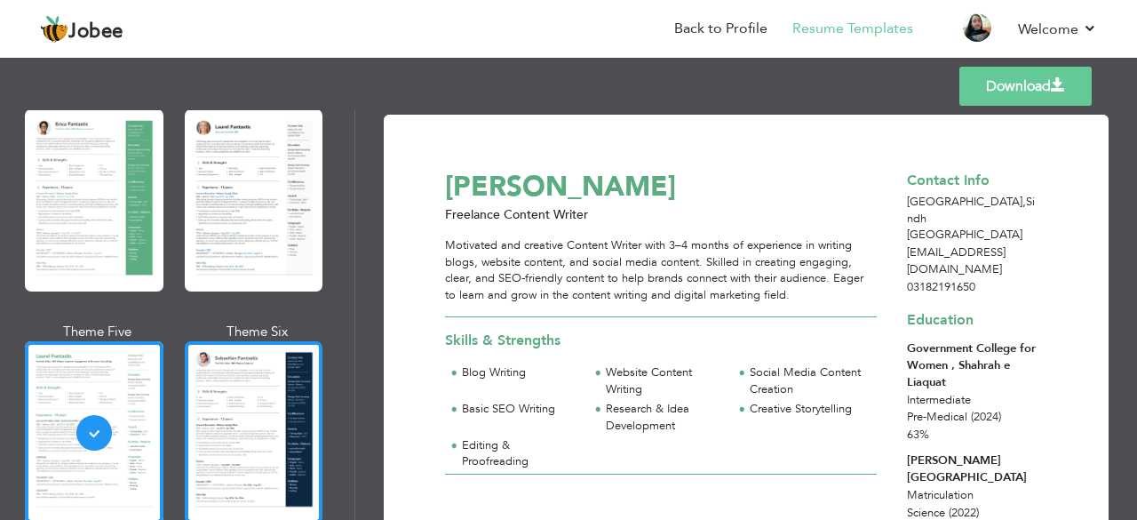
click at [233, 372] on div at bounding box center [254, 432] width 139 height 182
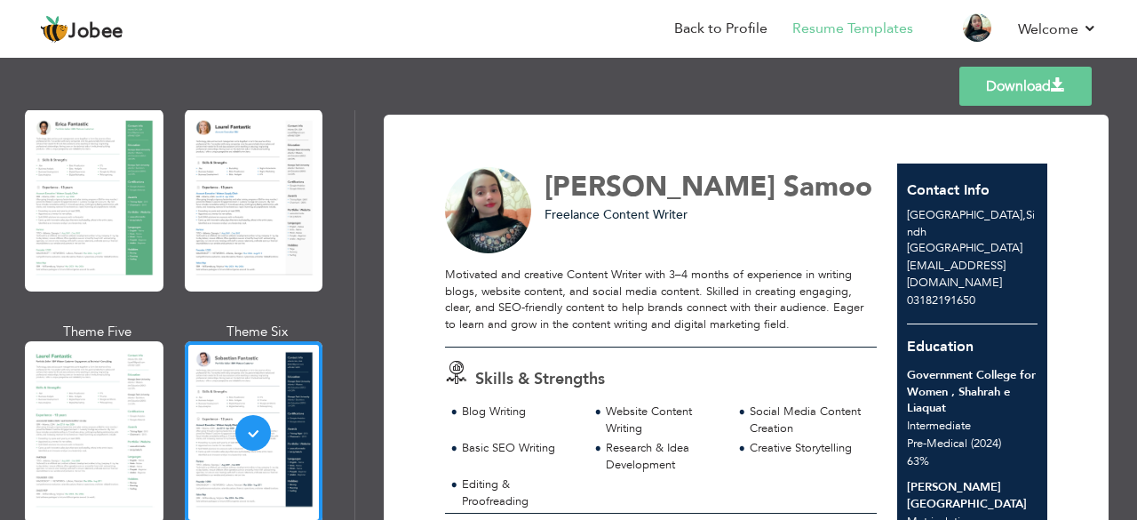
scroll to position [717, 0]
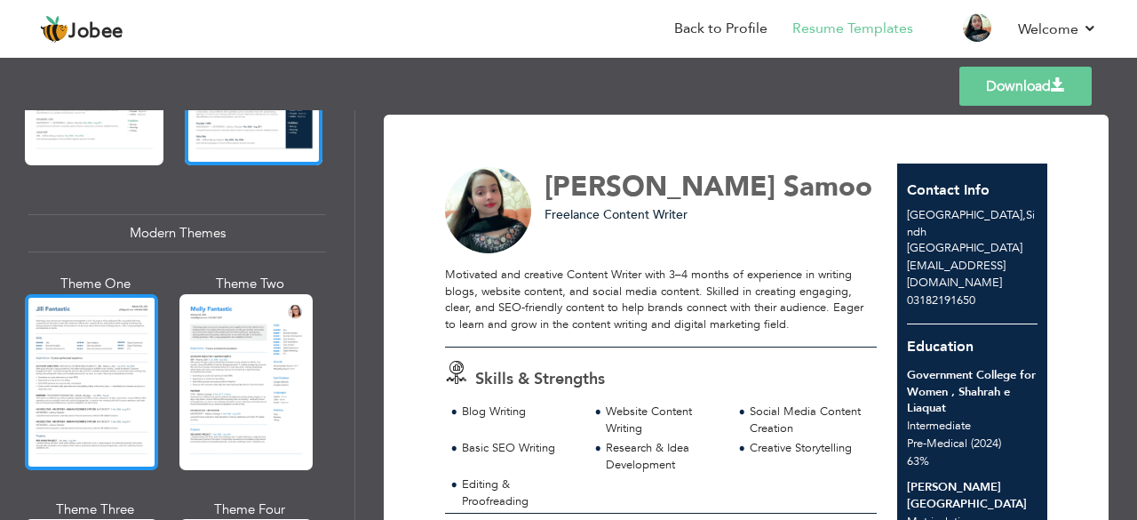
click at [32, 338] on div at bounding box center [91, 382] width 133 height 176
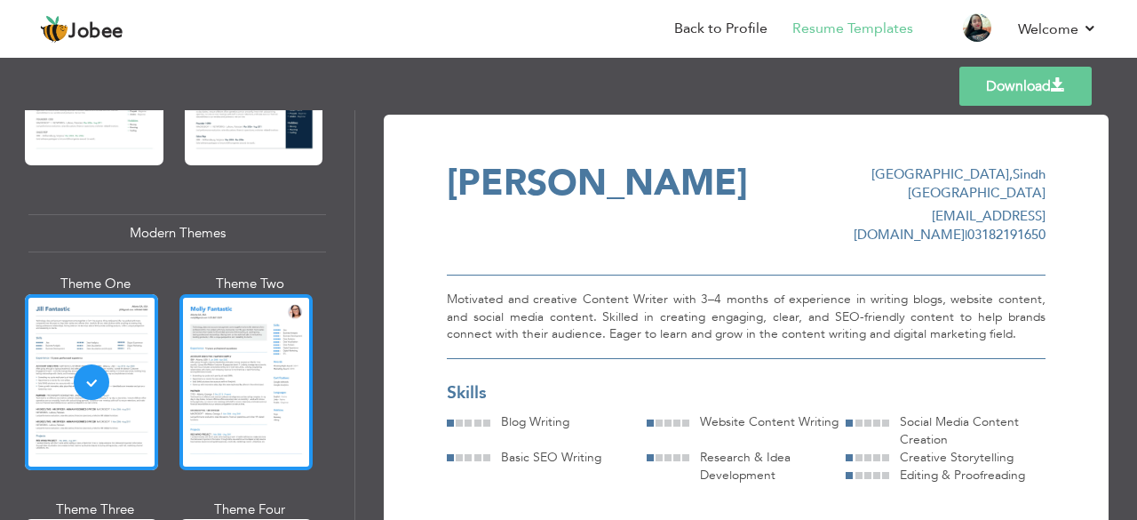
click at [227, 384] on div at bounding box center [245, 382] width 133 height 176
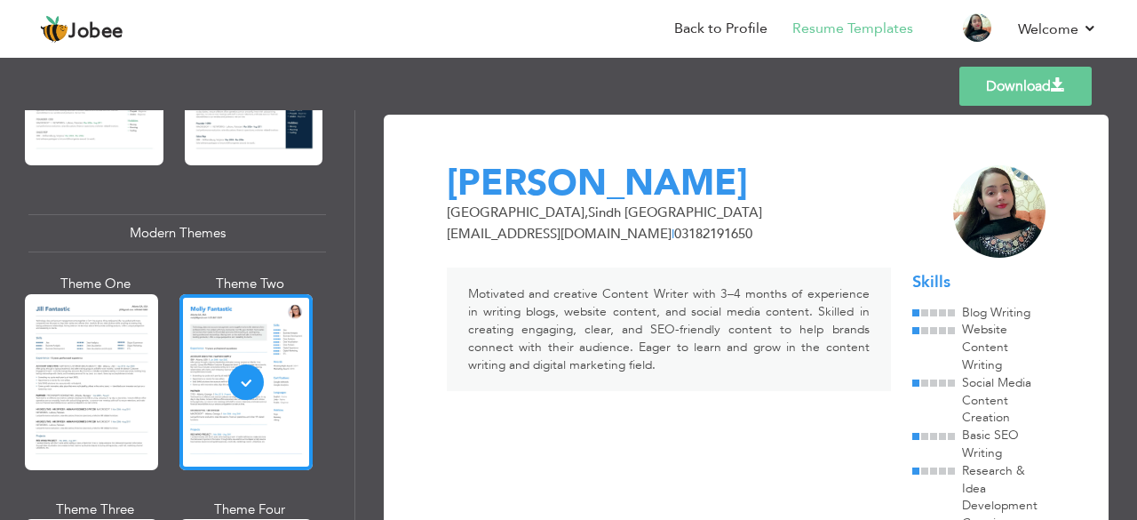
scroll to position [1076, 0]
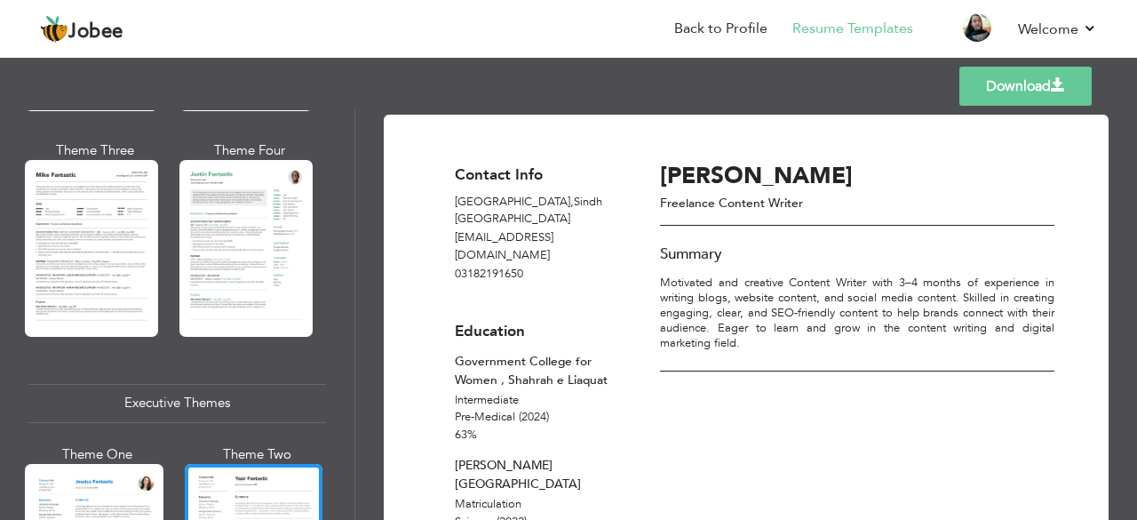
scroll to position [1434, 0]
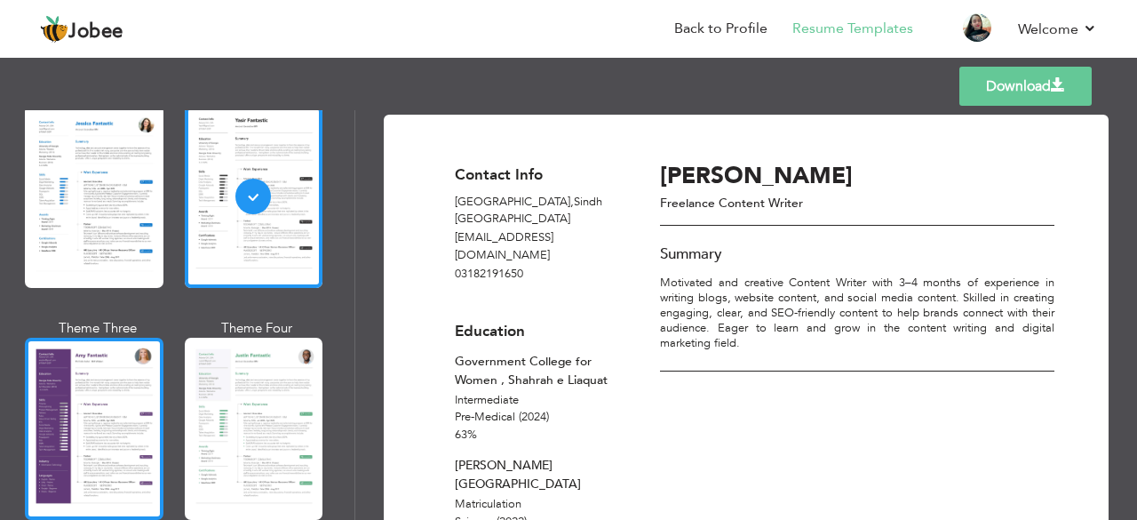
click at [117, 427] on div at bounding box center [94, 429] width 139 height 182
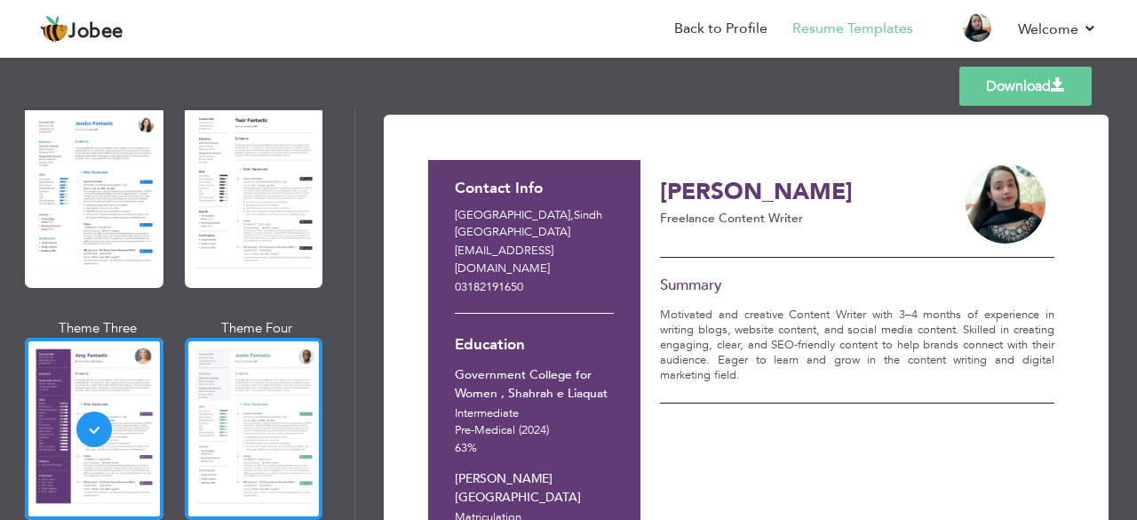
click at [234, 428] on div at bounding box center [254, 429] width 139 height 182
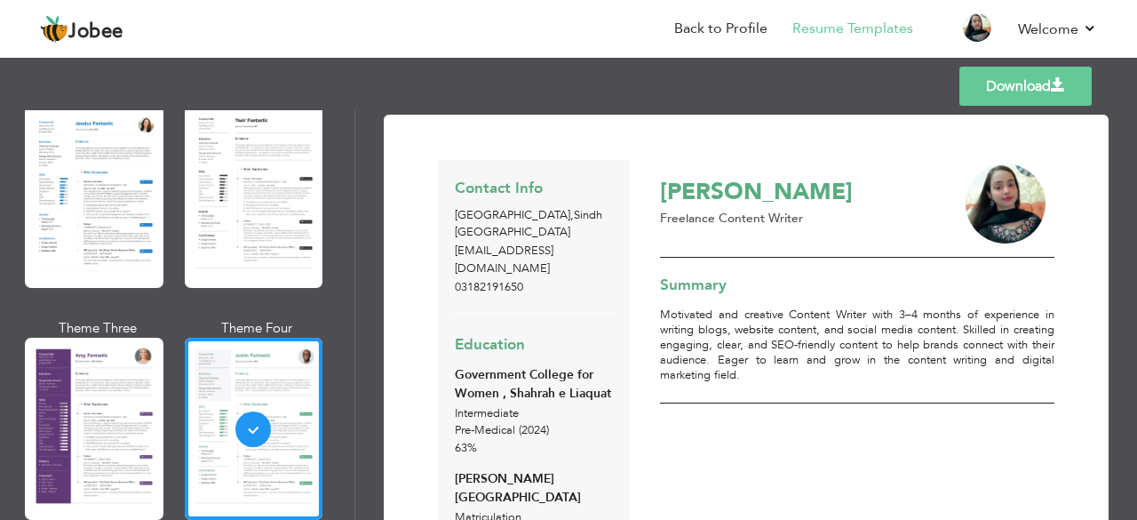
scroll to position [1793, 0]
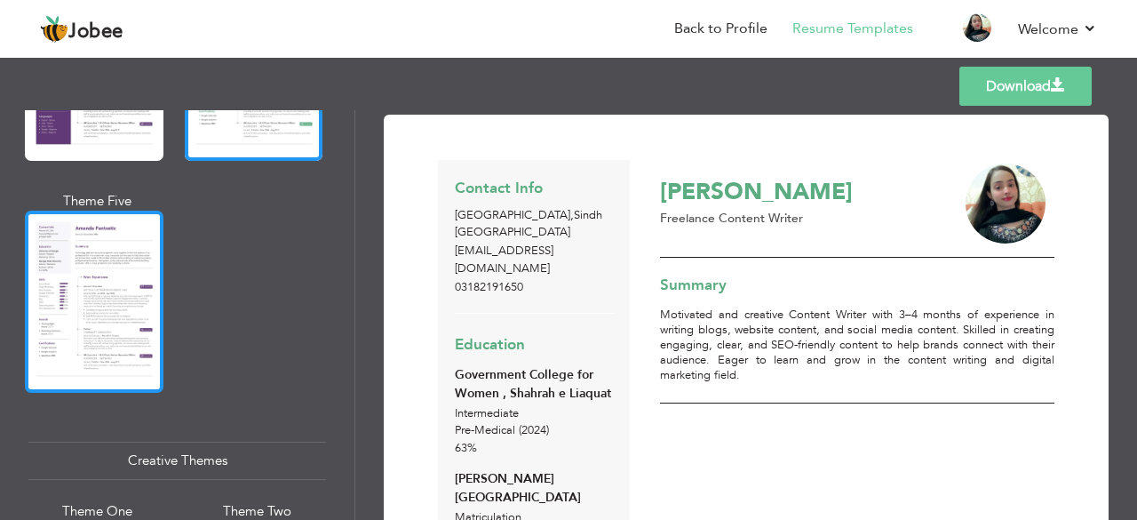
click at [108, 303] on div at bounding box center [94, 302] width 139 height 182
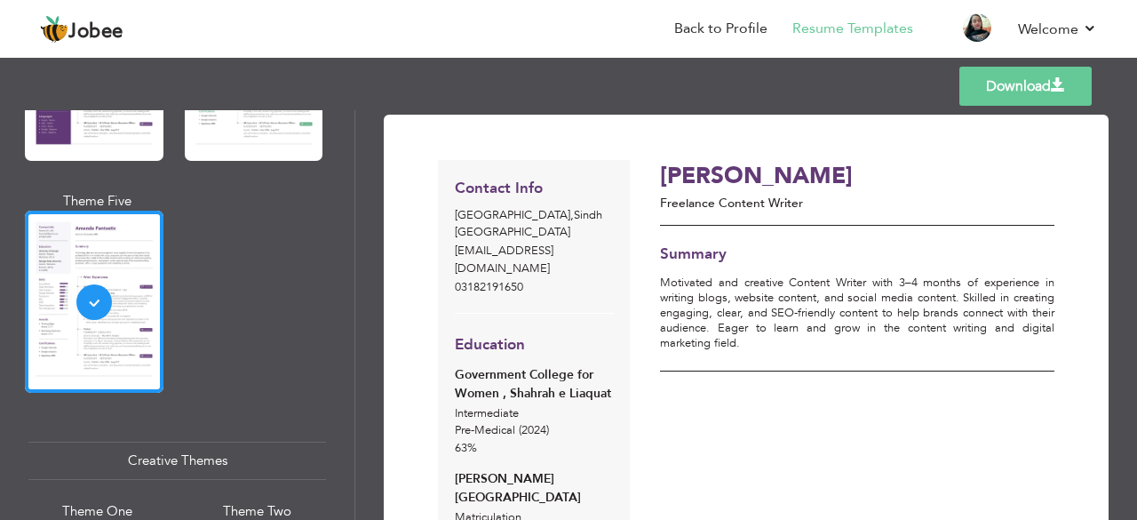
click at [334, 461] on div "Professional Themes Theme One Theme Two Theme Three Theme Six" at bounding box center [177, 315] width 355 height 410
click at [348, 462] on div "Professional Themes Theme One Theme Two Theme Three Theme Six" at bounding box center [177, 315] width 355 height 410
click at [355, 463] on div "Download Contact Info Karachi , Sindh Pakistan suhaeeaghafoorsamoo@gmail.com 03…" at bounding box center [746, 315] width 782 height 410
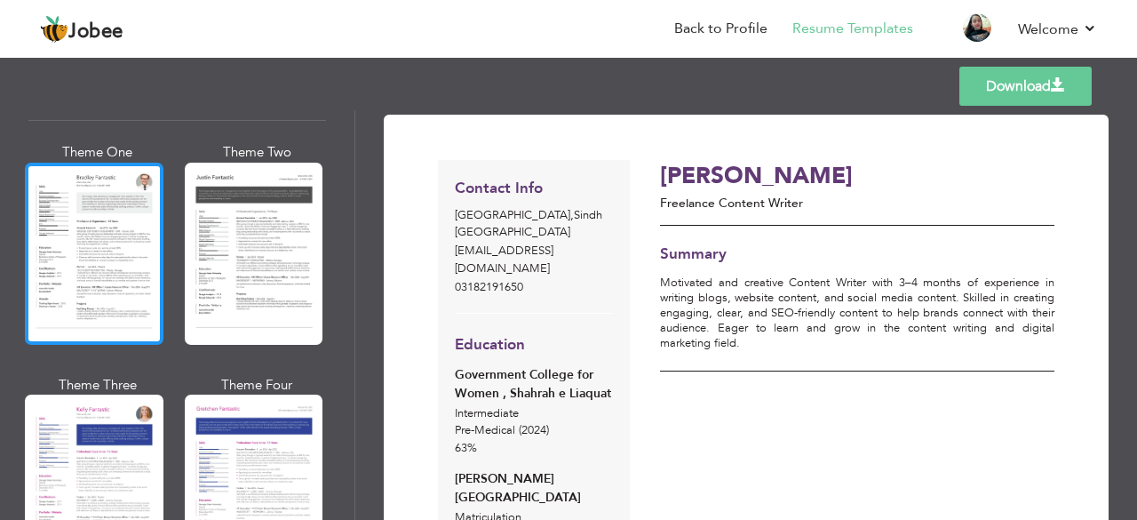
click at [78, 168] on div at bounding box center [94, 254] width 139 height 182
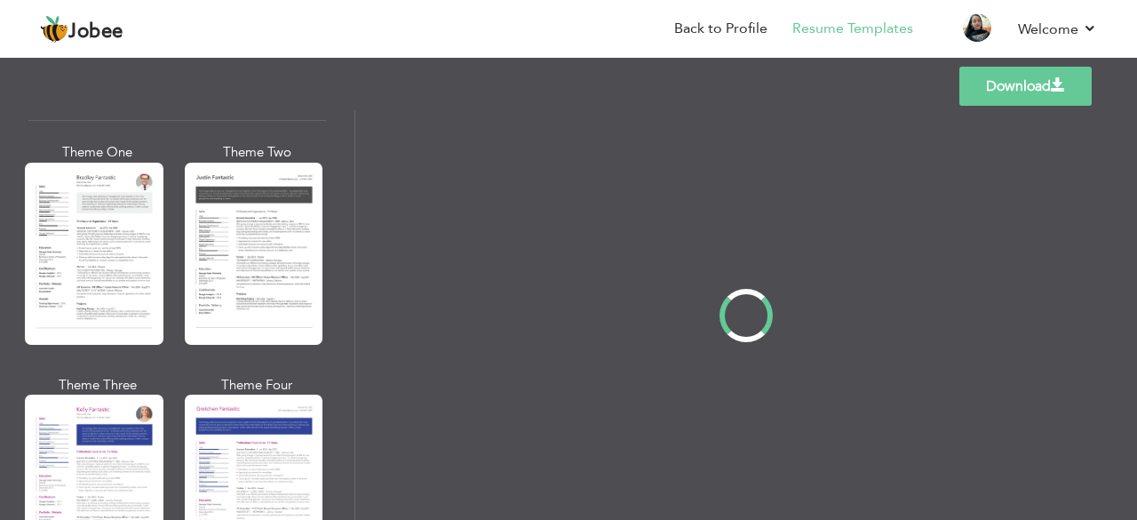
scroll to position [2150, 0]
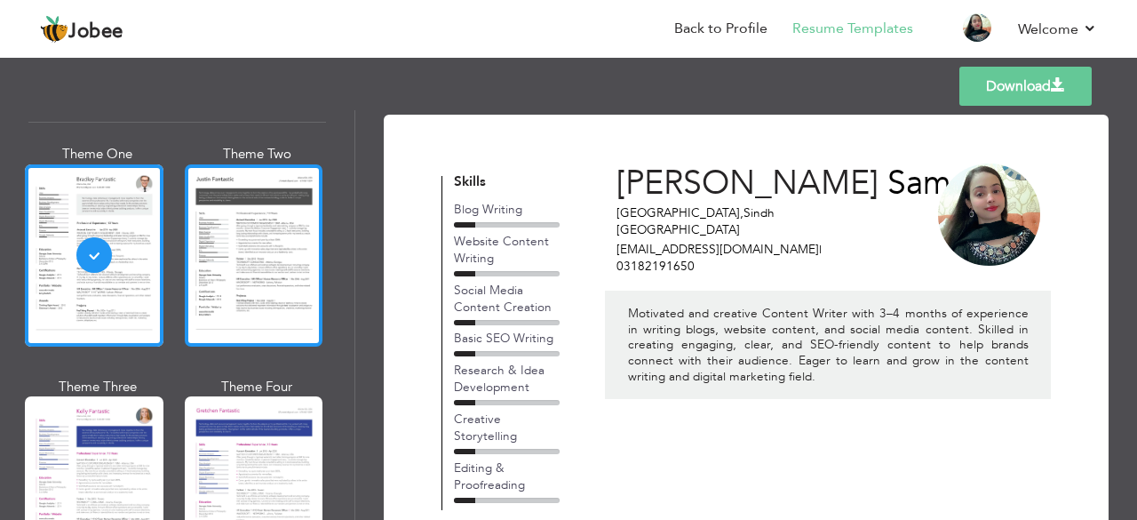
click at [223, 242] on div at bounding box center [254, 255] width 139 height 182
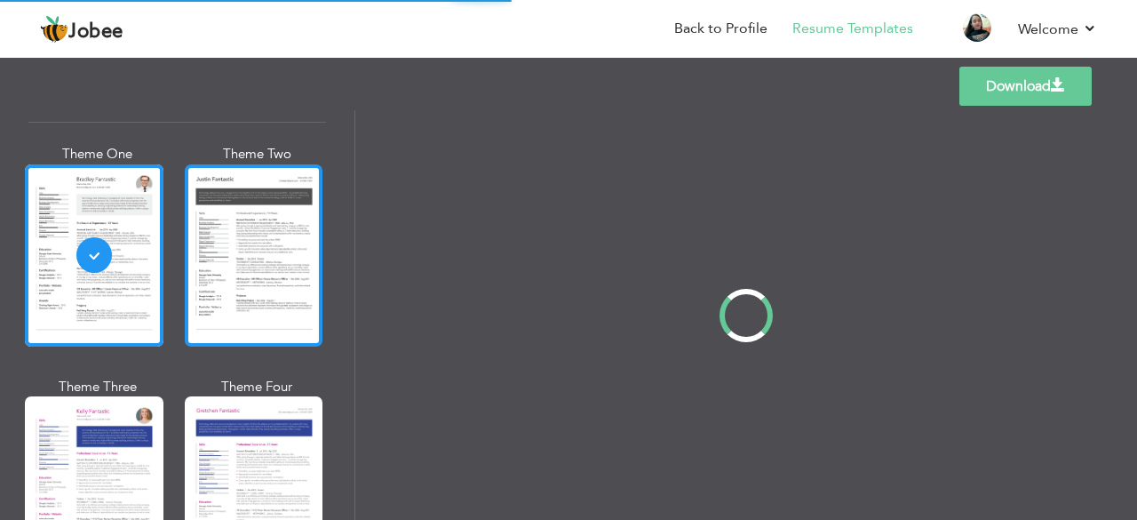
click at [223, 242] on div "Professional Themes Theme One Theme Two Theme Three Theme Four" at bounding box center [568, 315] width 1137 height 410
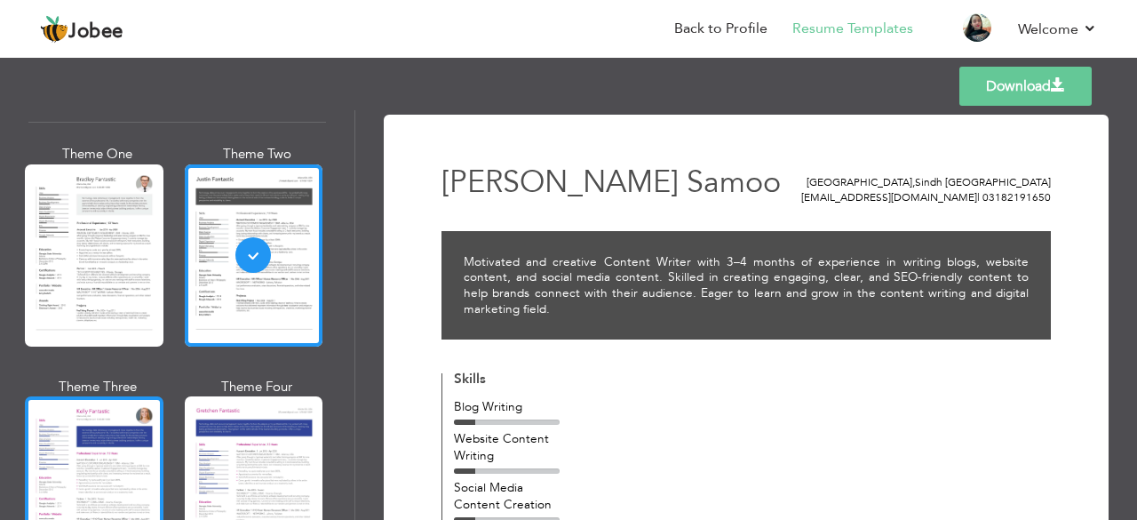
click at [84, 433] on div at bounding box center [94, 487] width 139 height 182
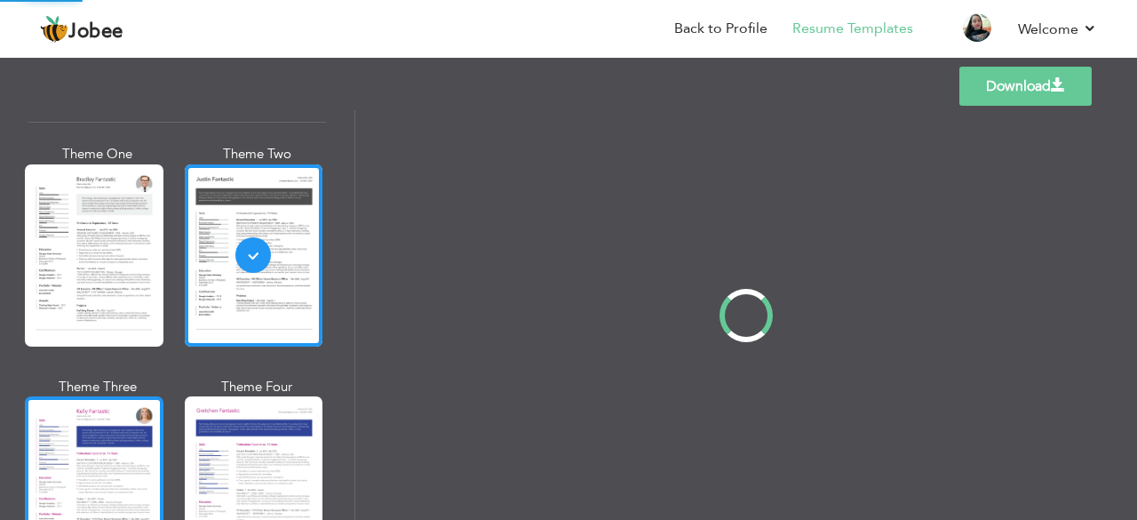
scroll to position [2152, 0]
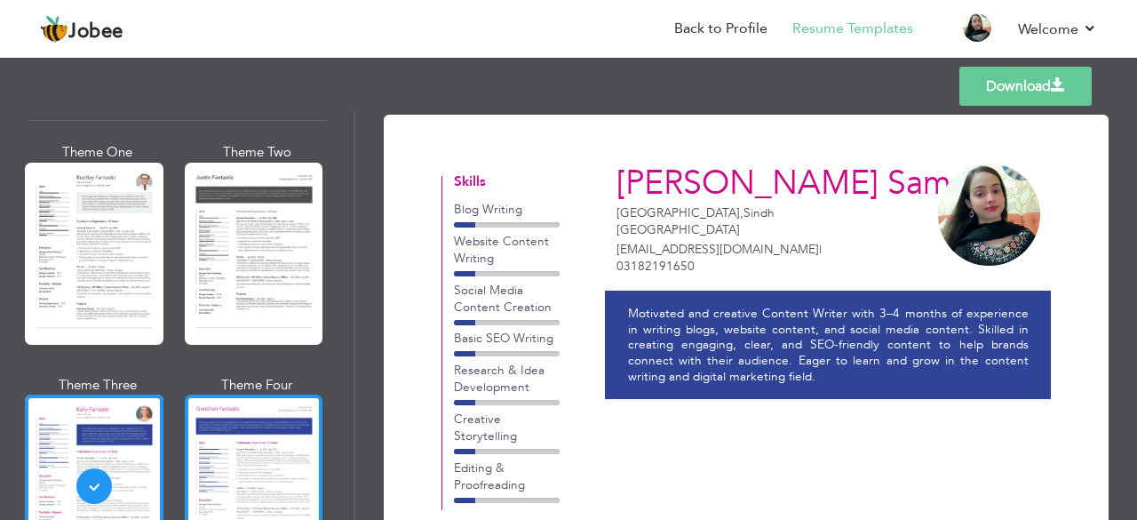
click at [220, 413] on div at bounding box center [254, 485] width 139 height 182
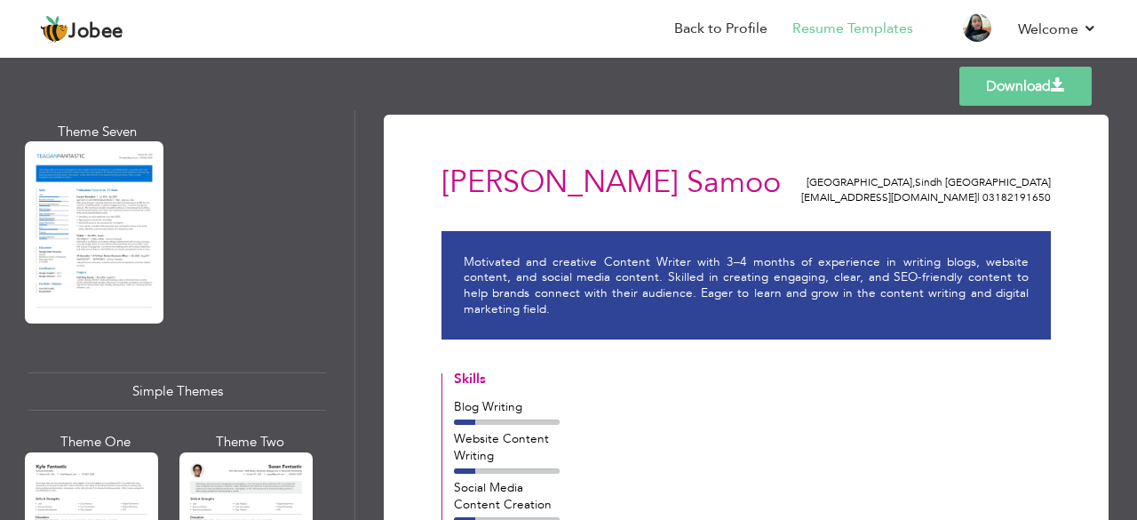
scroll to position [3213, 0]
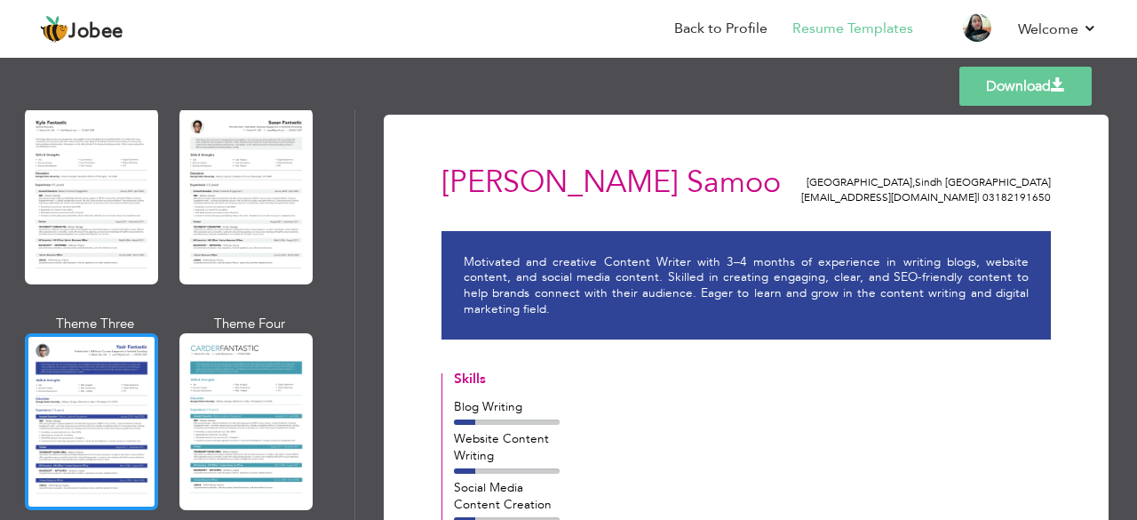
click at [82, 369] on div at bounding box center [91, 421] width 133 height 176
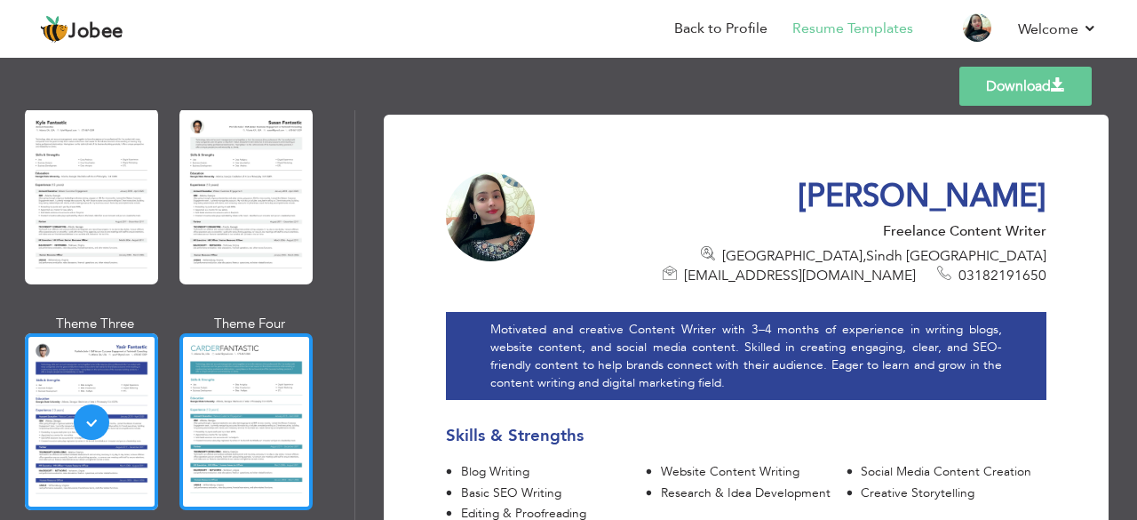
click at [220, 355] on div at bounding box center [245, 421] width 133 height 176
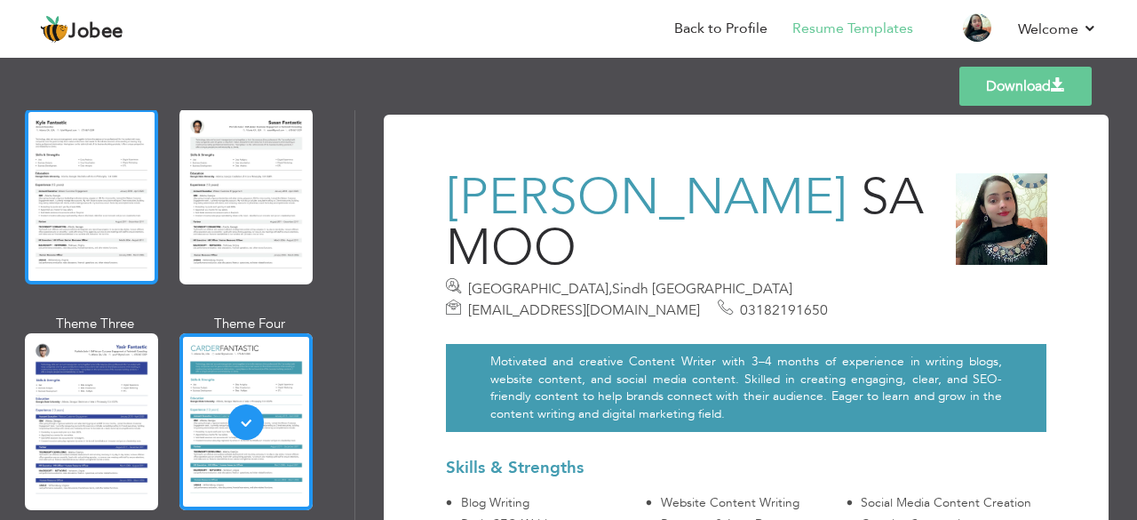
click at [81, 213] on div at bounding box center [91, 196] width 133 height 176
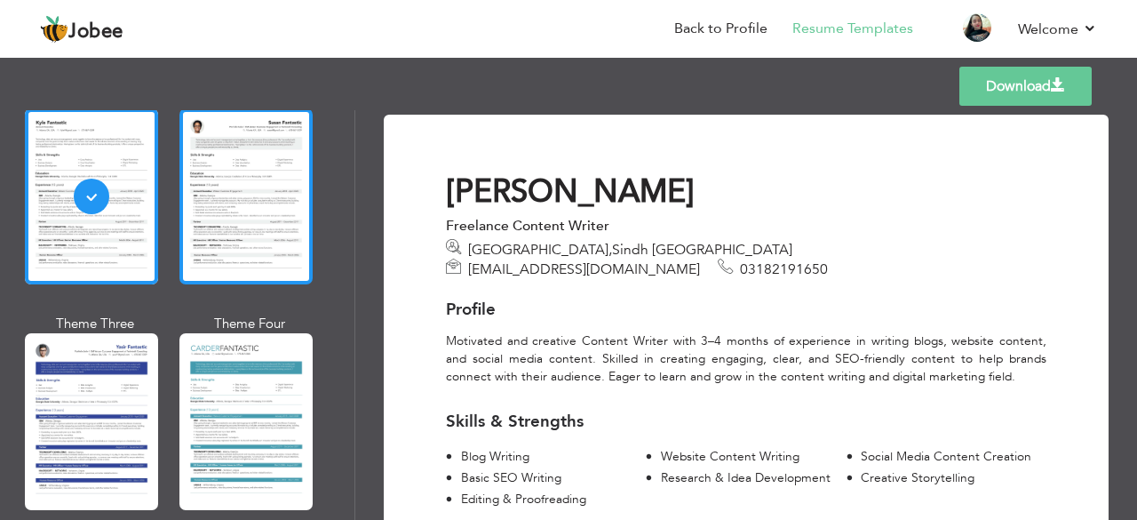
click at [220, 210] on div at bounding box center [245, 196] width 133 height 176
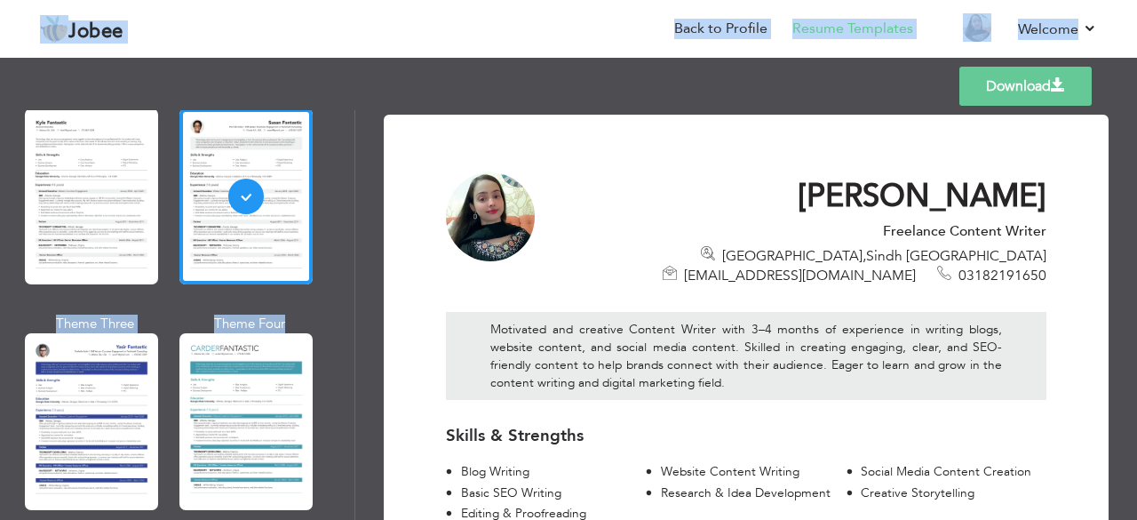
drag, startPoint x: 355, startPoint y: 498, endPoint x: 354, endPoint y: 539, distance: 40.9
click at [354, 519] on html "Jobee Back to Profile Resume Templates Resume Templates Cover Letters About My …" at bounding box center [568, 260] width 1137 height 520
click at [164, 431] on div "Theme One Theme Two Theme Three Theme Four" at bounding box center [172, 314] width 288 height 450
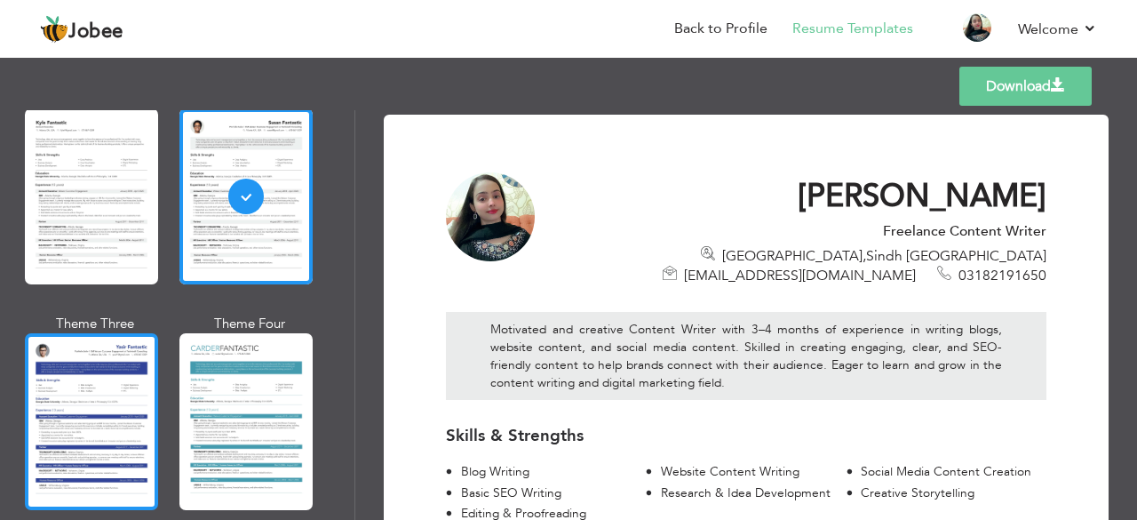
click at [127, 418] on div at bounding box center [91, 421] width 133 height 176
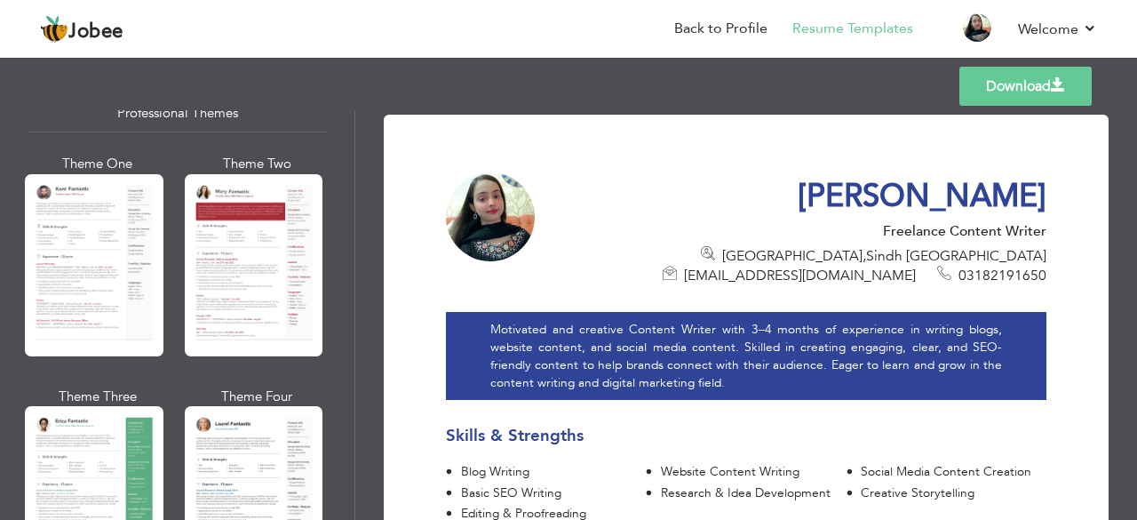
scroll to position [0, 0]
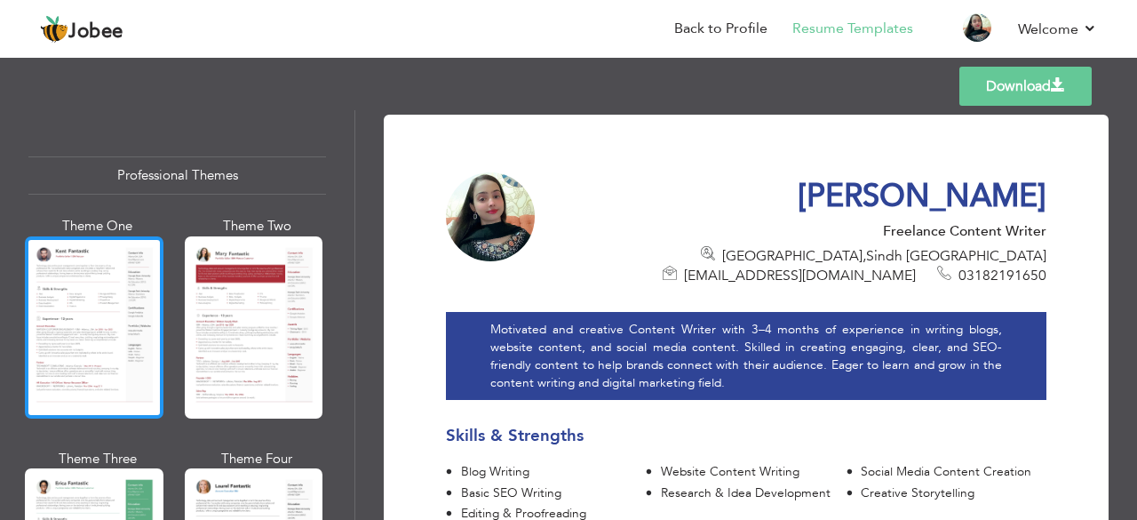
click at [116, 307] on div at bounding box center [94, 327] width 139 height 182
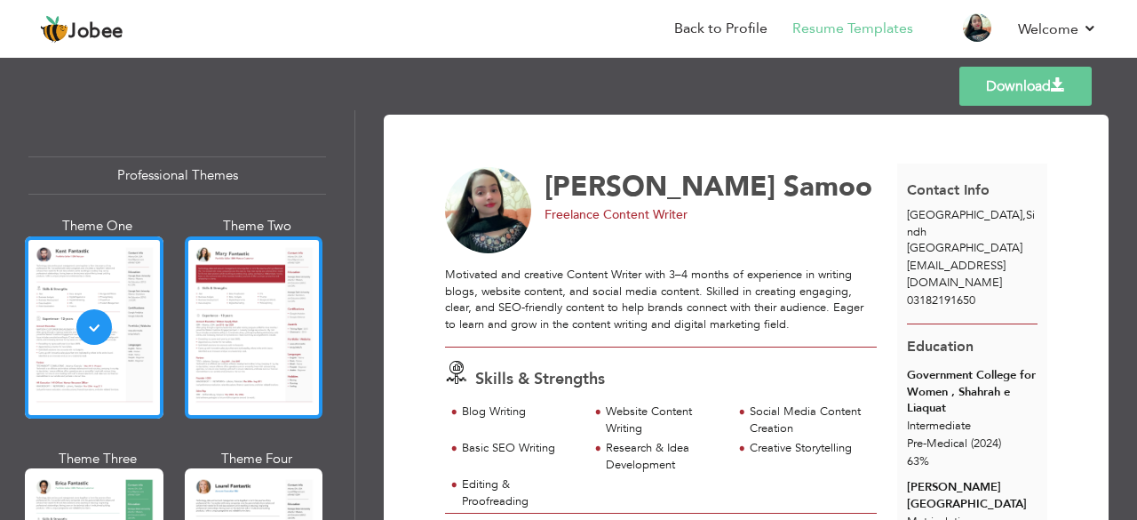
click at [288, 308] on div at bounding box center [254, 327] width 139 height 182
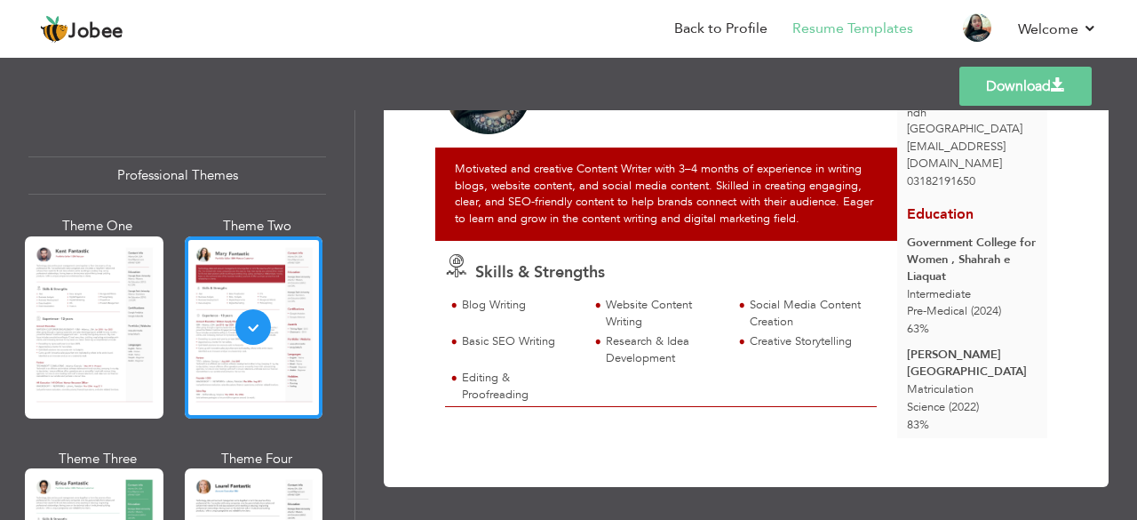
scroll to position [359, 0]
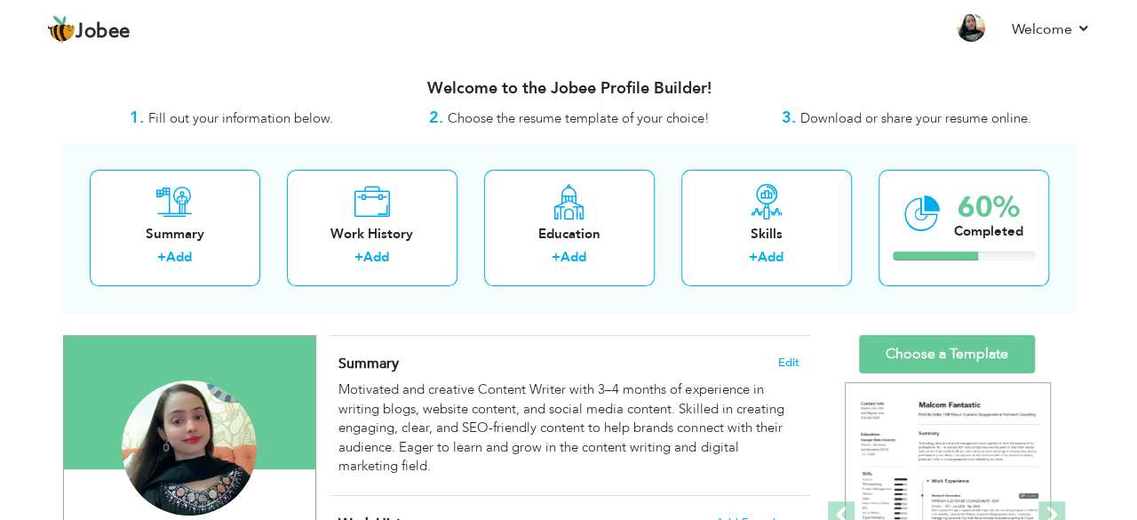
scroll to position [455, 0]
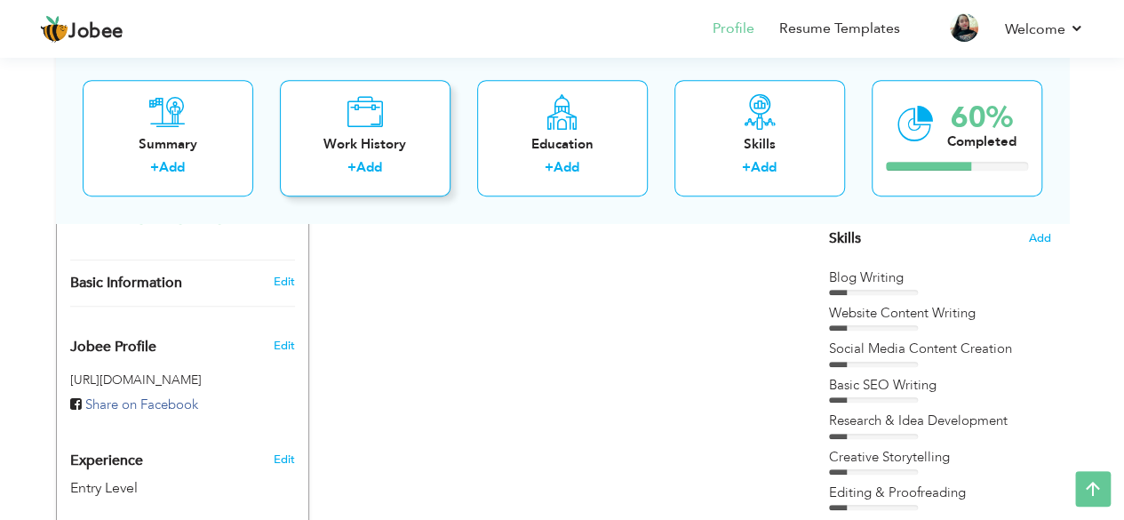
click at [308, 124] on div "Work History + Add" at bounding box center [365, 138] width 171 height 116
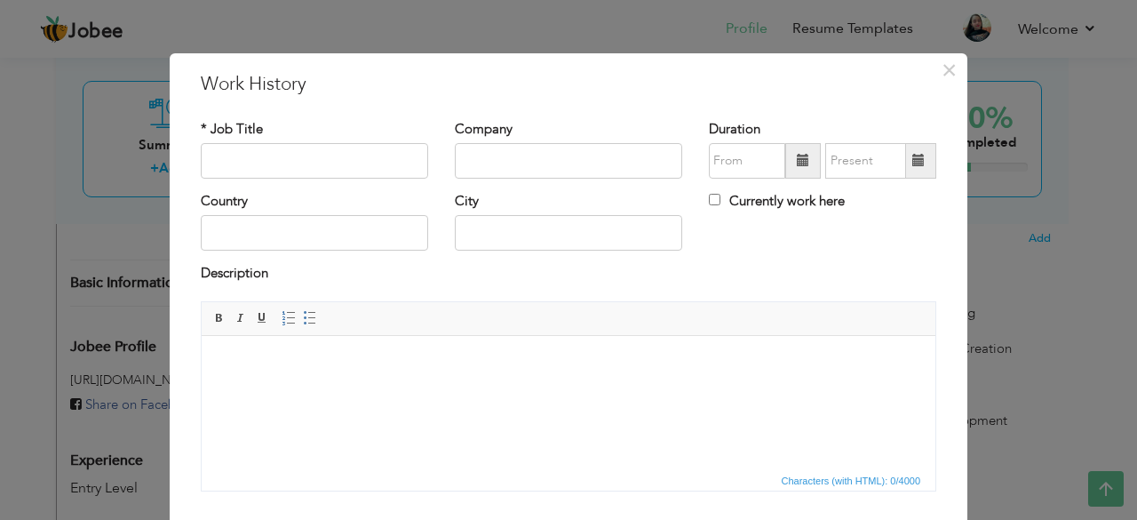
click at [346, 389] on html at bounding box center [569, 362] width 734 height 54
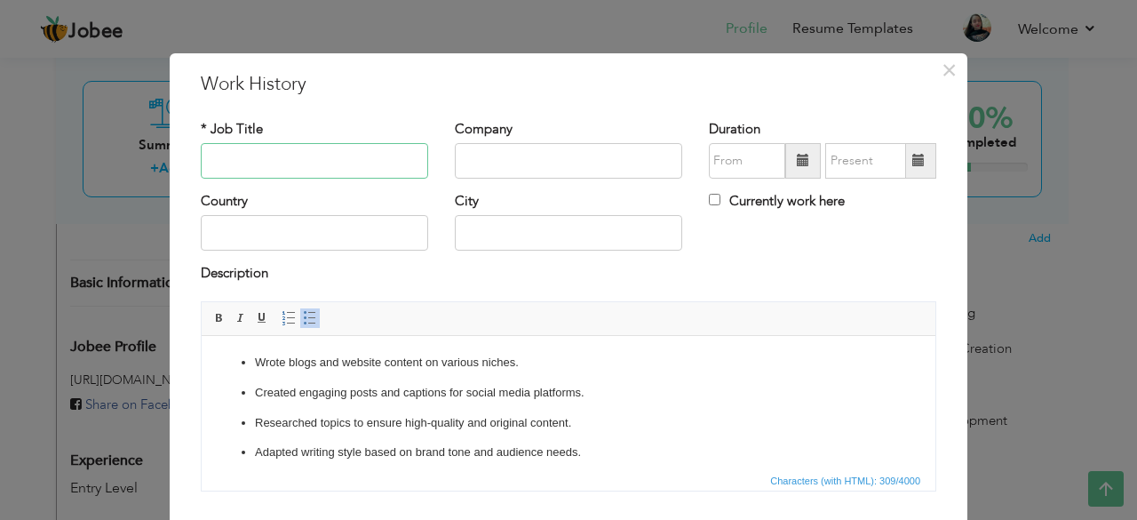
click at [328, 155] on input "text" at bounding box center [314, 161] width 227 height 36
type input "Freelance Content Writer"
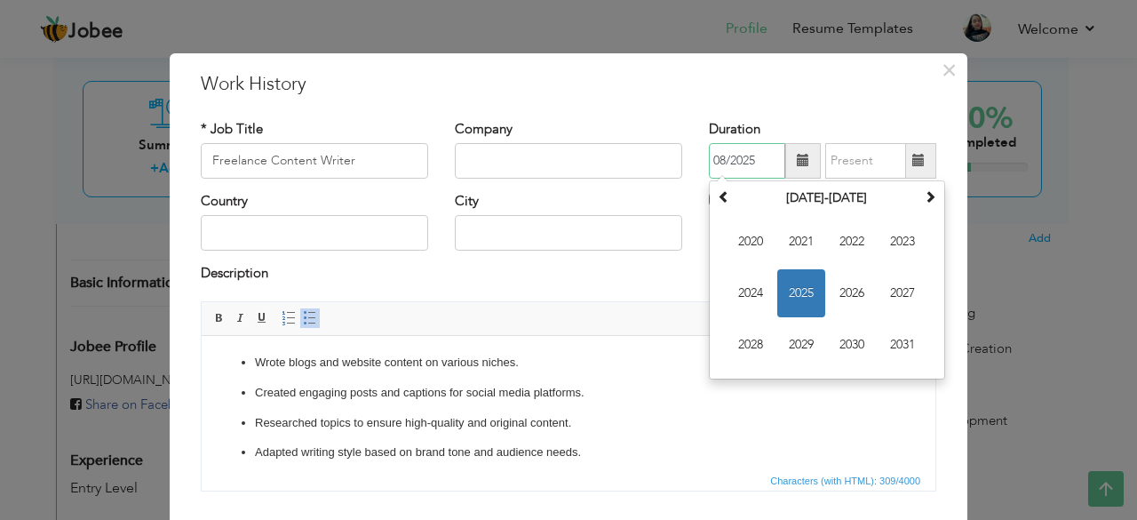
click at [755, 162] on input "08/2025" at bounding box center [747, 161] width 76 height 36
click at [717, 166] on input "08/2025" at bounding box center [747, 161] width 76 height 36
type input "05/2025"
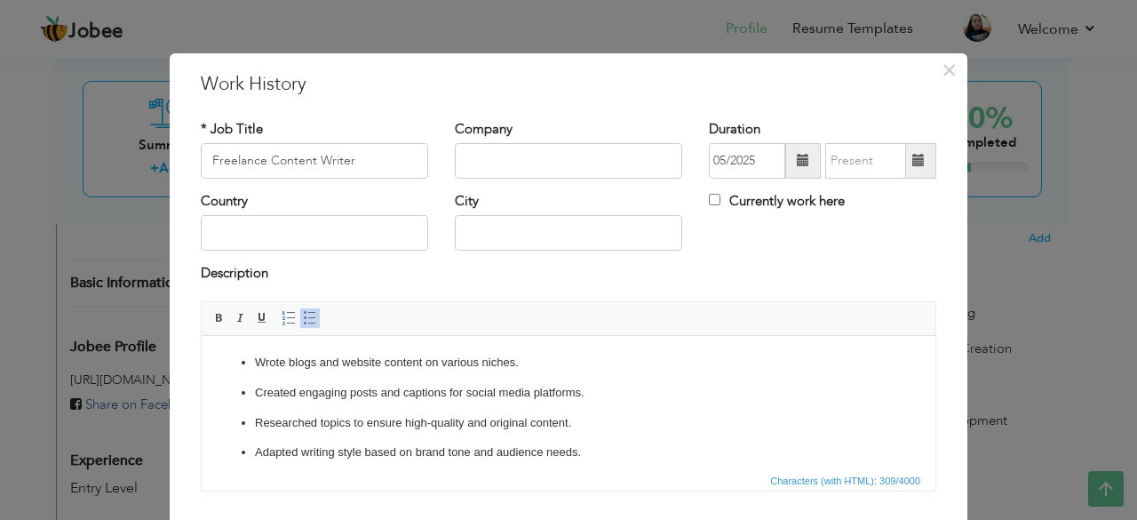
click at [694, 264] on div "Description" at bounding box center [569, 275] width 736 height 23
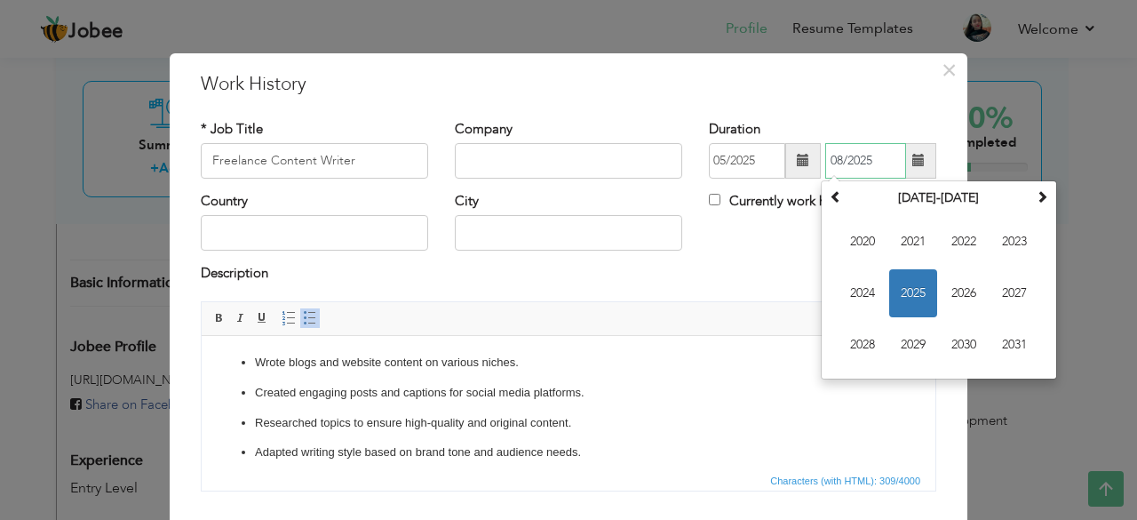
click at [864, 156] on input "08/2025" at bounding box center [865, 161] width 81 height 36
type input "0"
type input "p"
click at [882, 162] on input "08/2025" at bounding box center [865, 161] width 81 height 36
type input "0"
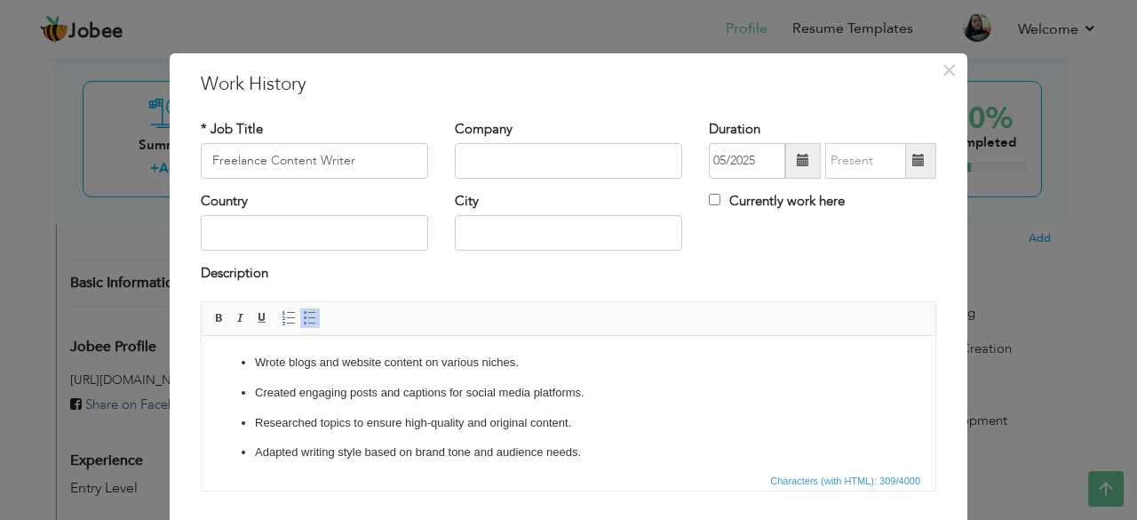
click at [778, 263] on div "Country City Currently work here" at bounding box center [568, 228] width 762 height 72
click at [709, 198] on input "Currently work here" at bounding box center [715, 200] width 12 height 12
checkbox input "true"
click at [478, 362] on p "Wrote blogs and website content on various niches." at bounding box center [568, 362] width 627 height 19
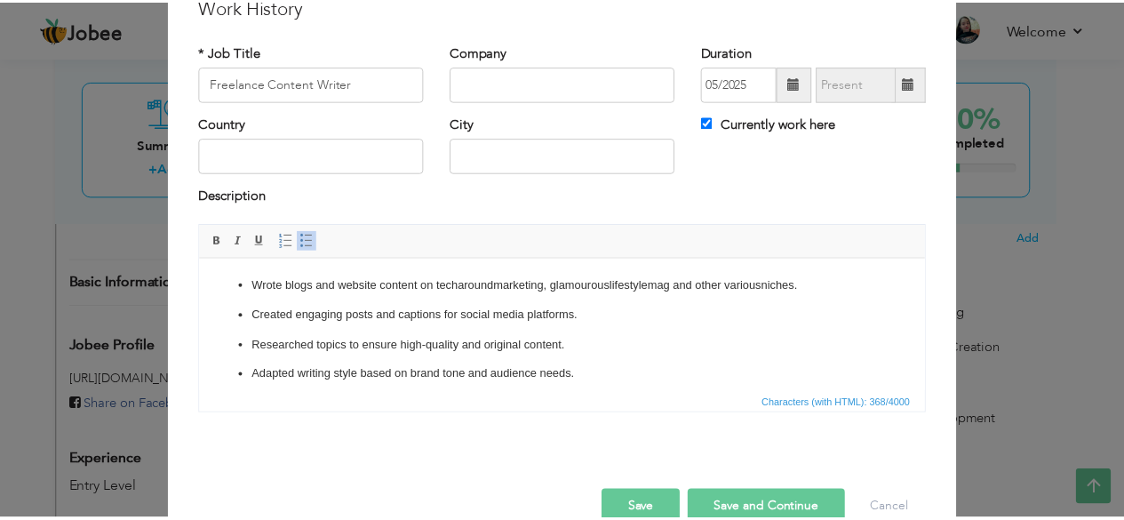
scroll to position [114, 0]
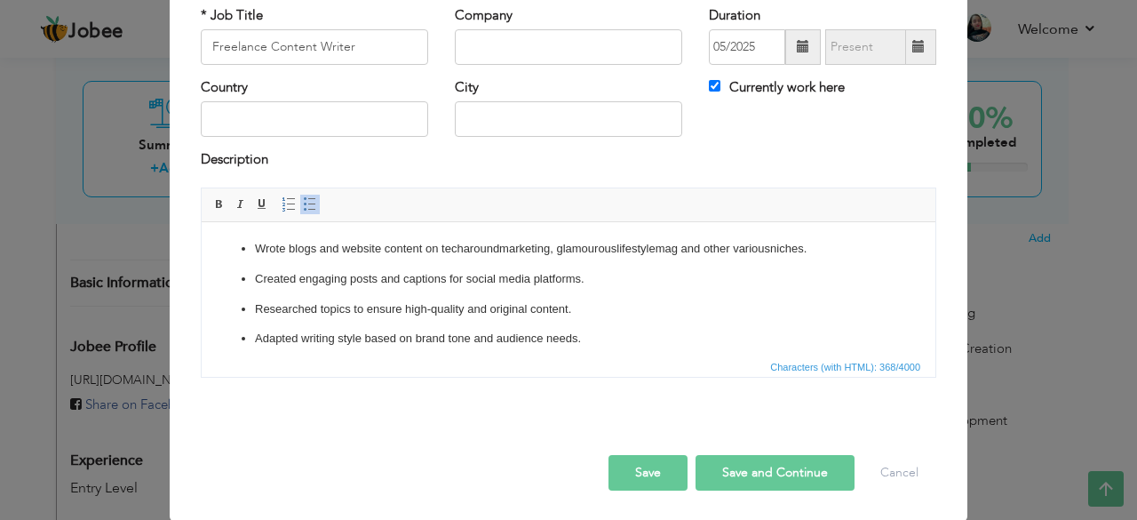
click at [674, 466] on button "Save" at bounding box center [648, 473] width 79 height 36
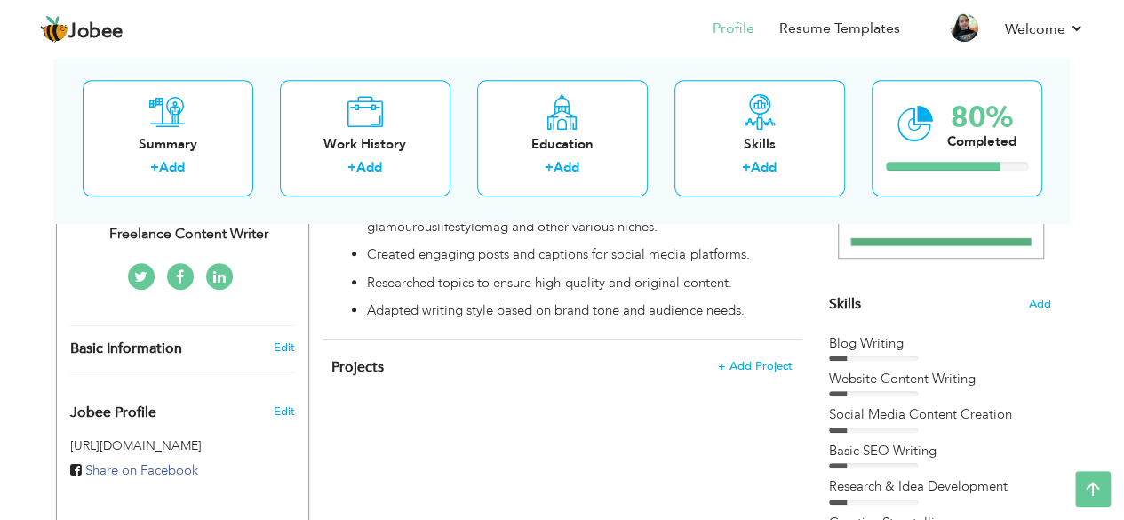
scroll to position [0, 0]
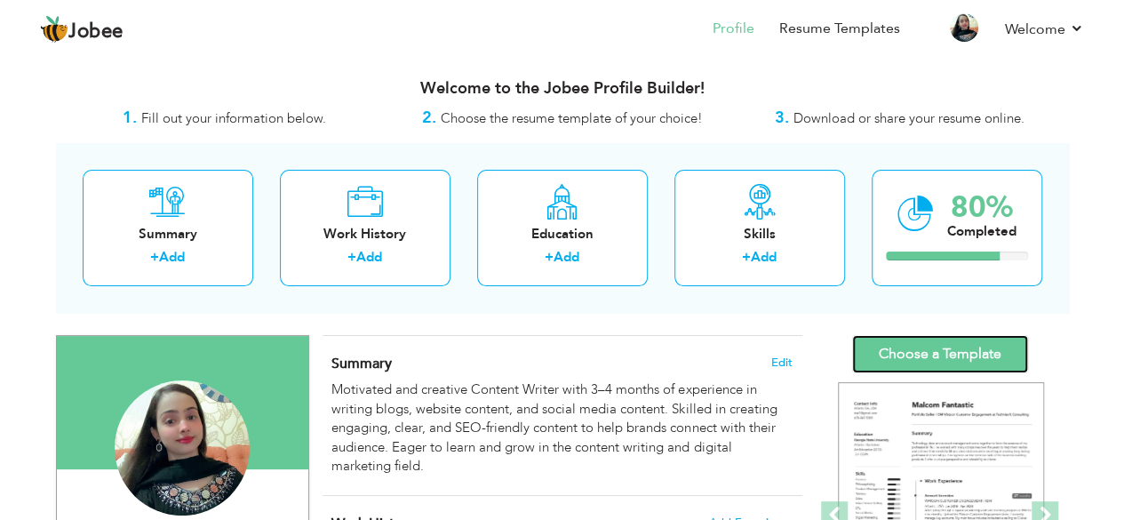
click at [970, 346] on link "Choose a Template" at bounding box center [940, 354] width 176 height 38
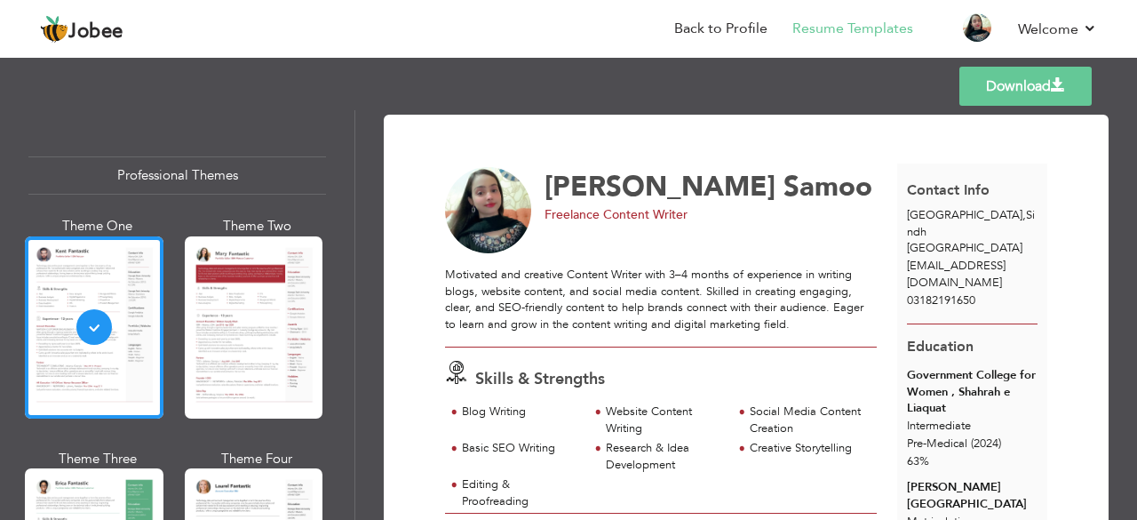
scroll to position [294, 0]
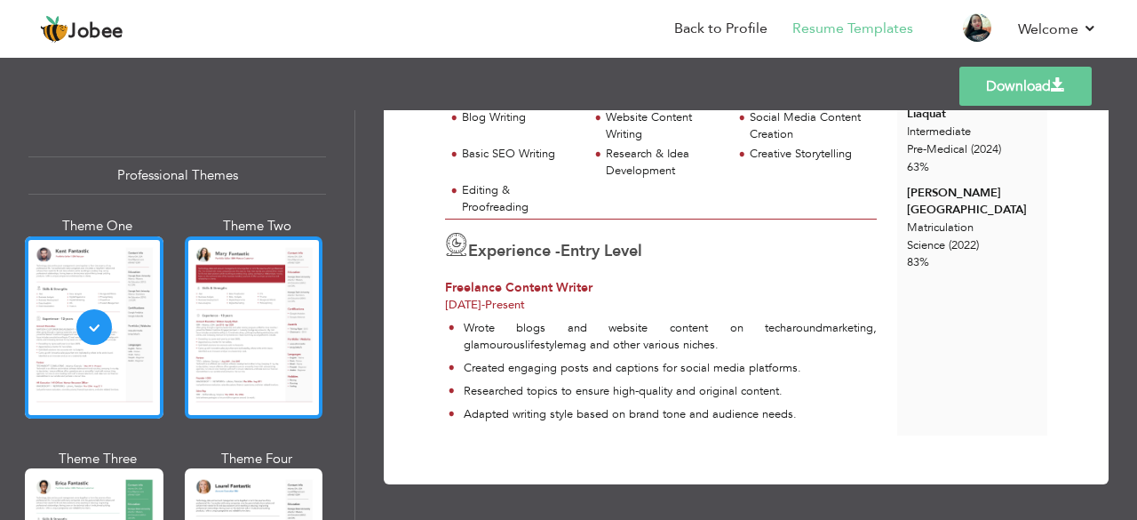
click at [299, 276] on div at bounding box center [254, 327] width 139 height 182
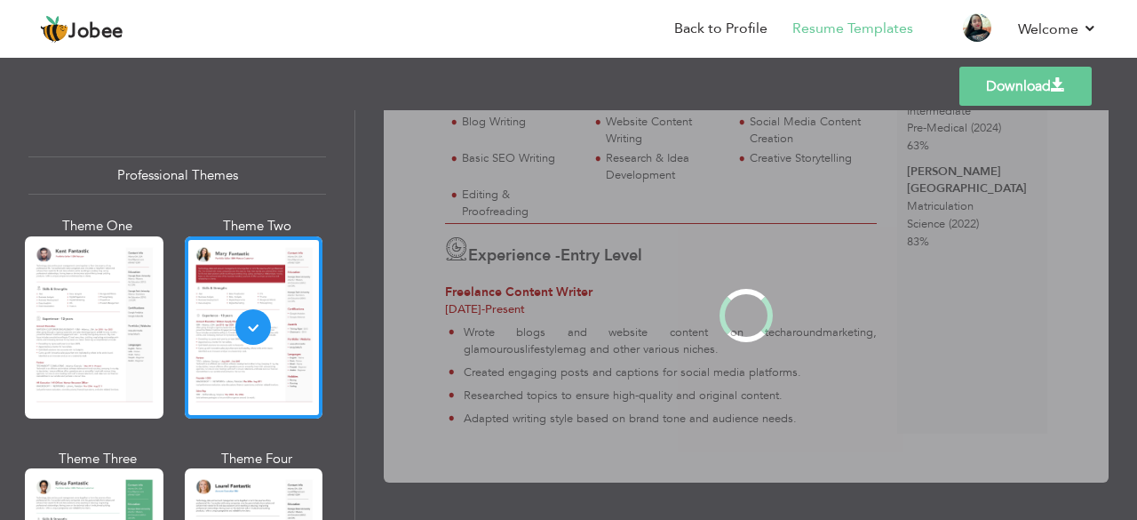
scroll to position [0, 0]
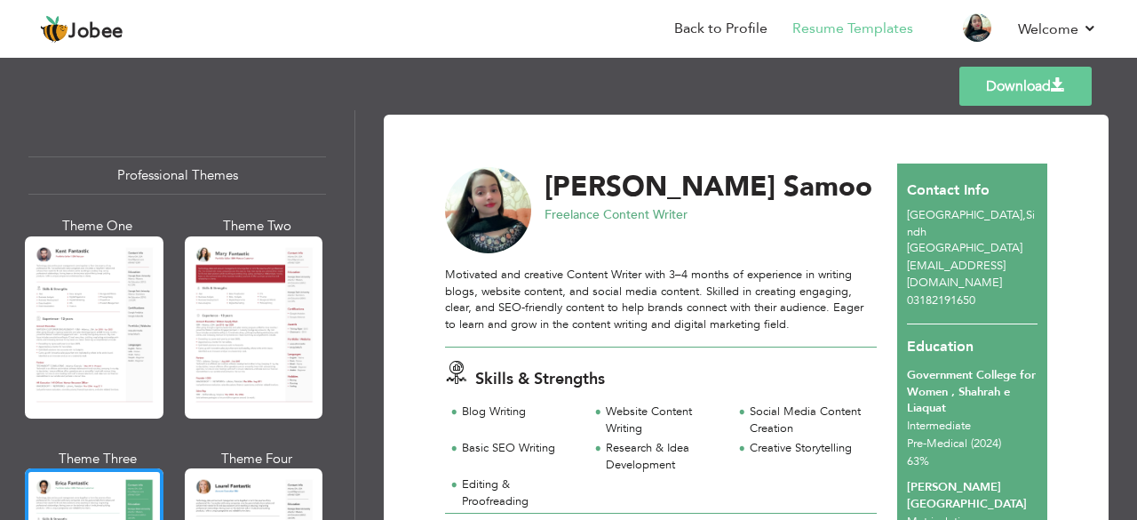
scroll to position [294, 0]
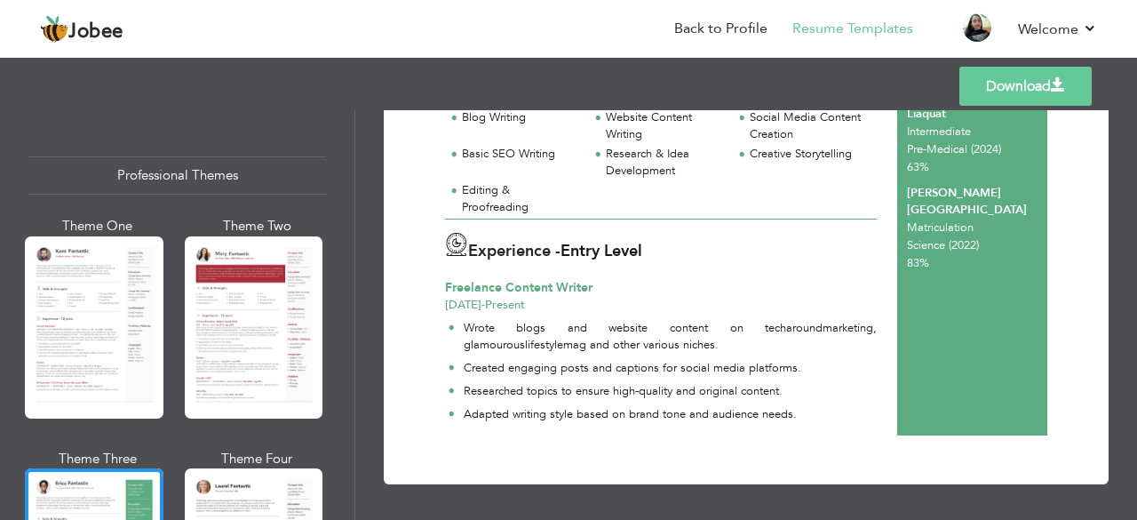
click at [347, 444] on div "Professional Themes Theme One Theme Two Theme Three Theme Six" at bounding box center [177, 315] width 355 height 410
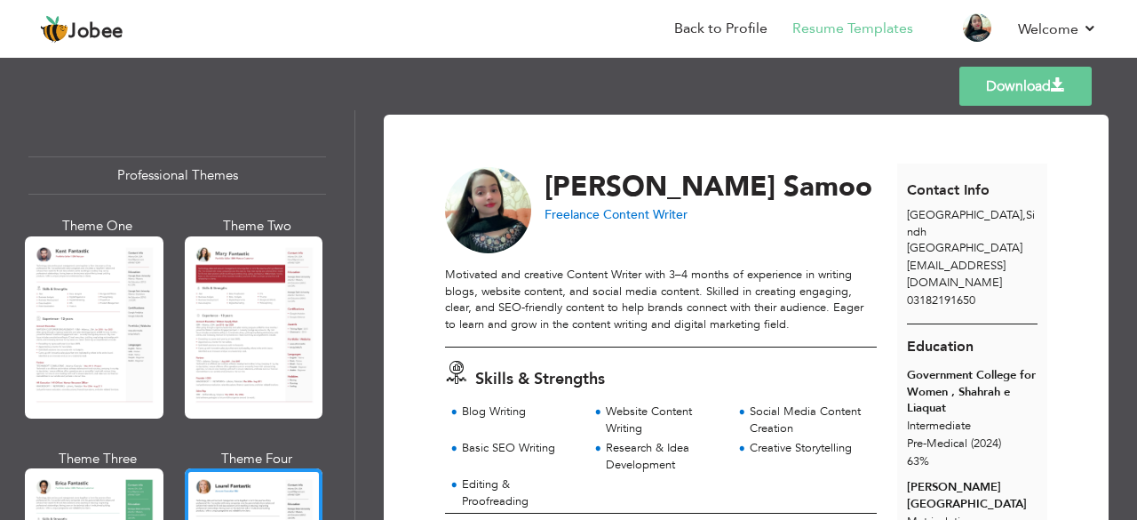
scroll to position [359, 0]
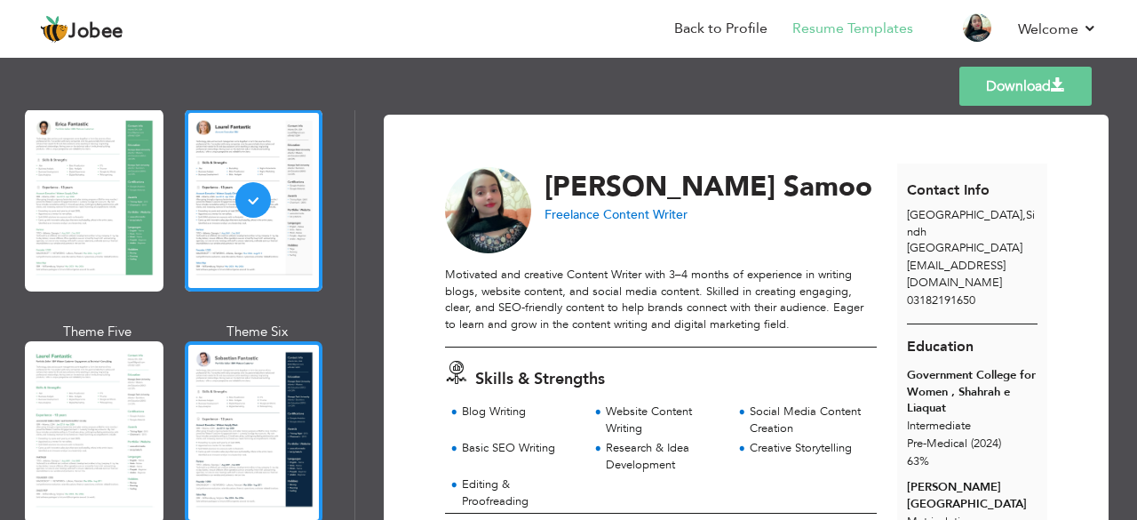
click at [257, 429] on div at bounding box center [254, 432] width 139 height 182
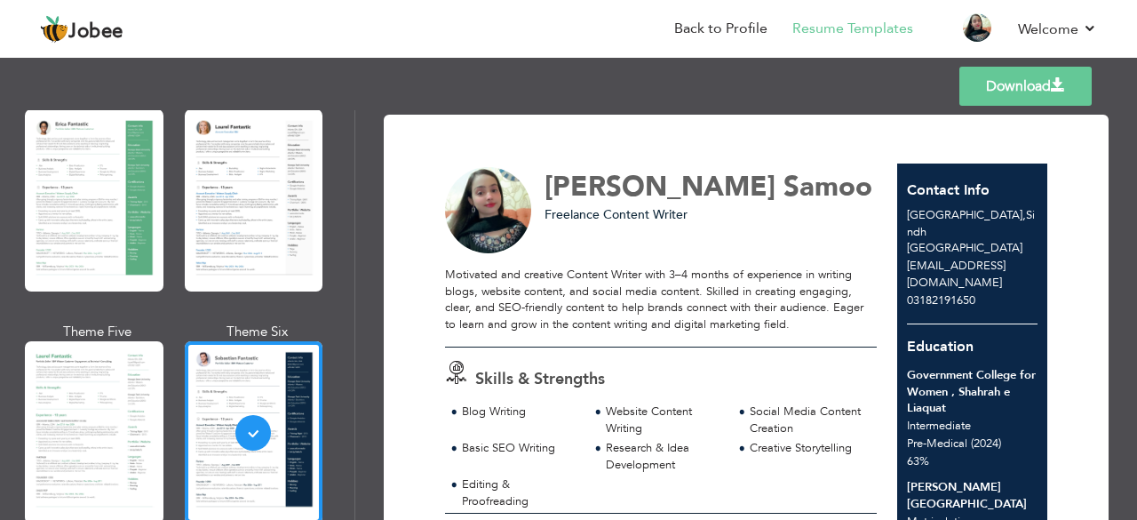
click at [355, 424] on div "Download Suhaee Abdul Ghafoor Samoo Freelance Content Writer Entry Level" at bounding box center [746, 315] width 782 height 410
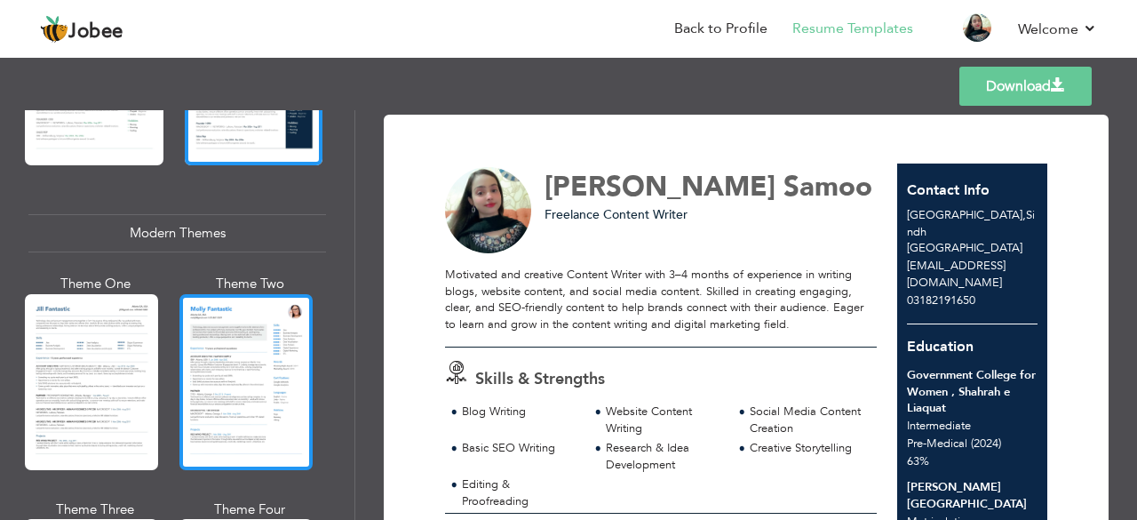
click at [267, 395] on div at bounding box center [245, 382] width 133 height 176
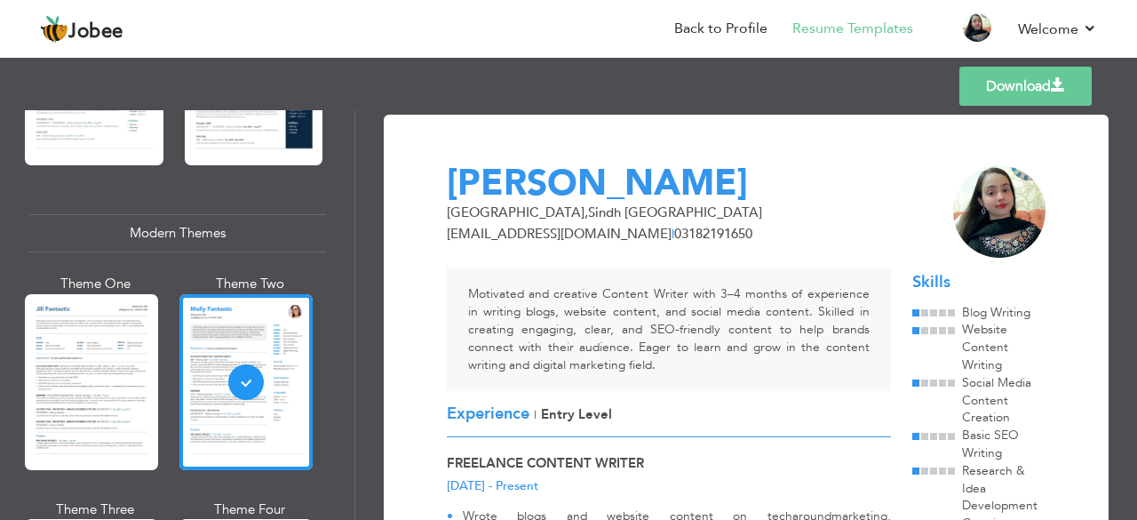
click at [343, 394] on div "Professional Themes Theme One Theme Two Theme Three Theme Six" at bounding box center [177, 315] width 355 height 410
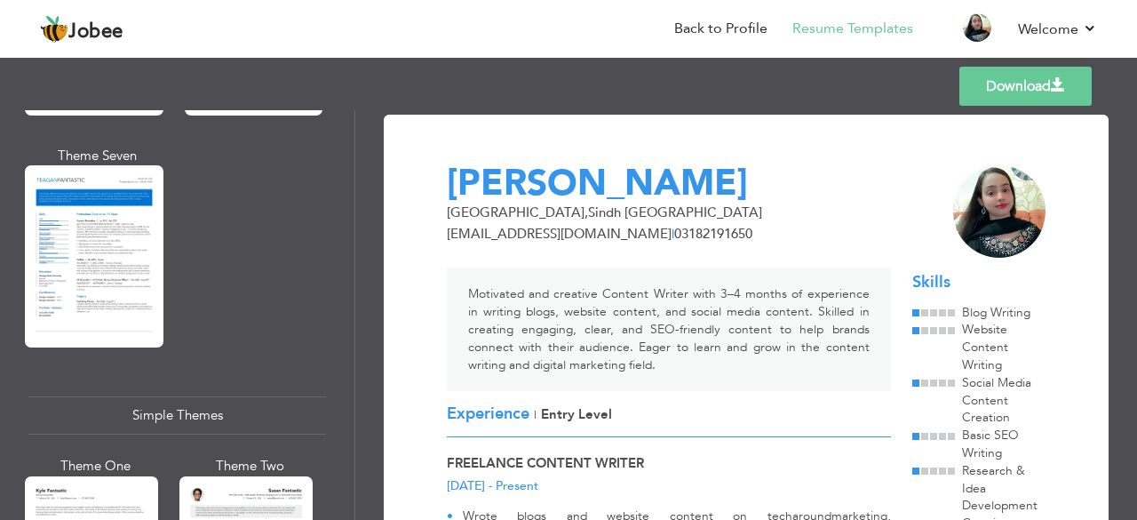
scroll to position [3210, 0]
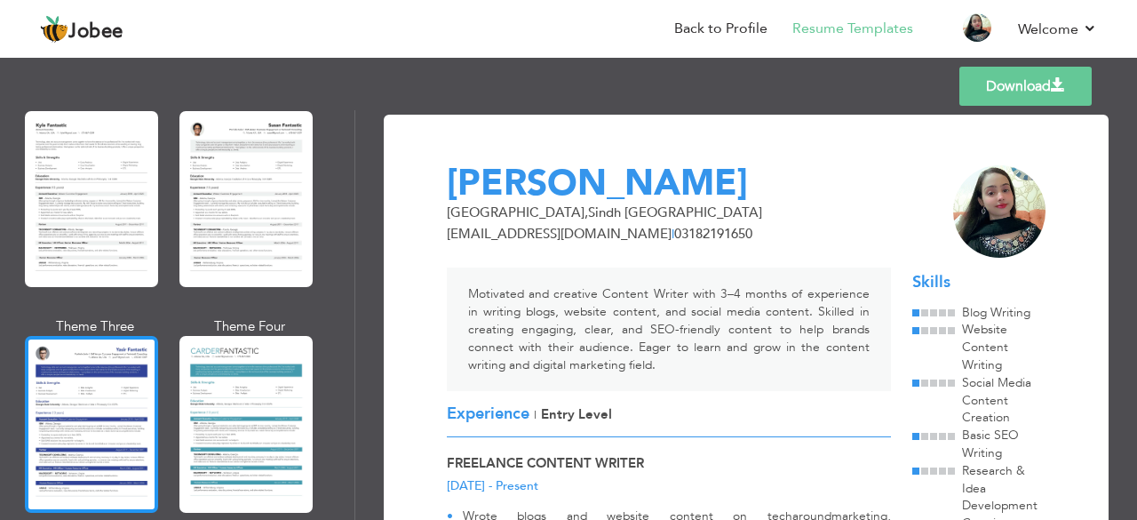
click at [60, 463] on div at bounding box center [91, 424] width 133 height 176
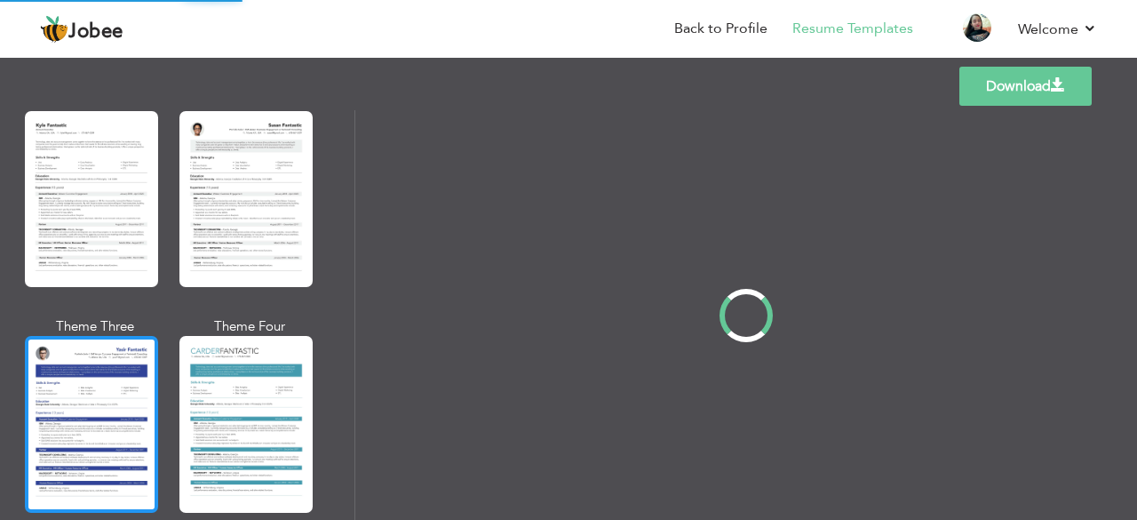
scroll to position [3212, 0]
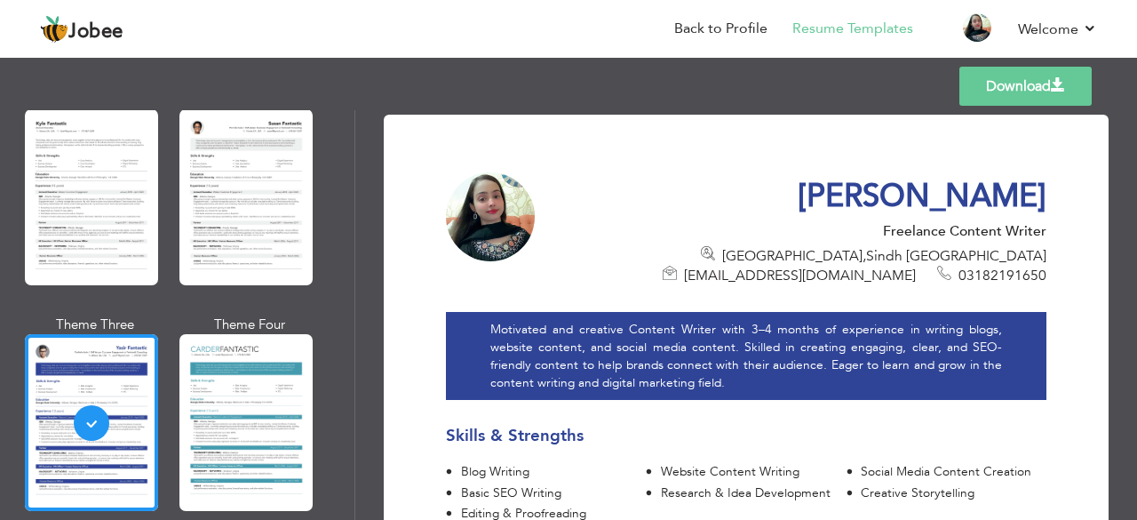
click at [345, 447] on div "Professional Themes Theme One Theme Two Theme Three Theme Six" at bounding box center [177, 315] width 355 height 410
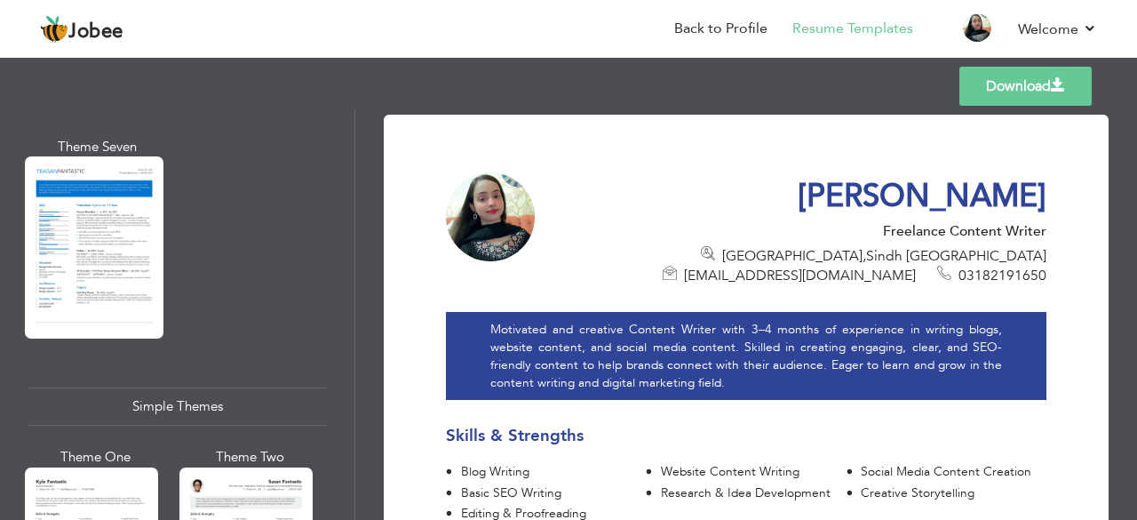
scroll to position [2495, 0]
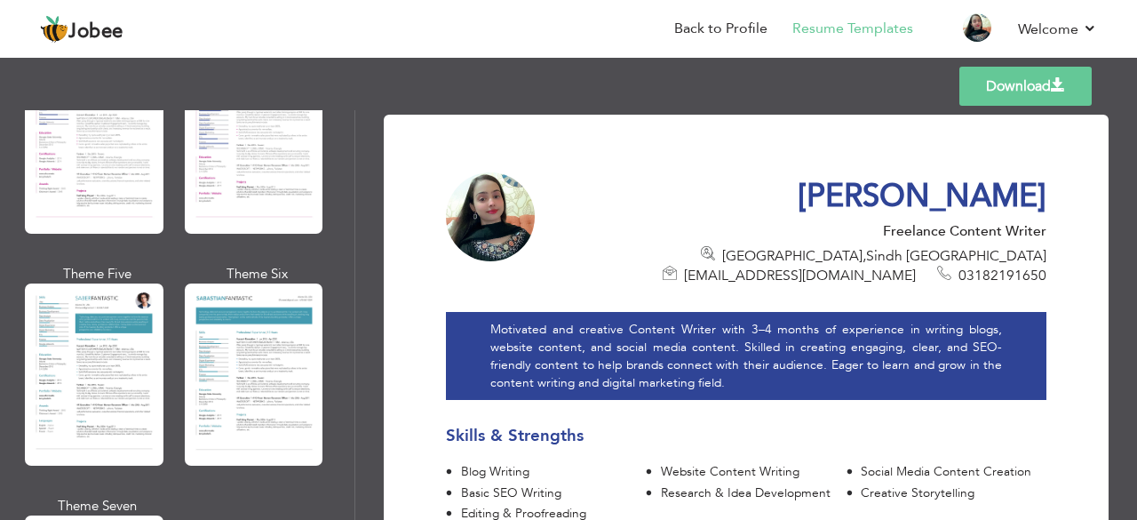
click at [163, 283] on div "Theme One Theme Two Theme Three Theme Four" at bounding box center [177, 264] width 298 height 928
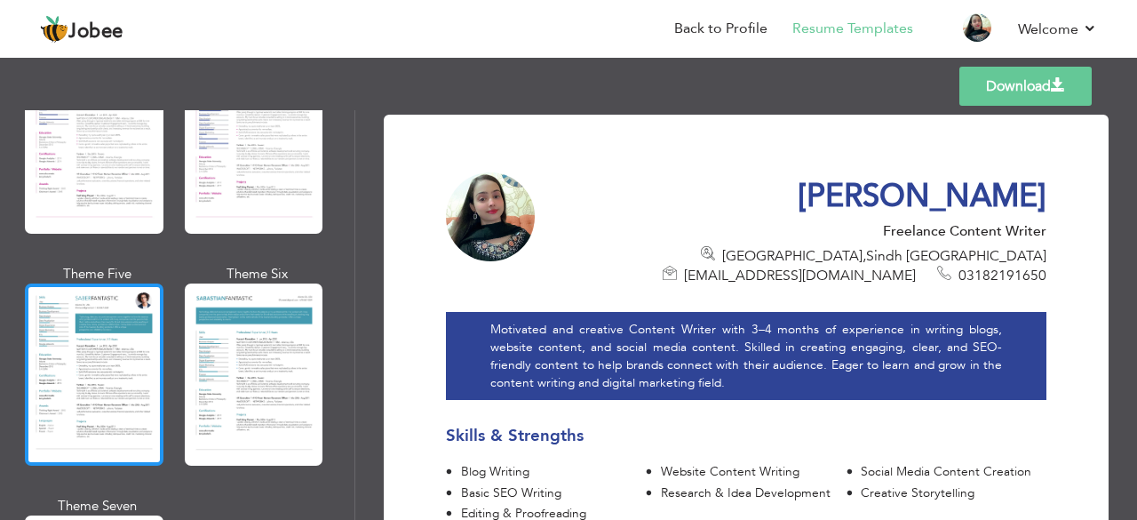
click at [149, 285] on div at bounding box center [94, 374] width 139 height 182
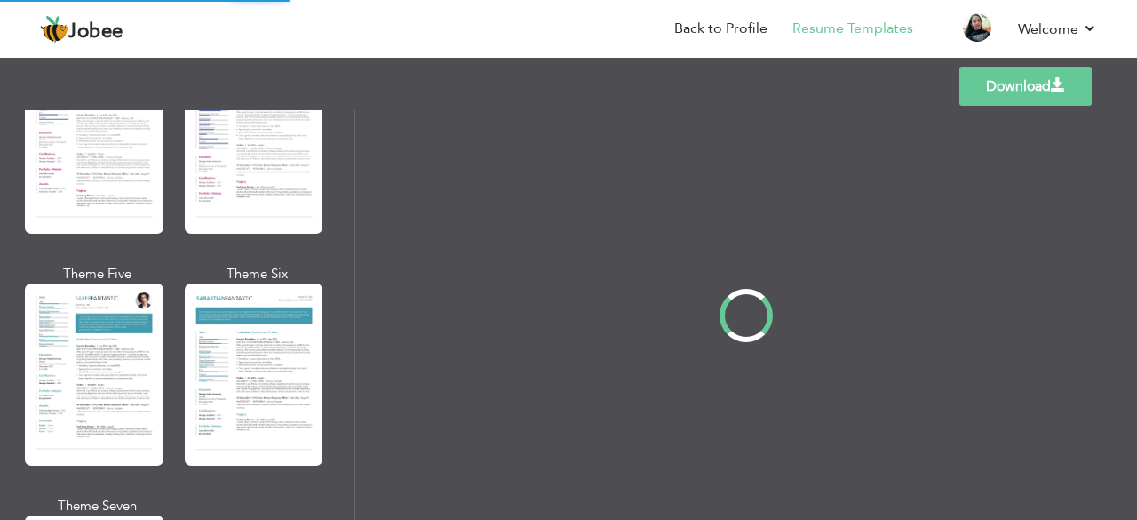
click at [352, 204] on div "Professional Themes Theme One Theme Two Theme Three Theme Four" at bounding box center [568, 315] width 1137 height 410
click at [347, 205] on div "Professional Themes Theme One Theme Two Theme Three Theme Four" at bounding box center [568, 315] width 1137 height 410
click at [348, 275] on div "Professional Themes Theme One Theme Two Theme Three Theme Four" at bounding box center [568, 315] width 1137 height 410
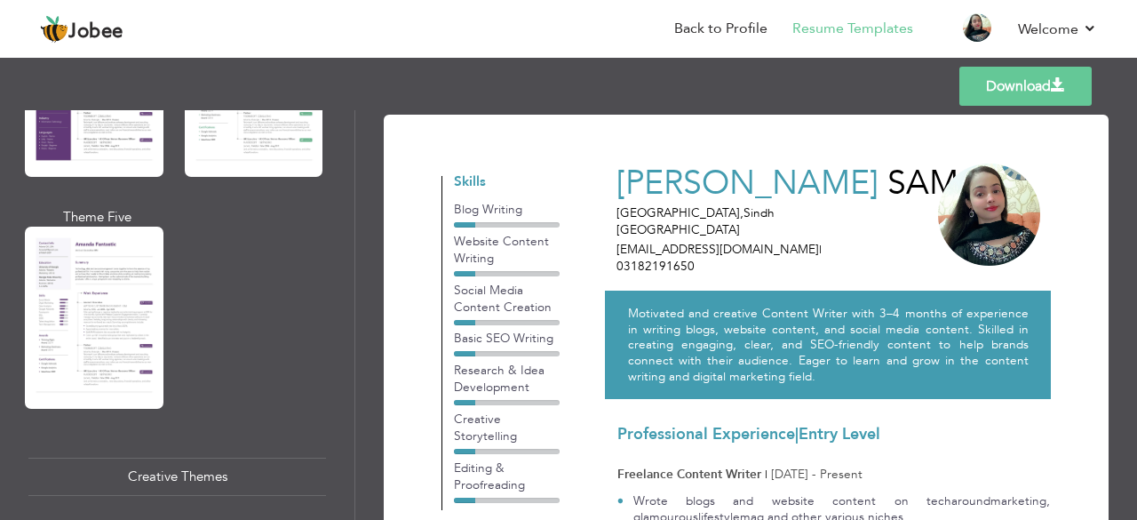
scroll to position [1419, 0]
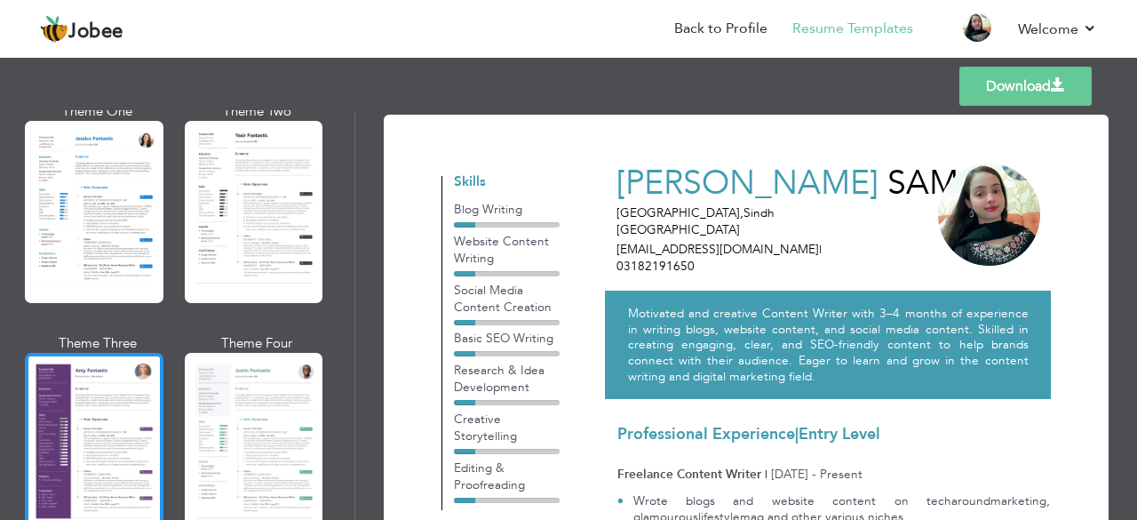
click at [149, 391] on div at bounding box center [94, 444] width 139 height 182
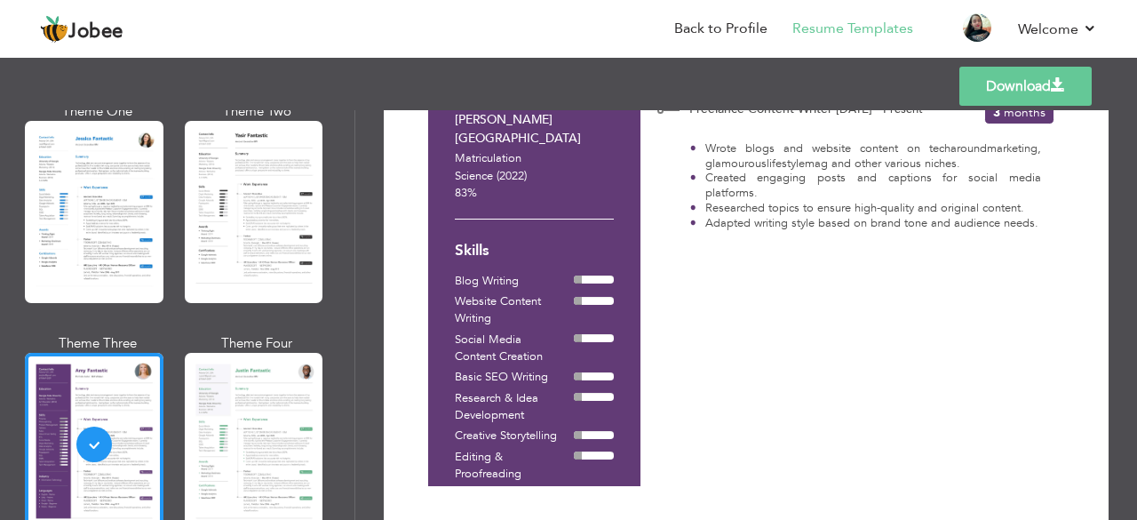
scroll to position [1060, 0]
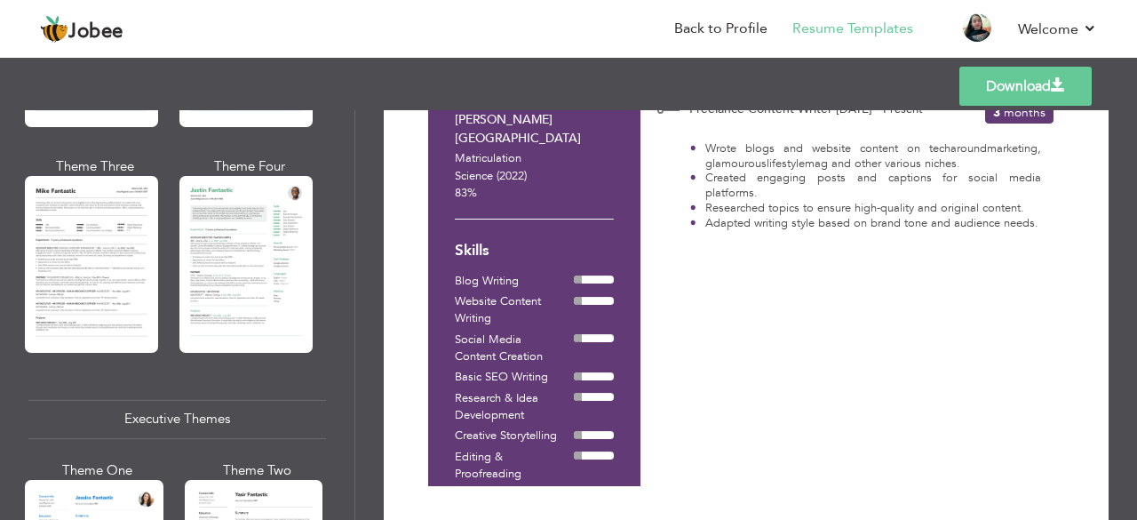
click at [302, 162] on div "Theme Four" at bounding box center [249, 166] width 133 height 19
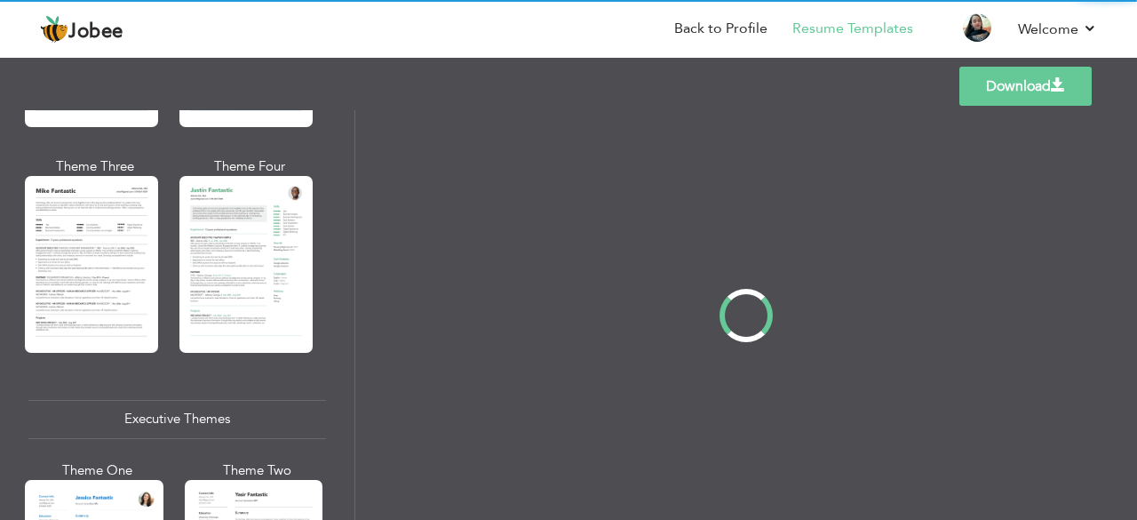
click at [295, 171] on div "Professional Themes Theme One Theme Two Theme Three Theme Four" at bounding box center [568, 315] width 1137 height 410
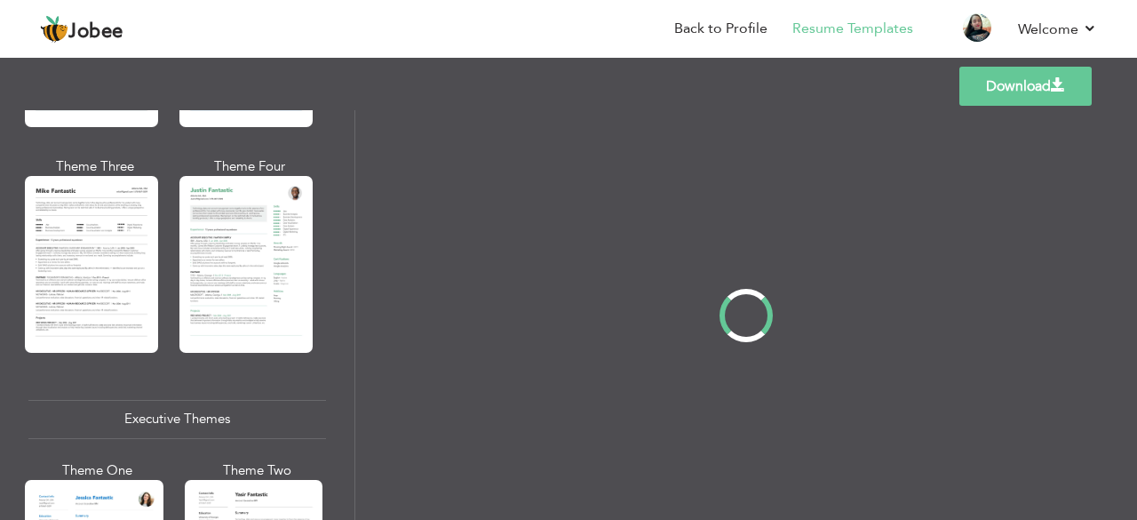
scroll to position [0, 0]
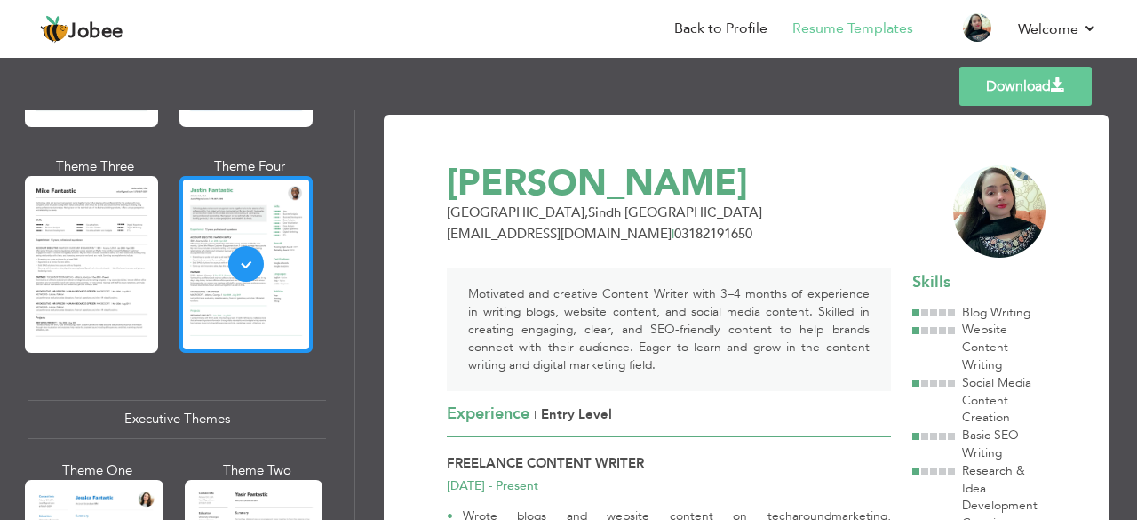
click at [286, 189] on div at bounding box center [245, 264] width 133 height 176
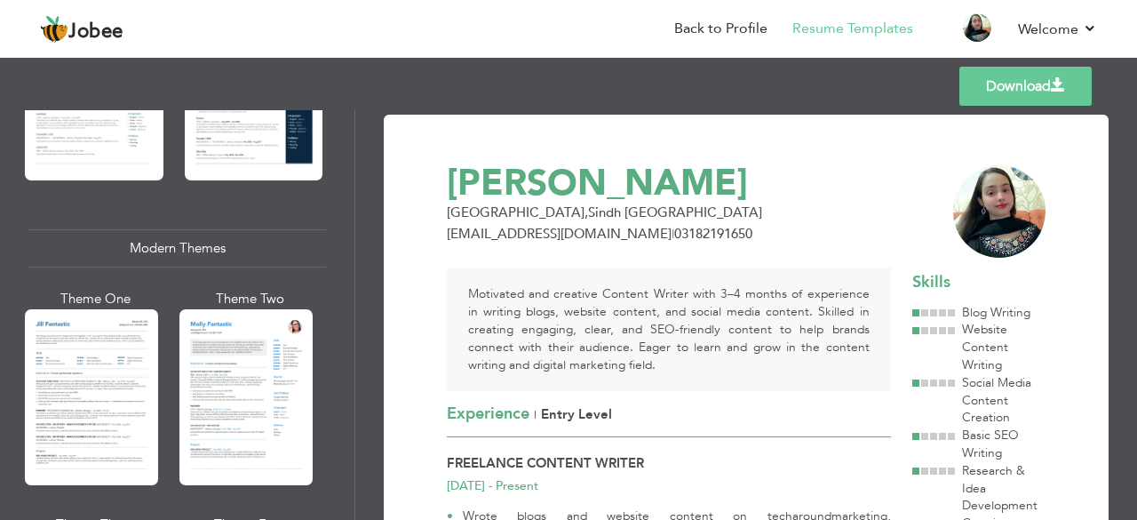
scroll to position [343, 0]
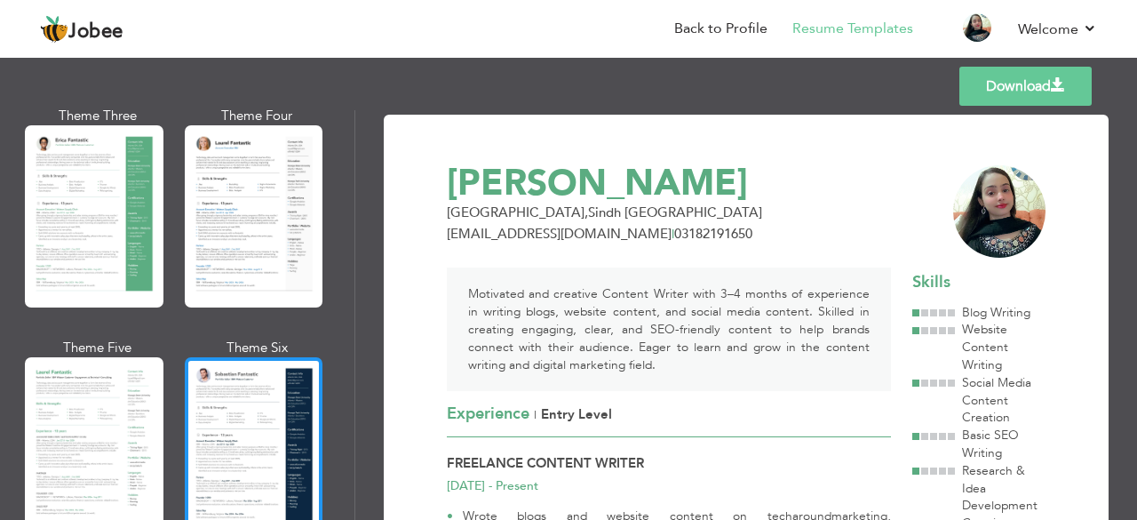
click at [290, 378] on div at bounding box center [254, 448] width 139 height 182
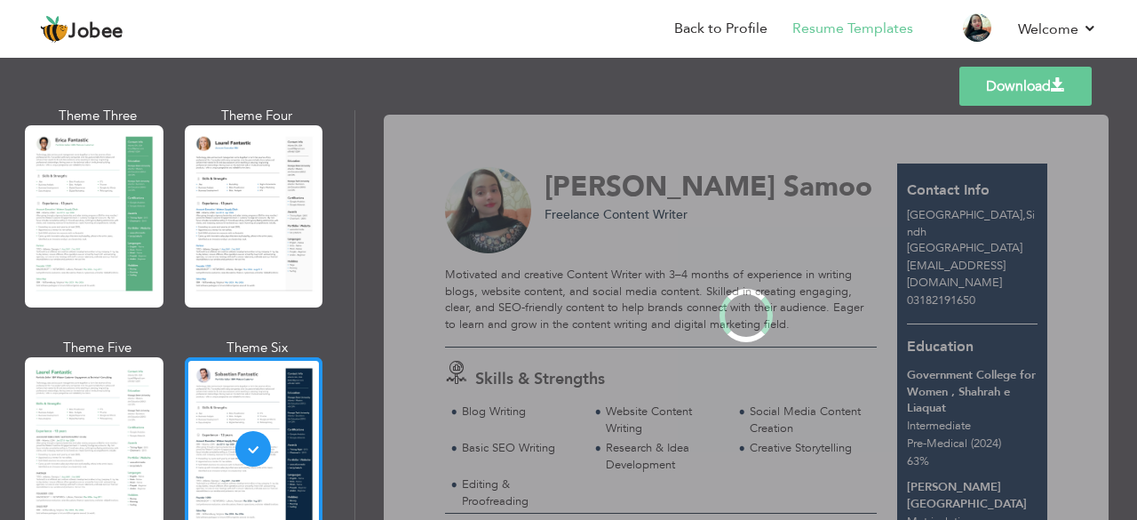
scroll to position [0, 0]
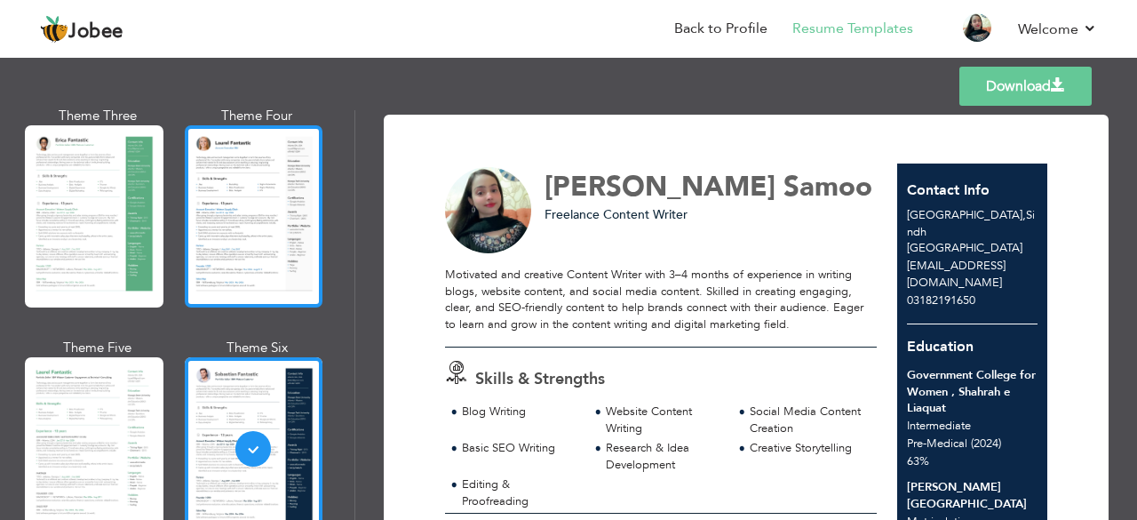
click at [268, 267] on div at bounding box center [254, 216] width 139 height 182
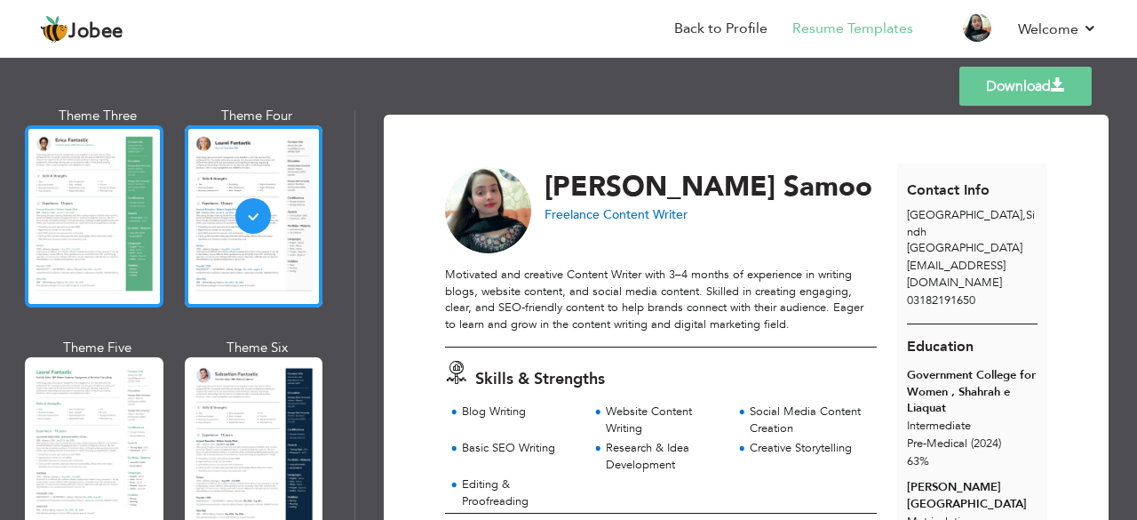
click at [115, 267] on div at bounding box center [94, 216] width 139 height 182
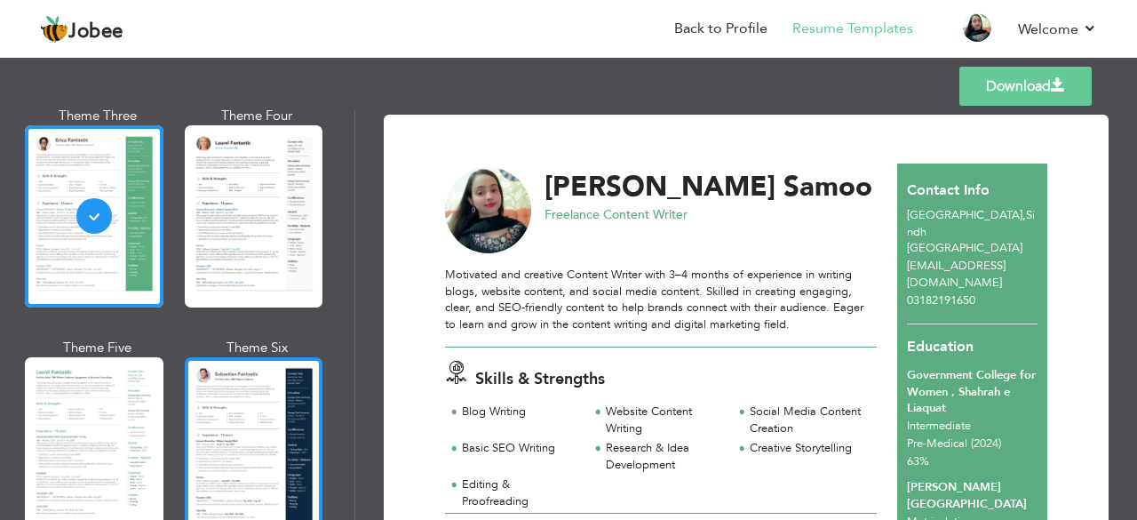
click at [219, 466] on div at bounding box center [254, 448] width 139 height 182
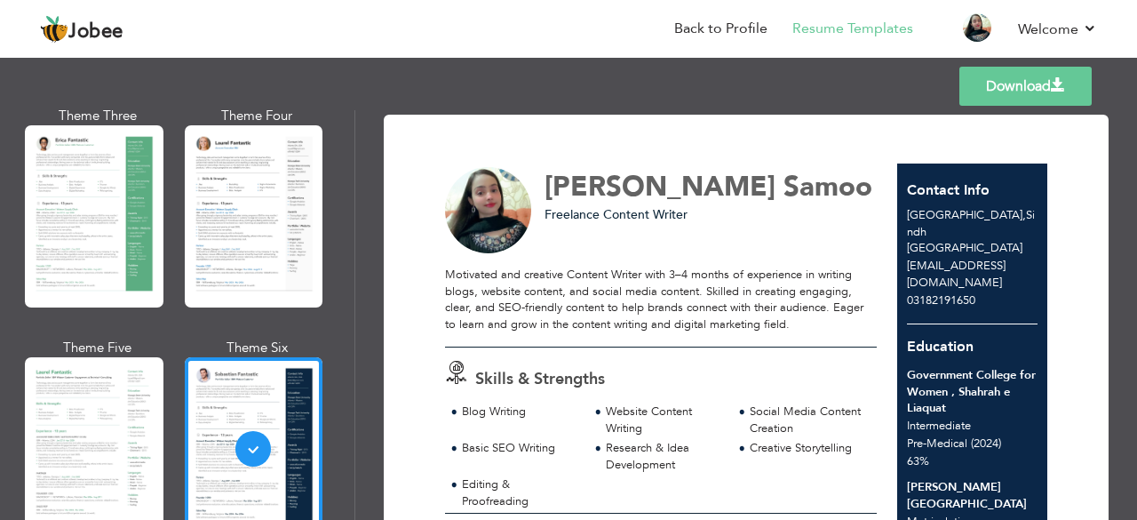
click at [347, 139] on div "Professional Themes Theme One Theme Two Theme Three Theme Six" at bounding box center [177, 315] width 355 height 410
click at [348, 125] on div "Professional Themes Theme One Theme Two Theme Three Theme Six" at bounding box center [177, 315] width 355 height 410
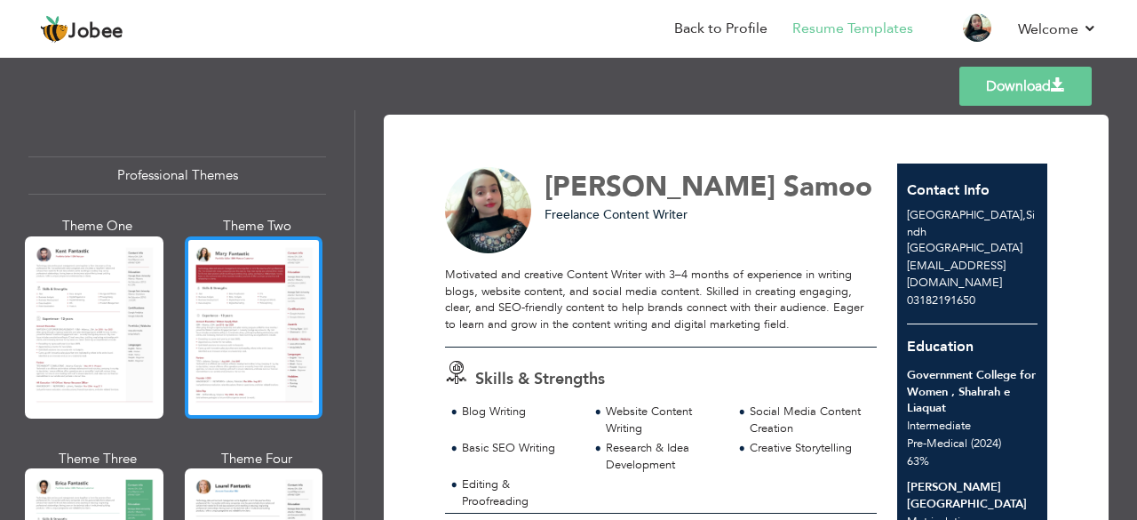
click at [238, 351] on div at bounding box center [254, 327] width 139 height 182
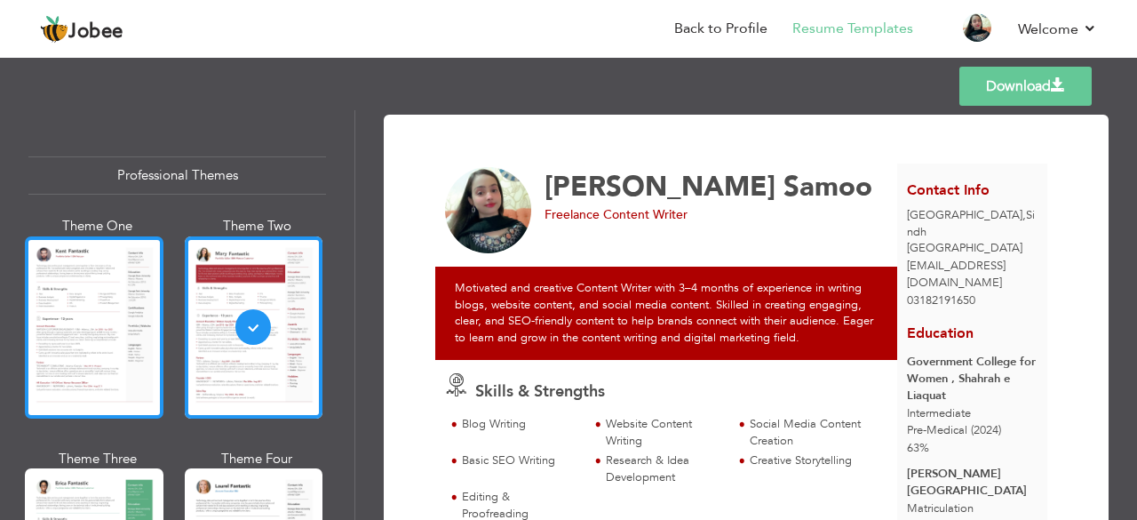
click at [138, 337] on div at bounding box center [94, 327] width 139 height 182
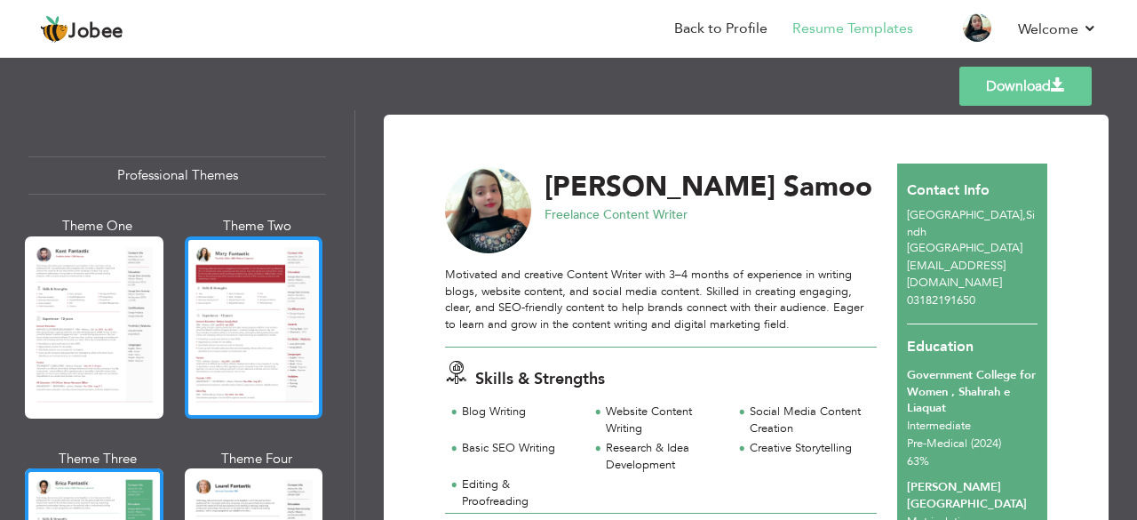
click at [293, 311] on div at bounding box center [254, 327] width 139 height 182
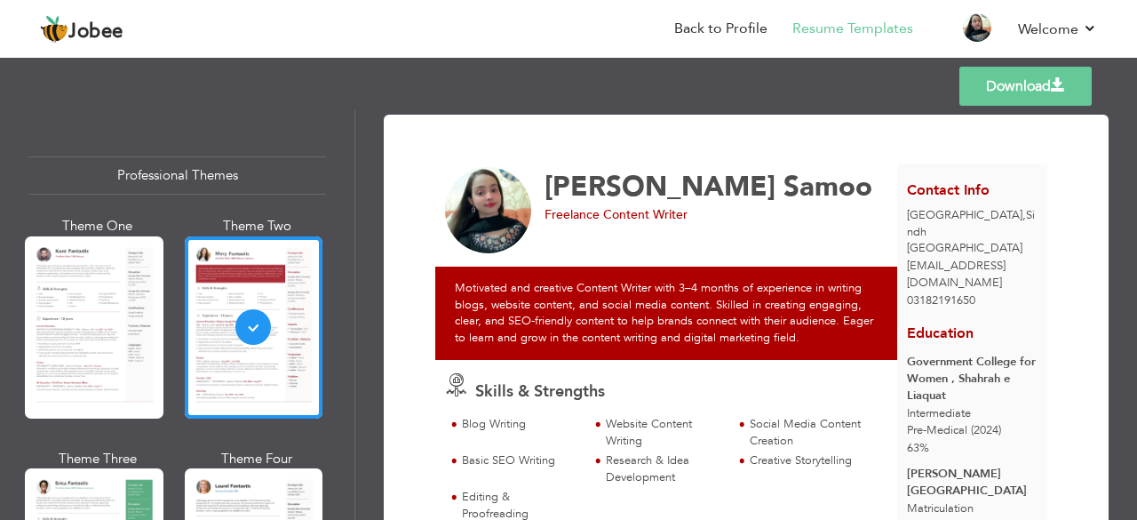
scroll to position [300, 0]
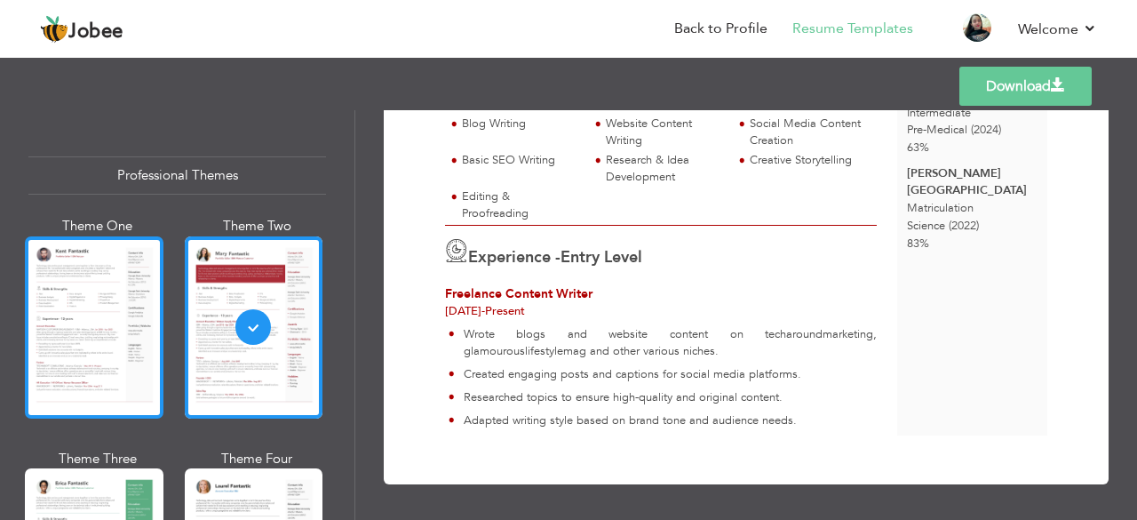
click at [137, 361] on div at bounding box center [94, 327] width 139 height 182
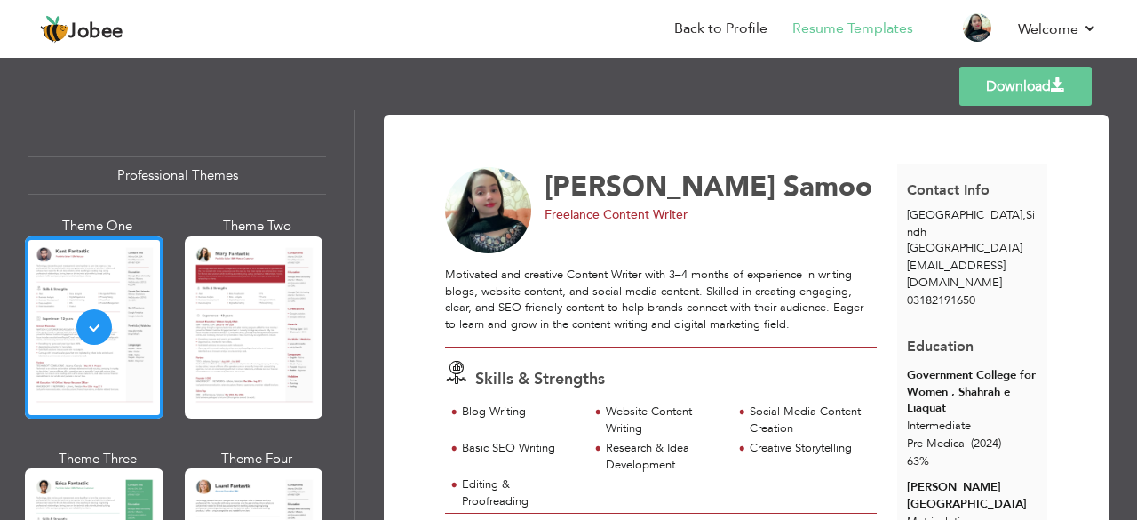
scroll to position [294, 0]
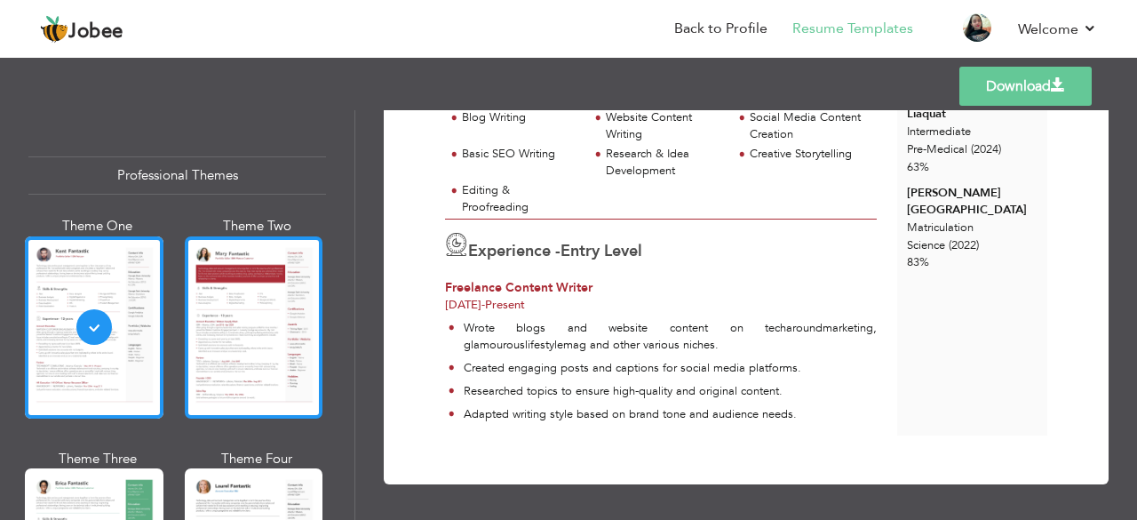
click at [279, 342] on div at bounding box center [254, 327] width 139 height 182
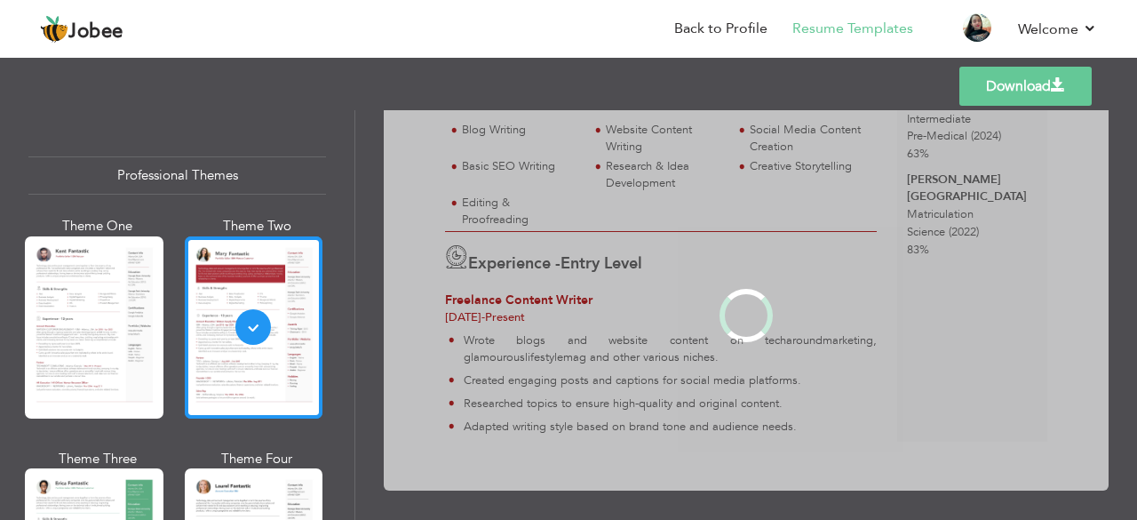
scroll to position [0, 0]
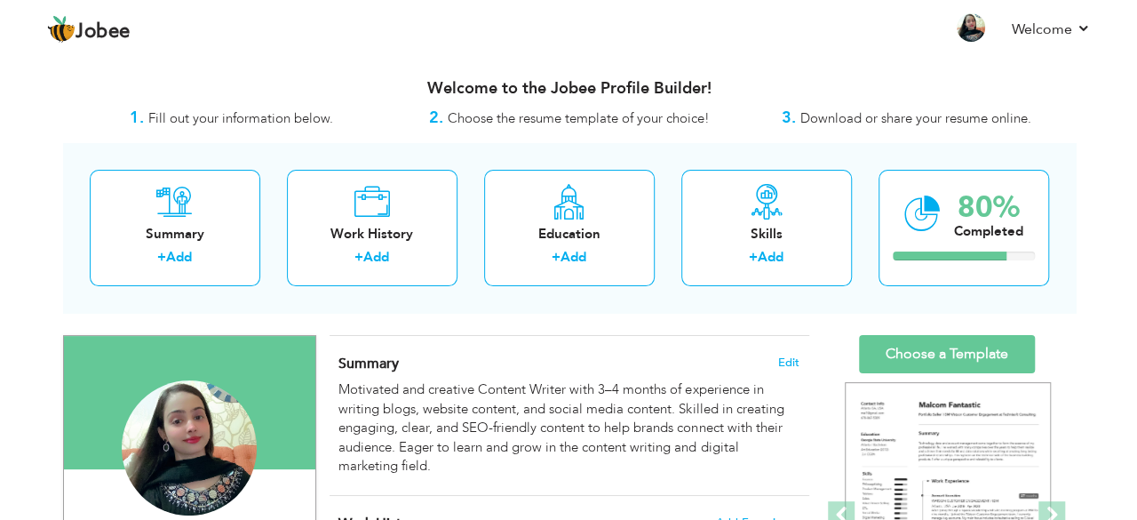
scroll to position [455, 0]
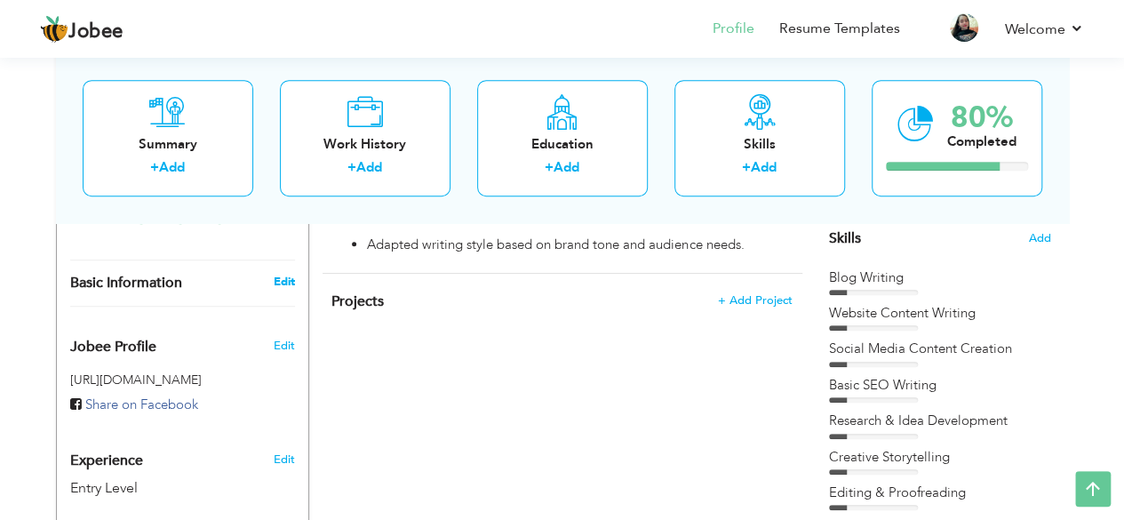
click at [292, 274] on link "Edit" at bounding box center [283, 282] width 21 height 16
select select "number:166"
select select "number:1"
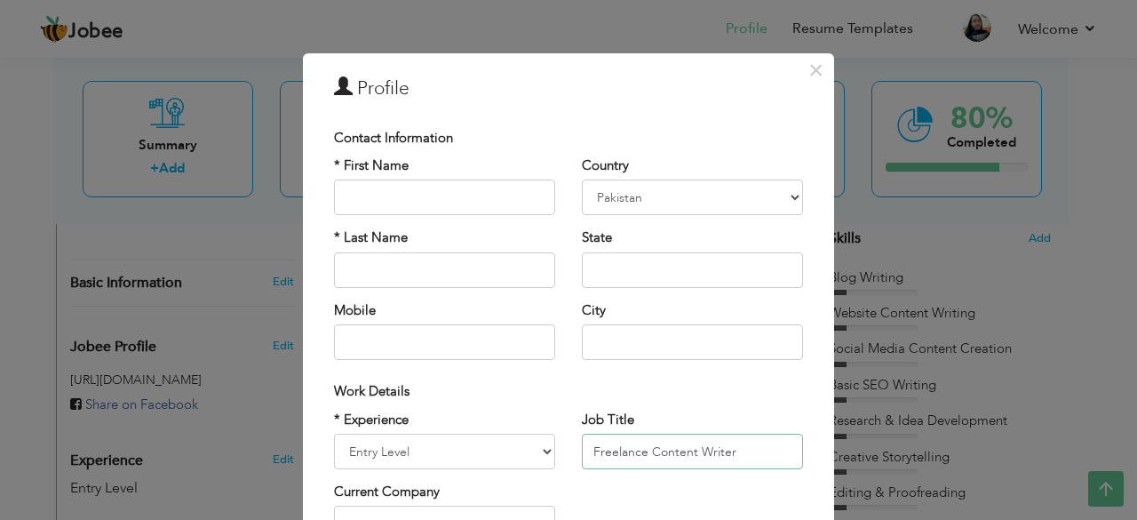
click at [733, 461] on input "Freelance Content Writer" at bounding box center [692, 452] width 221 height 36
type input "F"
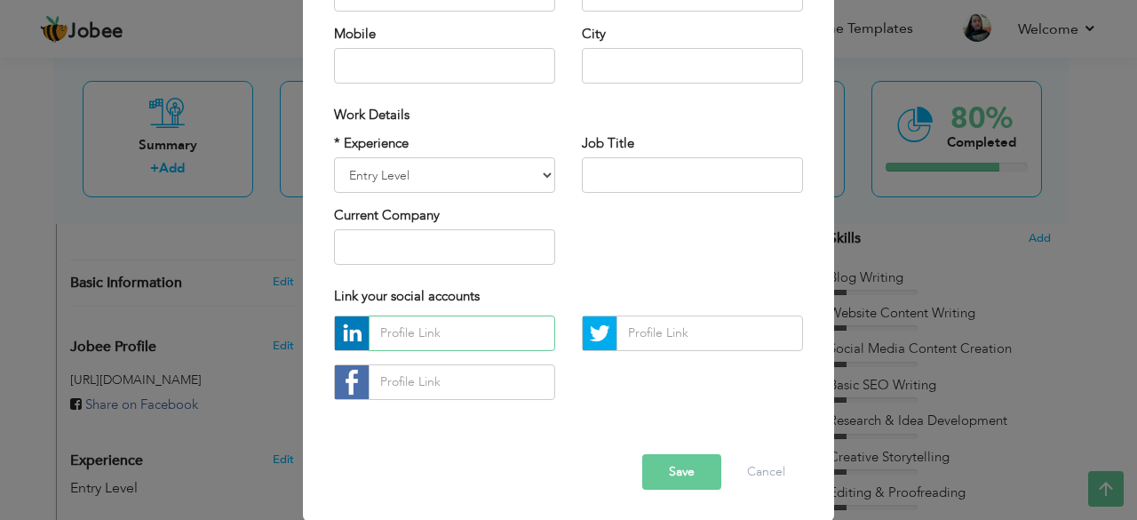
click at [446, 327] on input "text" at bounding box center [462, 333] width 187 height 36
paste input "[DOMAIN_NAME][URL][PERSON_NAME]"
type input "[DOMAIN_NAME][URL][PERSON_NAME]"
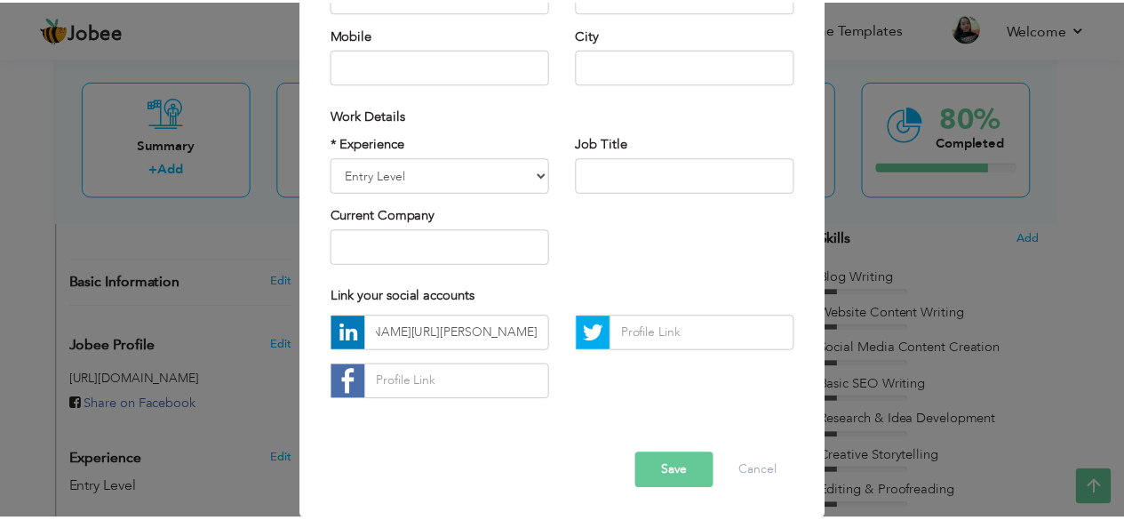
scroll to position [0, 0]
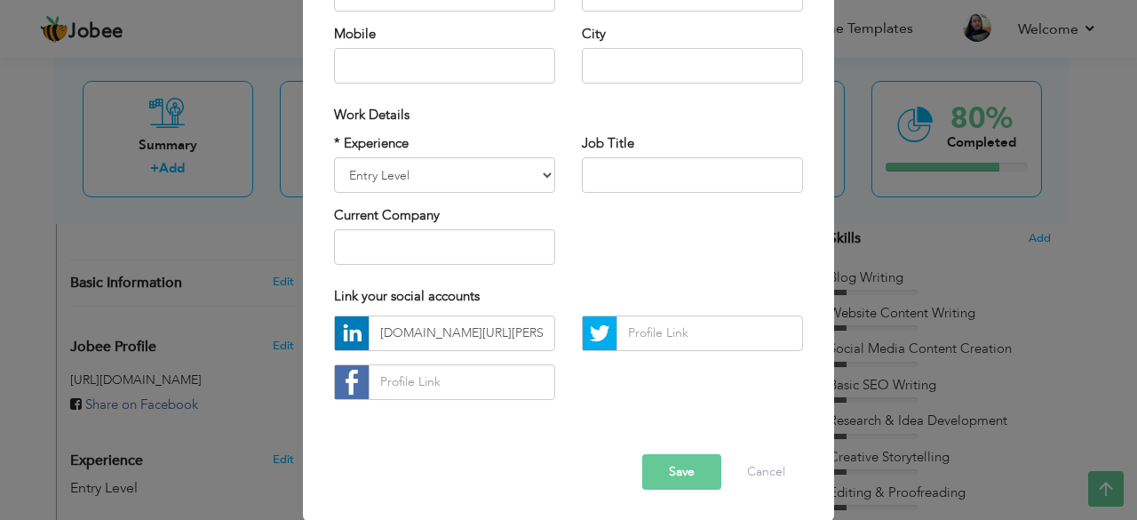
click at [659, 471] on button "Save" at bounding box center [681, 472] width 79 height 36
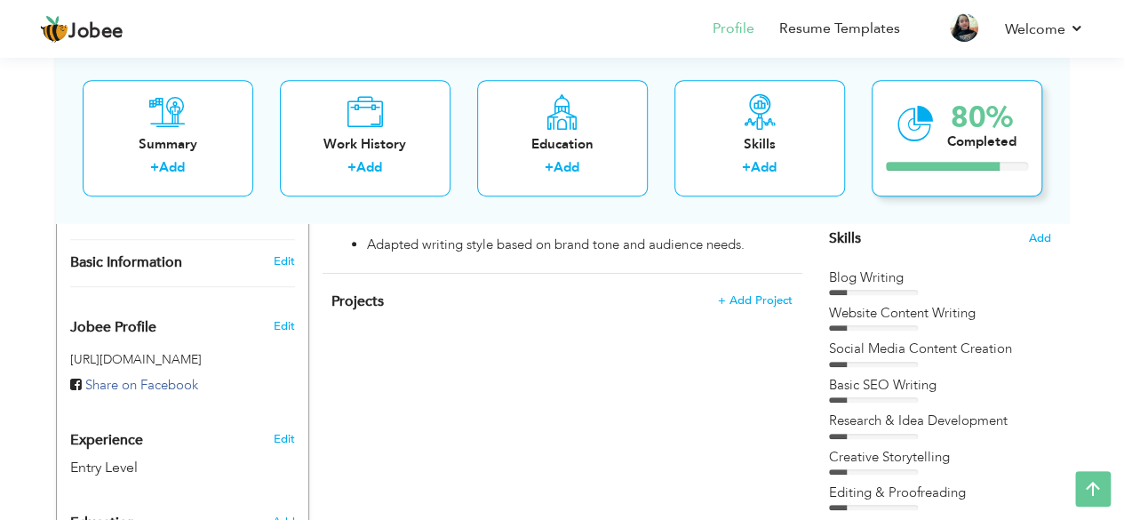
click at [955, 103] on div "80%" at bounding box center [981, 117] width 69 height 29
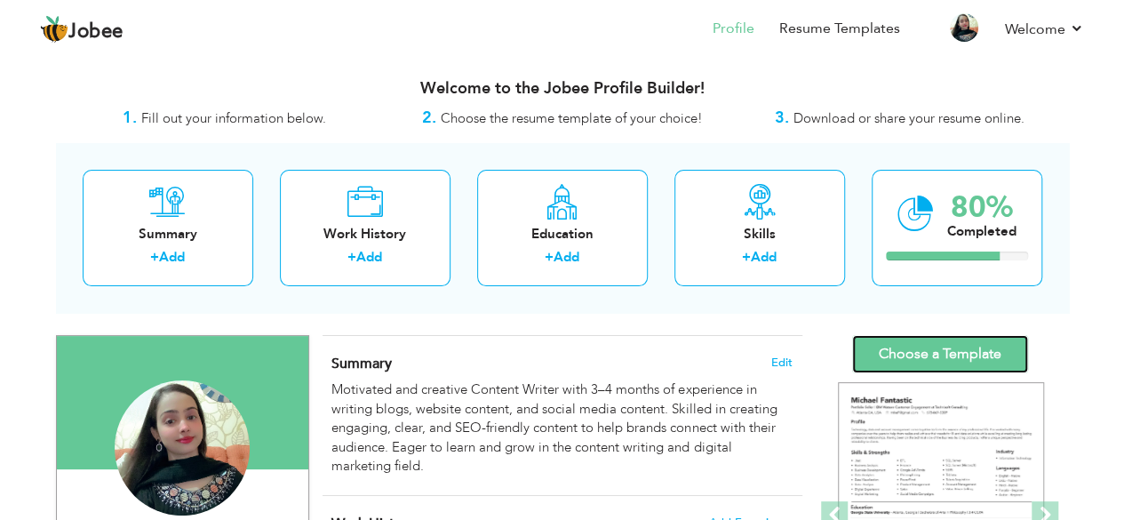
click at [960, 363] on link "Choose a Template" at bounding box center [940, 354] width 176 height 38
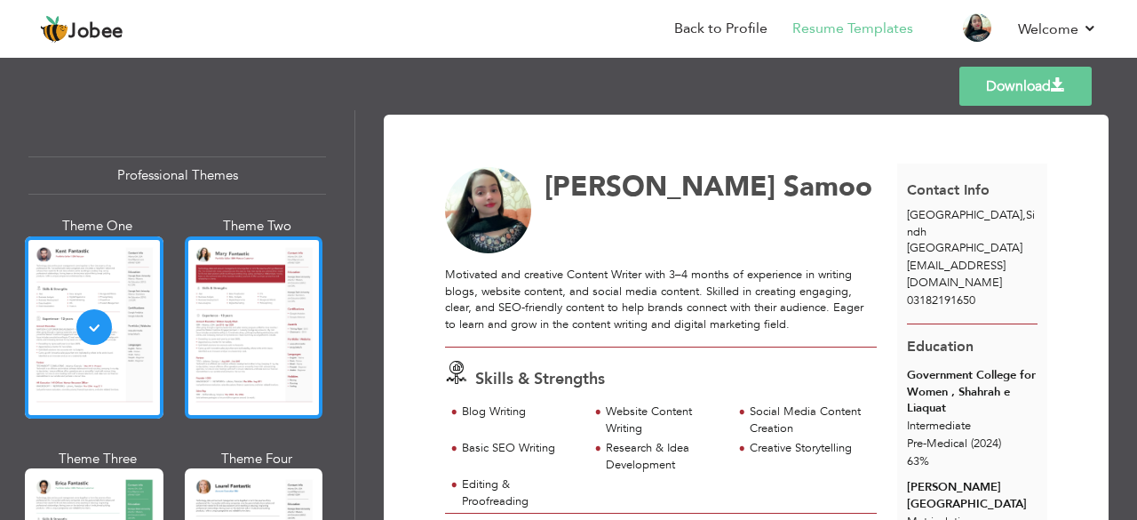
click at [270, 297] on div at bounding box center [254, 327] width 139 height 182
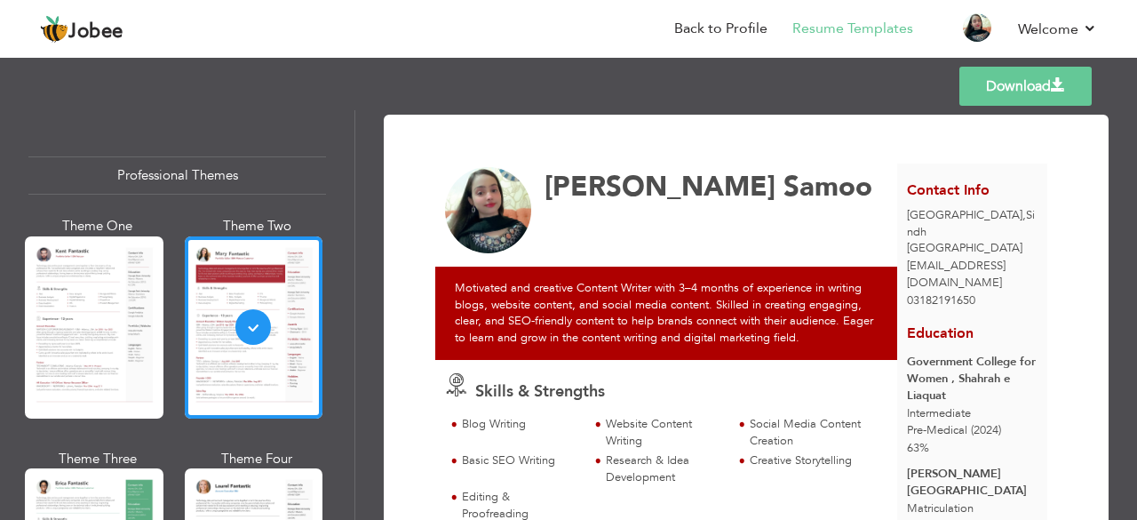
click at [960, 81] on link "Download" at bounding box center [1026, 86] width 132 height 39
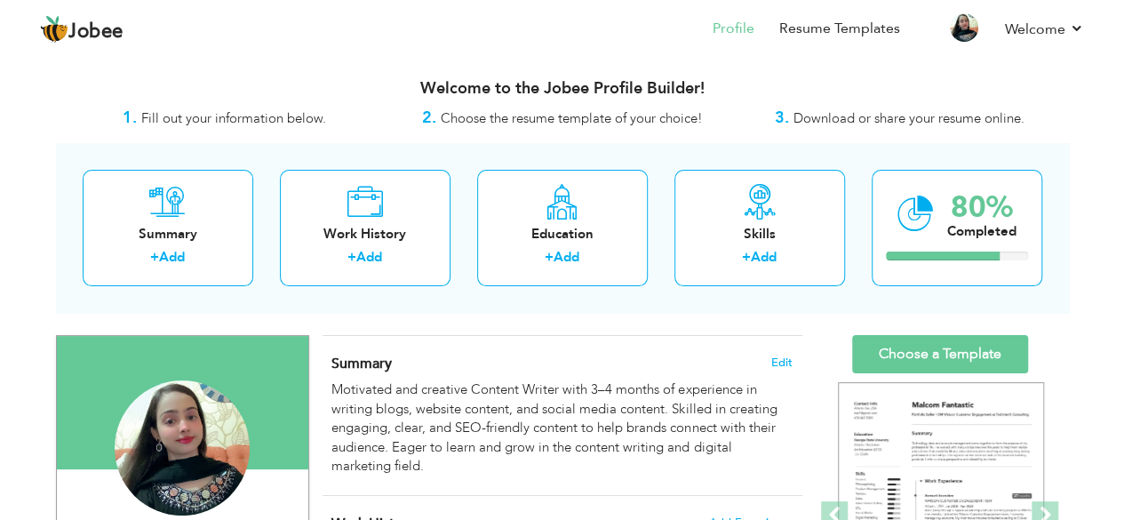
scroll to position [455, 0]
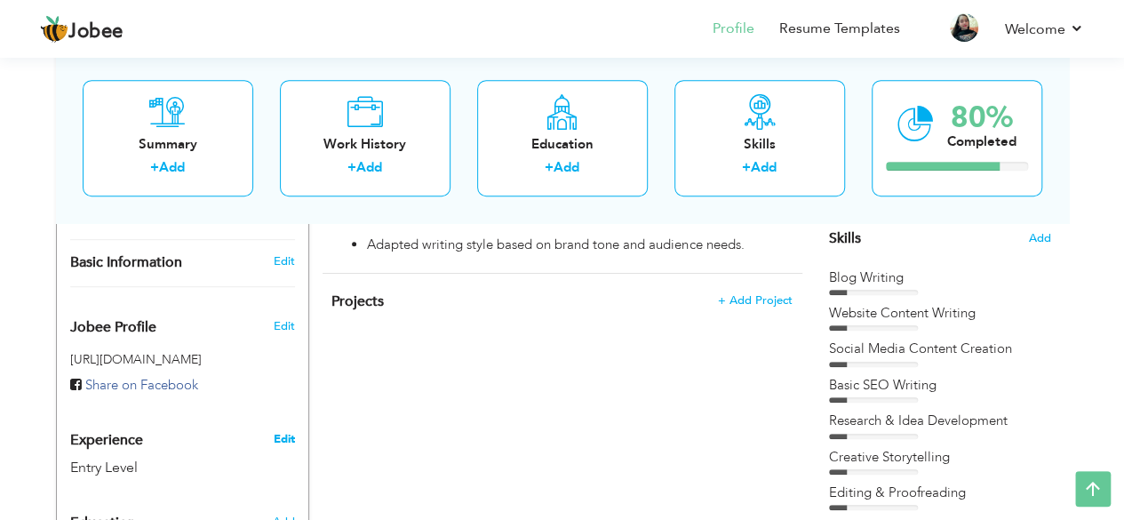
click at [293, 431] on link "Edit" at bounding box center [283, 439] width 21 height 16
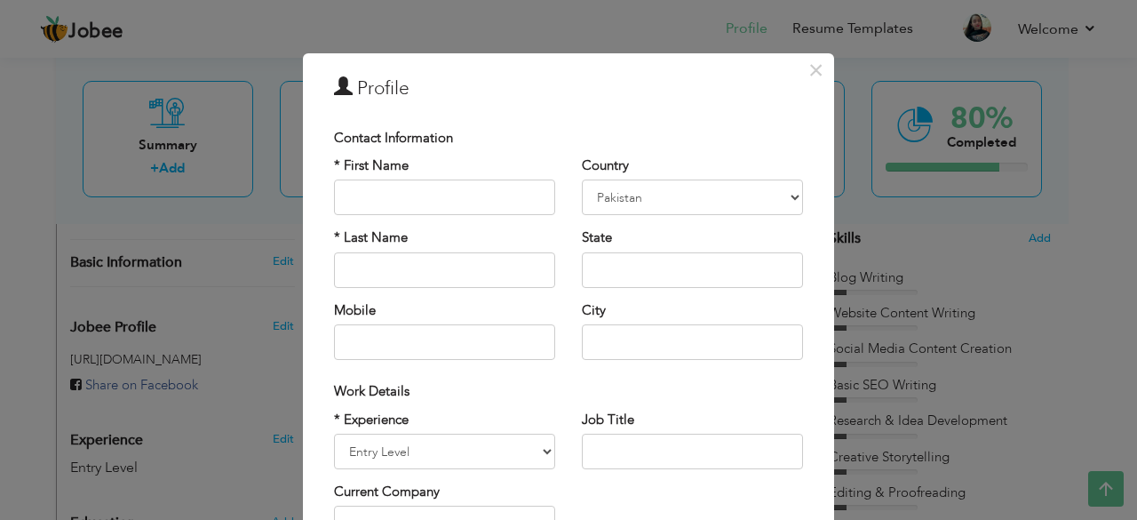
click at [212, 454] on div "× Profile Contact Information * First Name * Last Name Mobile Aruba" at bounding box center [568, 260] width 1137 height 520
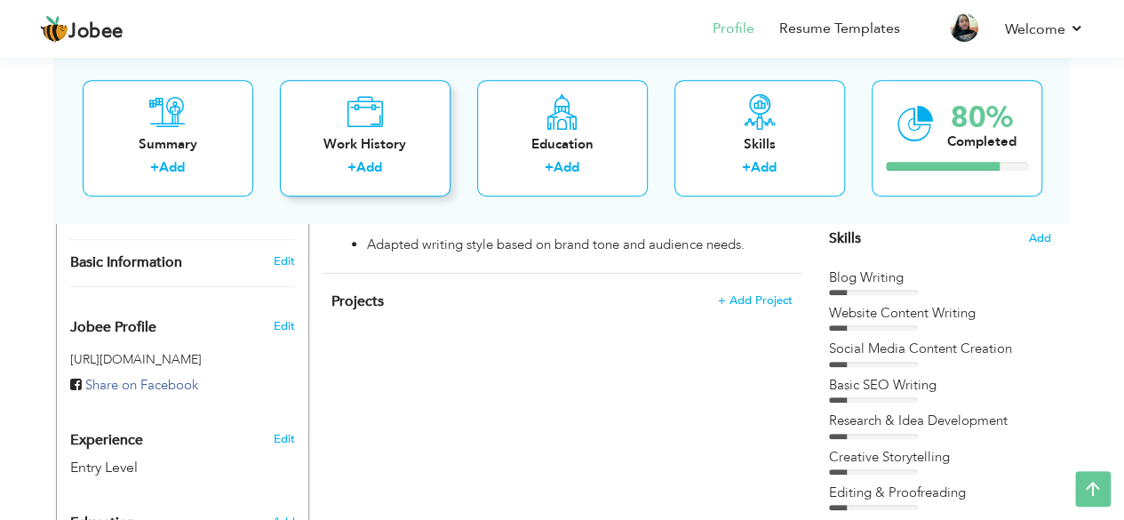
click at [380, 141] on div "Work History" at bounding box center [365, 144] width 142 height 19
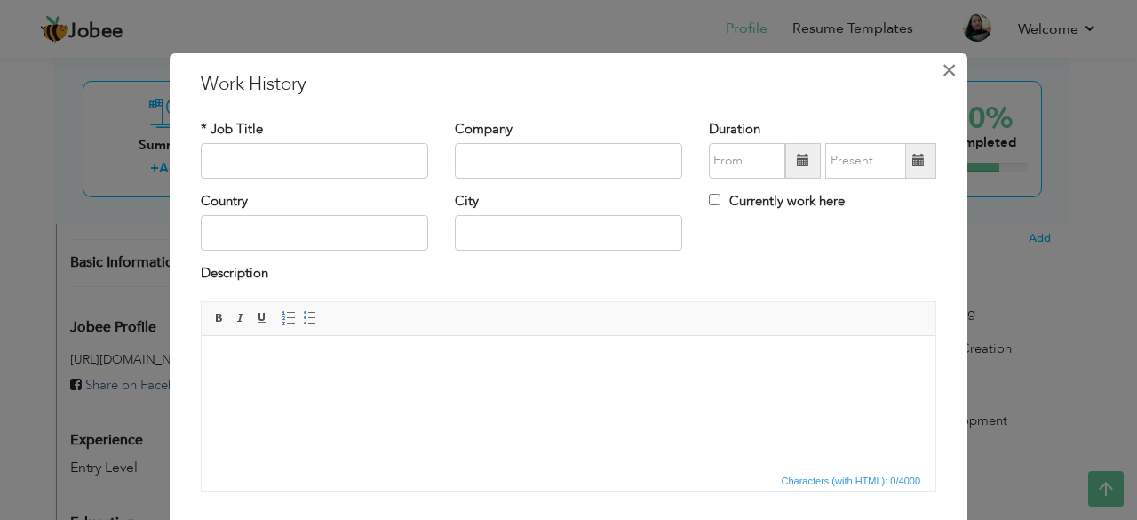
click at [947, 67] on span "×" at bounding box center [949, 70] width 15 height 32
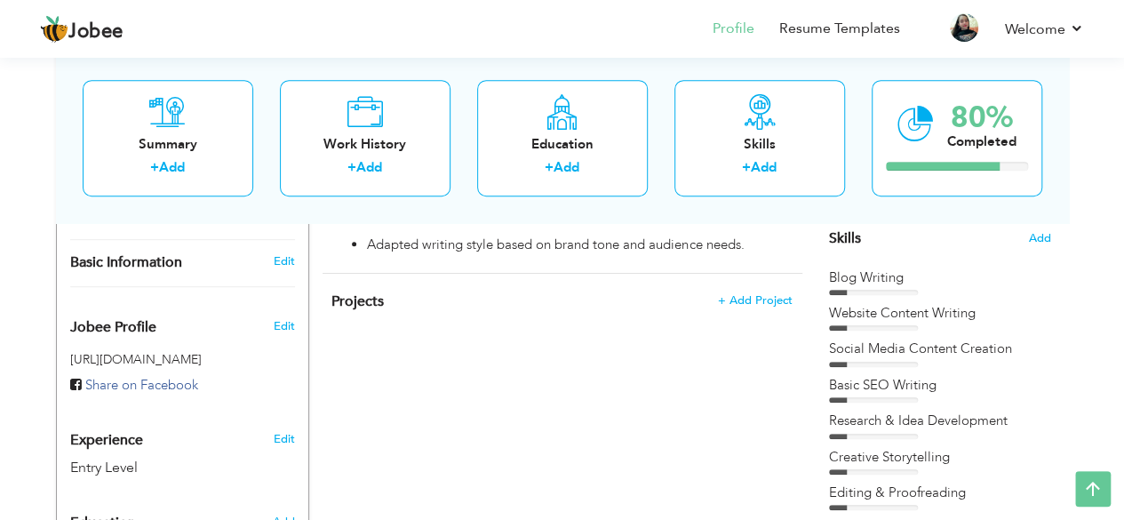
click at [1122, 417] on div "View Resume Export PDF Profile Summary Public Link Experience Education Awards …" at bounding box center [562, 251] width 1124 height 1307
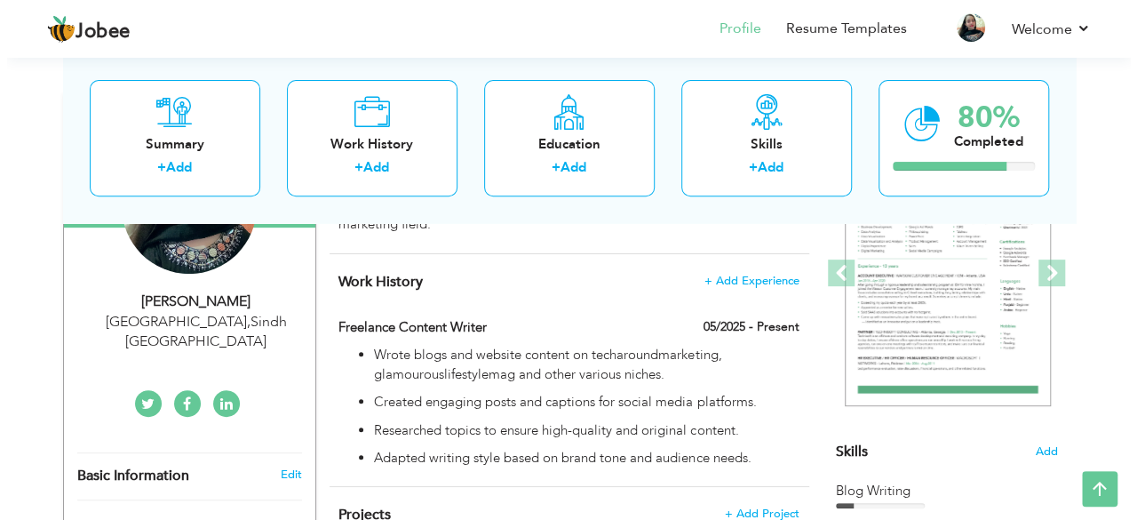
scroll to position [222, 0]
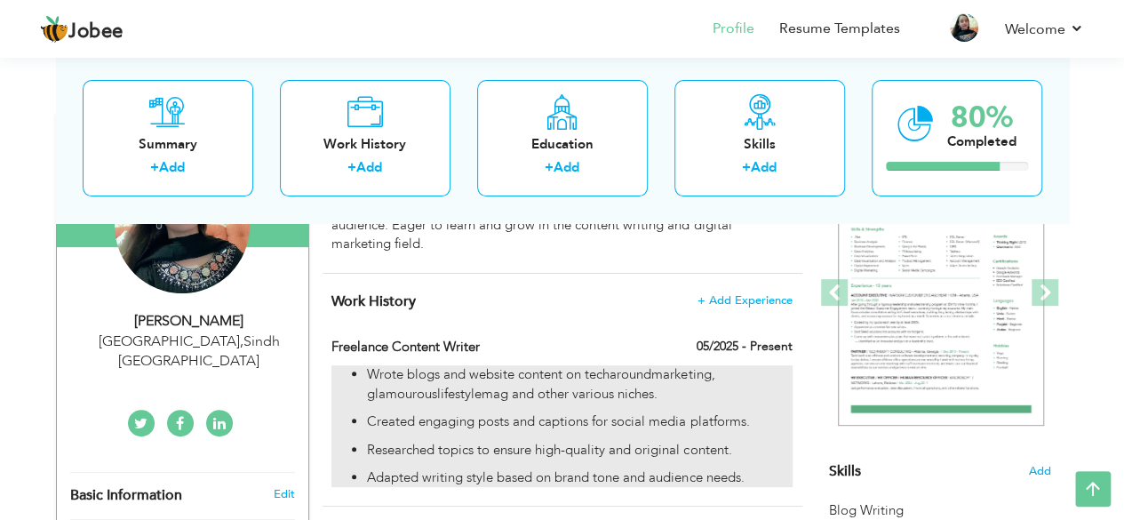
click at [739, 366] on p "Wrote blogs and website content on techaroundmarketing, glamourouslifestylemag …" at bounding box center [579, 384] width 425 height 38
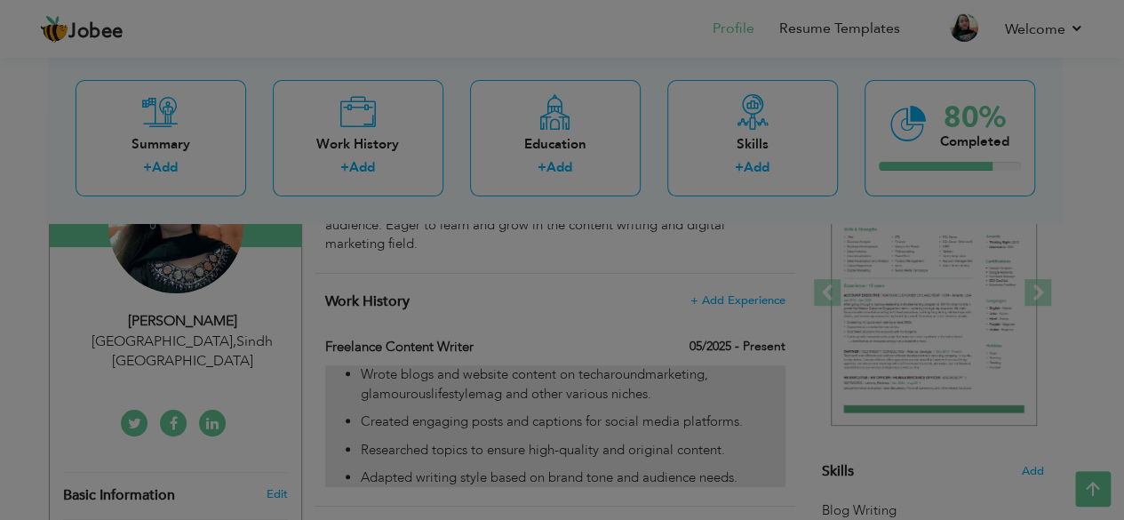
type input "Freelance Content Writer"
type input "05/2025"
checkbox input "true"
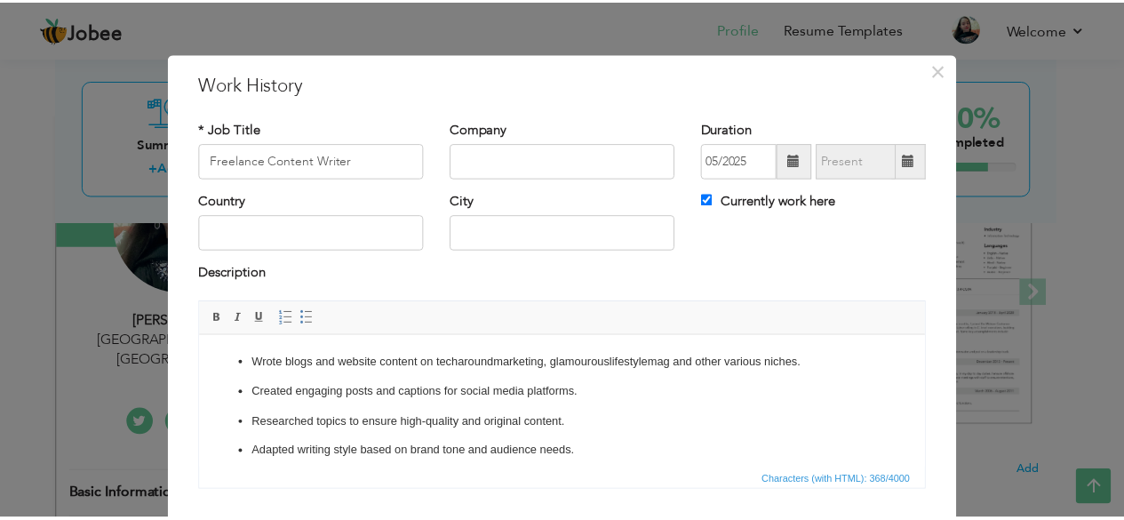
scroll to position [114, 0]
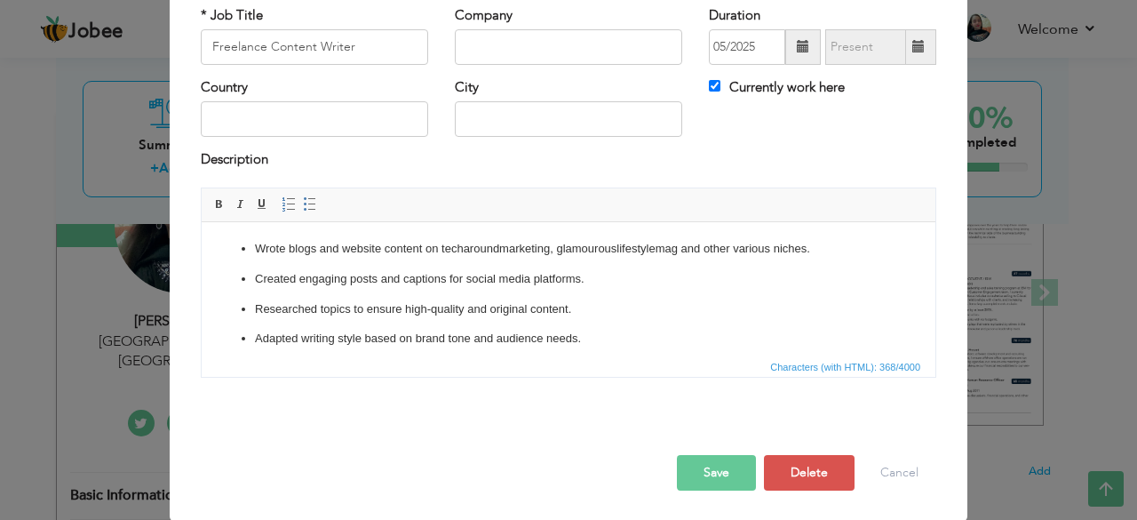
click at [742, 466] on button "Save" at bounding box center [716, 473] width 79 height 36
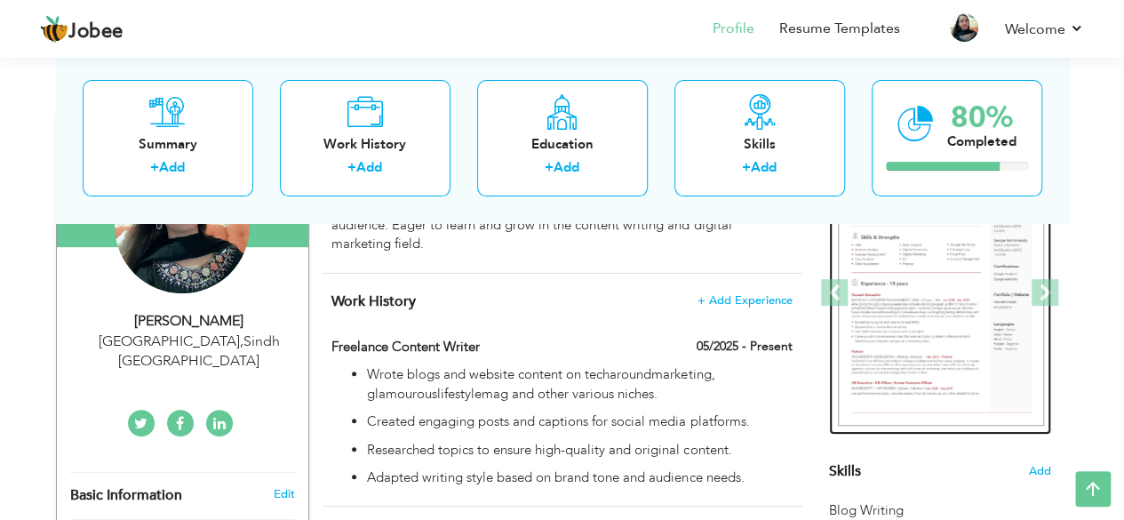
click at [922, 313] on img at bounding box center [941, 293] width 206 height 267
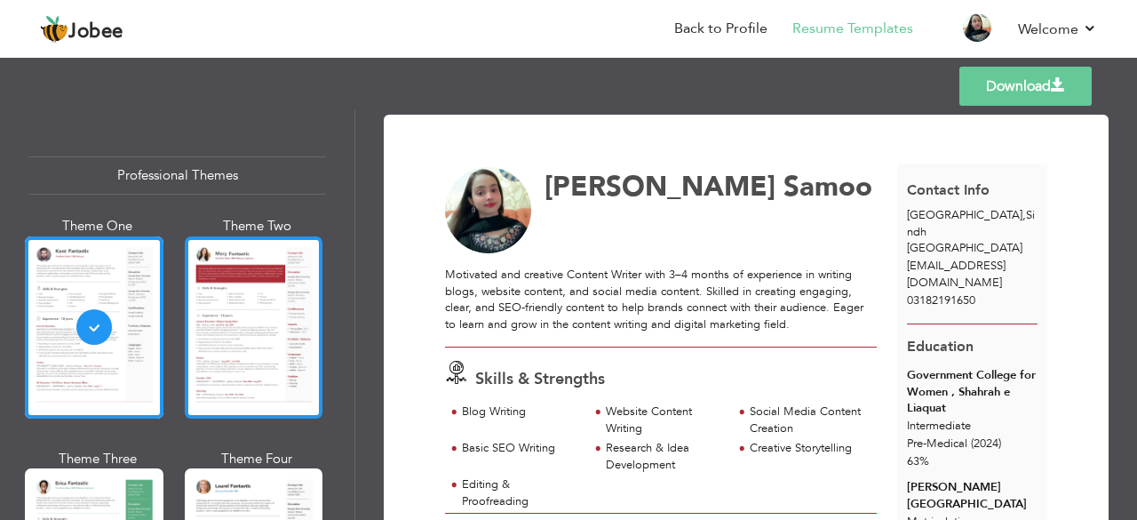
click at [287, 339] on div at bounding box center [254, 327] width 139 height 182
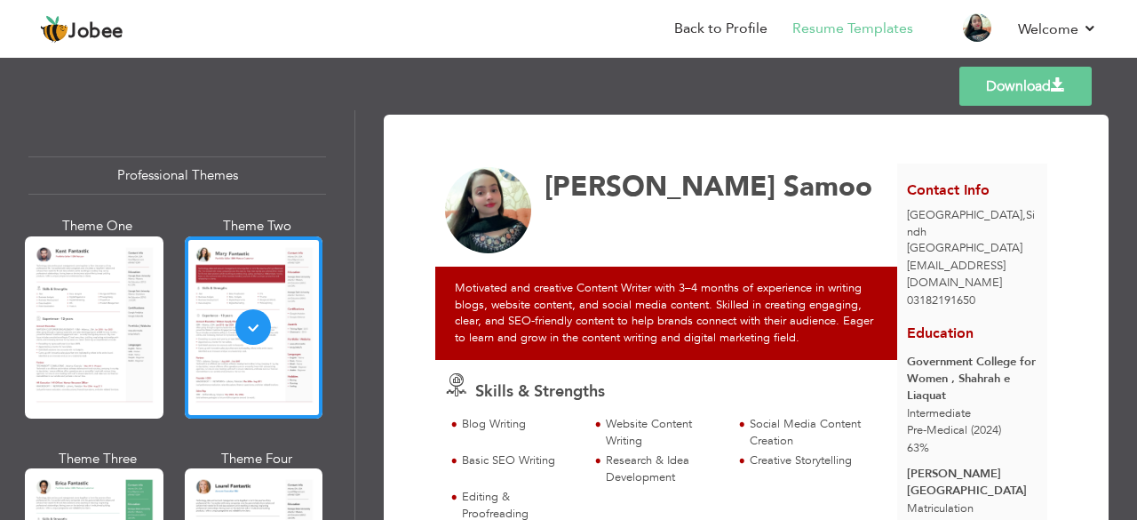
click at [1000, 73] on link "Download" at bounding box center [1026, 86] width 132 height 39
